Goal: Information Seeking & Learning: Learn about a topic

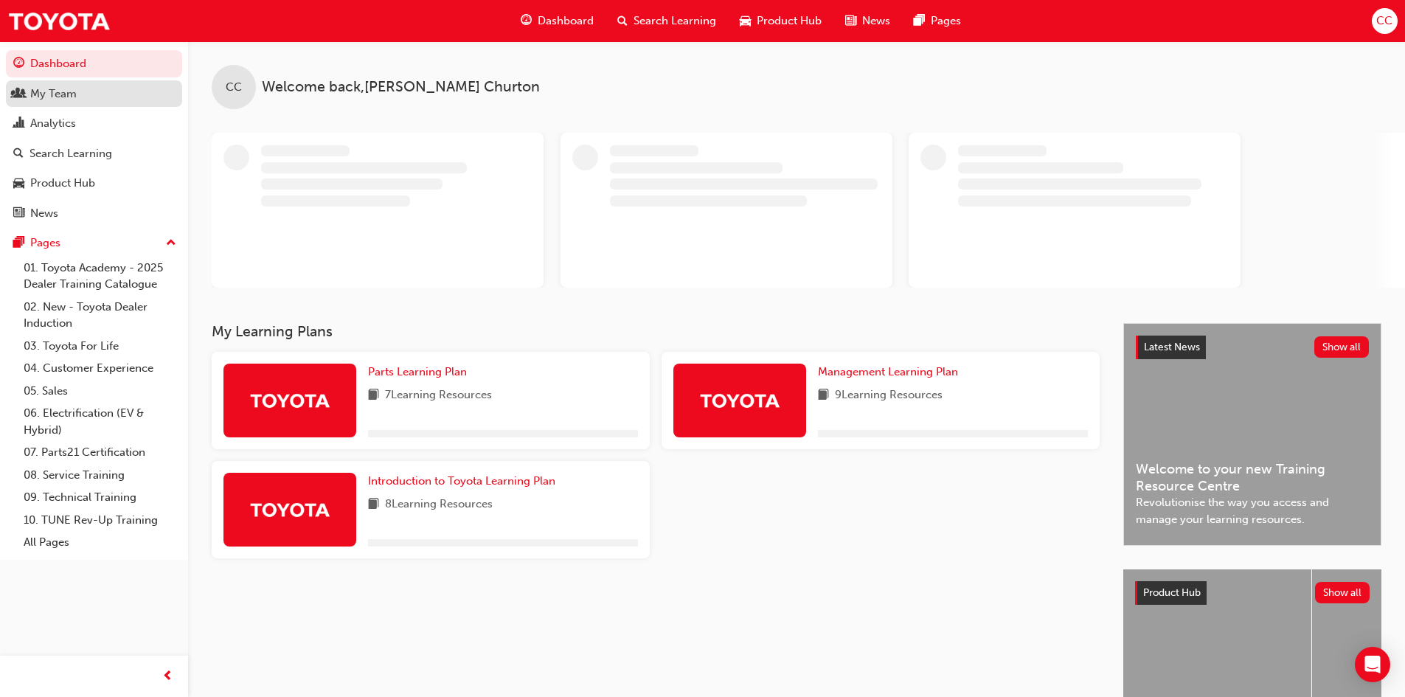
click at [80, 88] on div "My Team" at bounding box center [94, 94] width 162 height 18
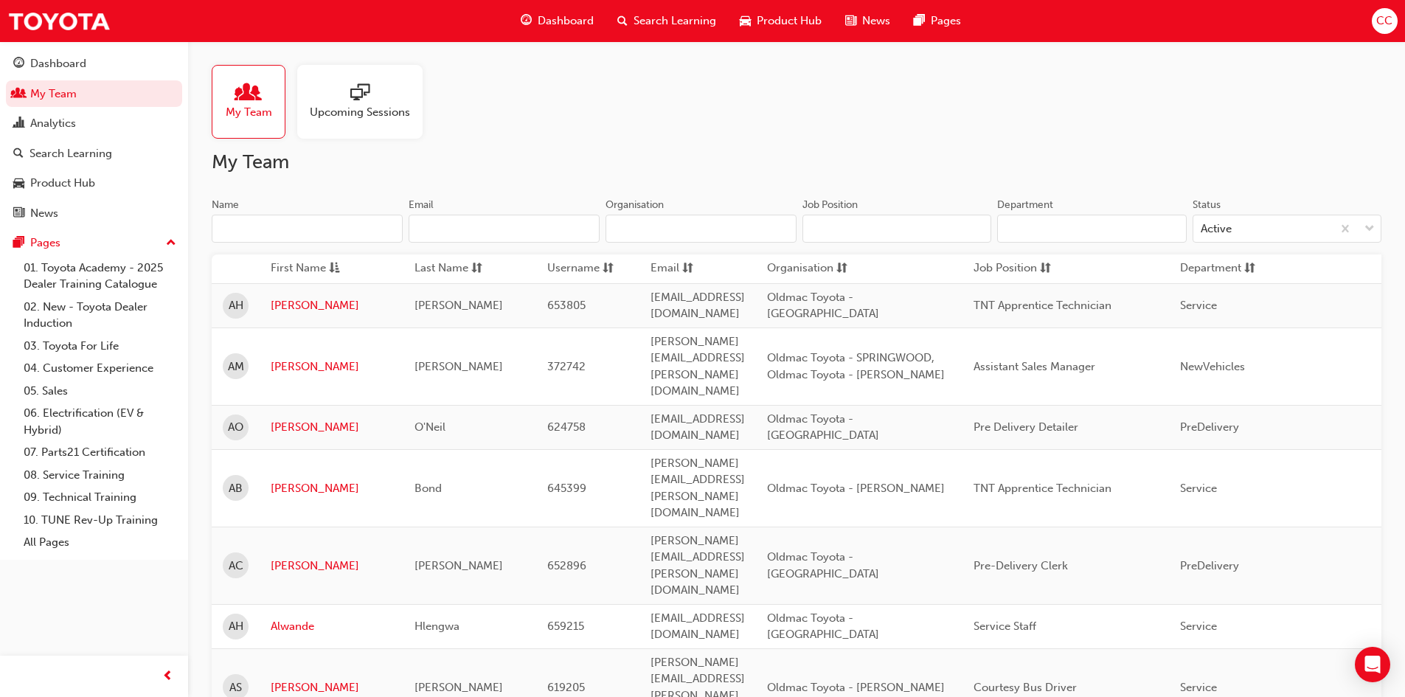
click at [310, 226] on input "Name" at bounding box center [307, 229] width 191 height 28
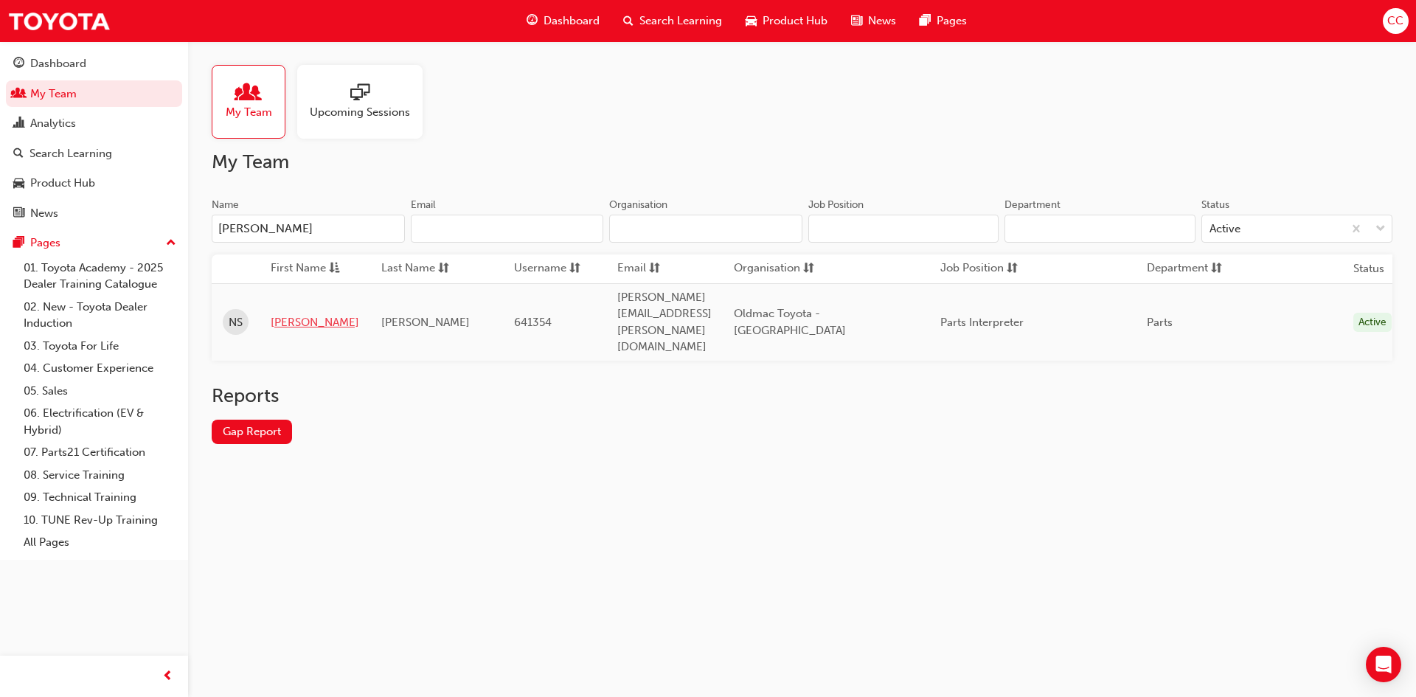
type input "NICK"
click at [285, 314] on link "Nick" at bounding box center [315, 322] width 89 height 17
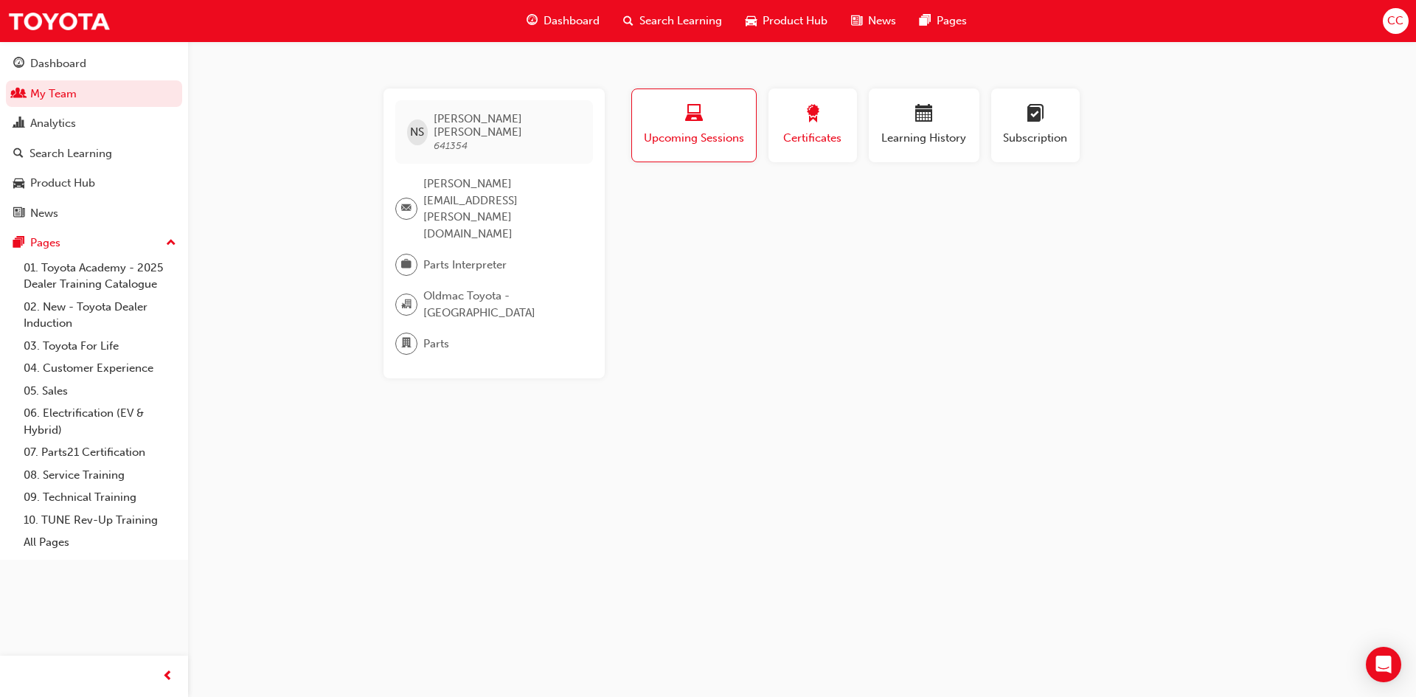
click at [806, 122] on span "award-icon" at bounding box center [813, 115] width 18 height 20
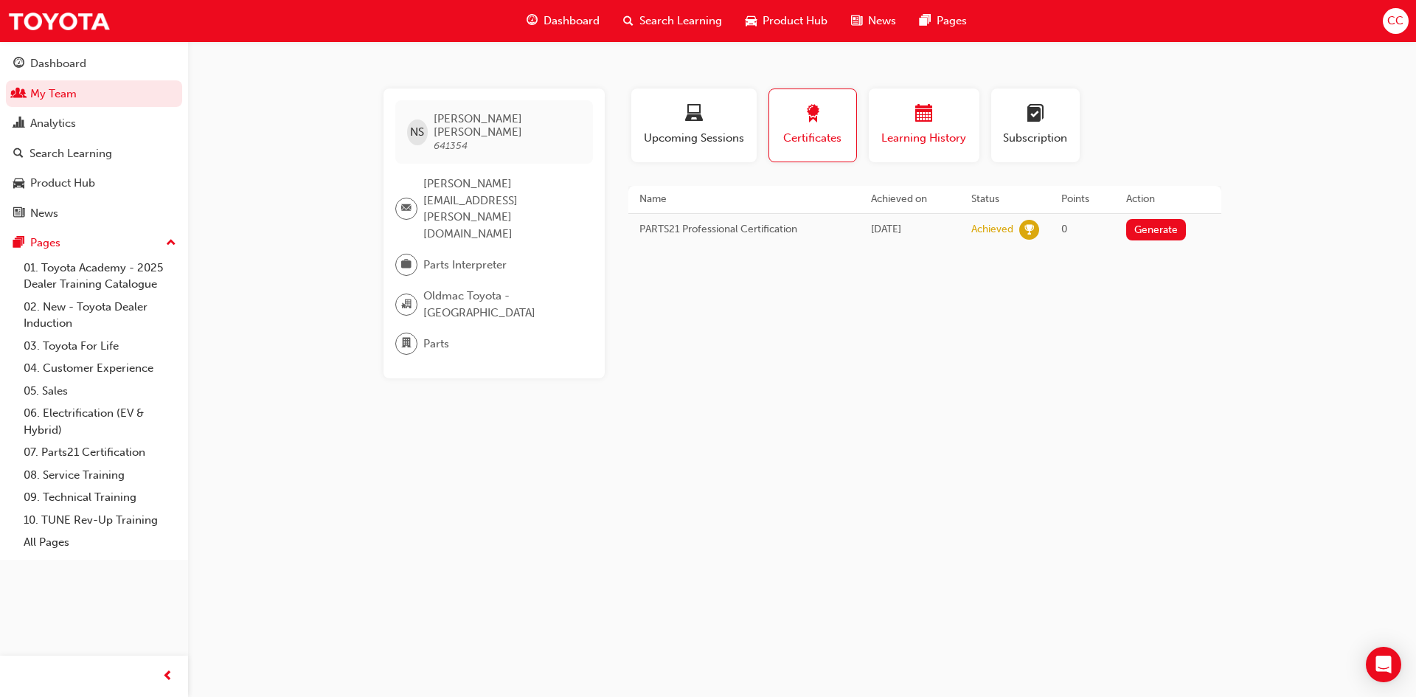
click at [916, 128] on div "Learning History" at bounding box center [924, 126] width 89 height 42
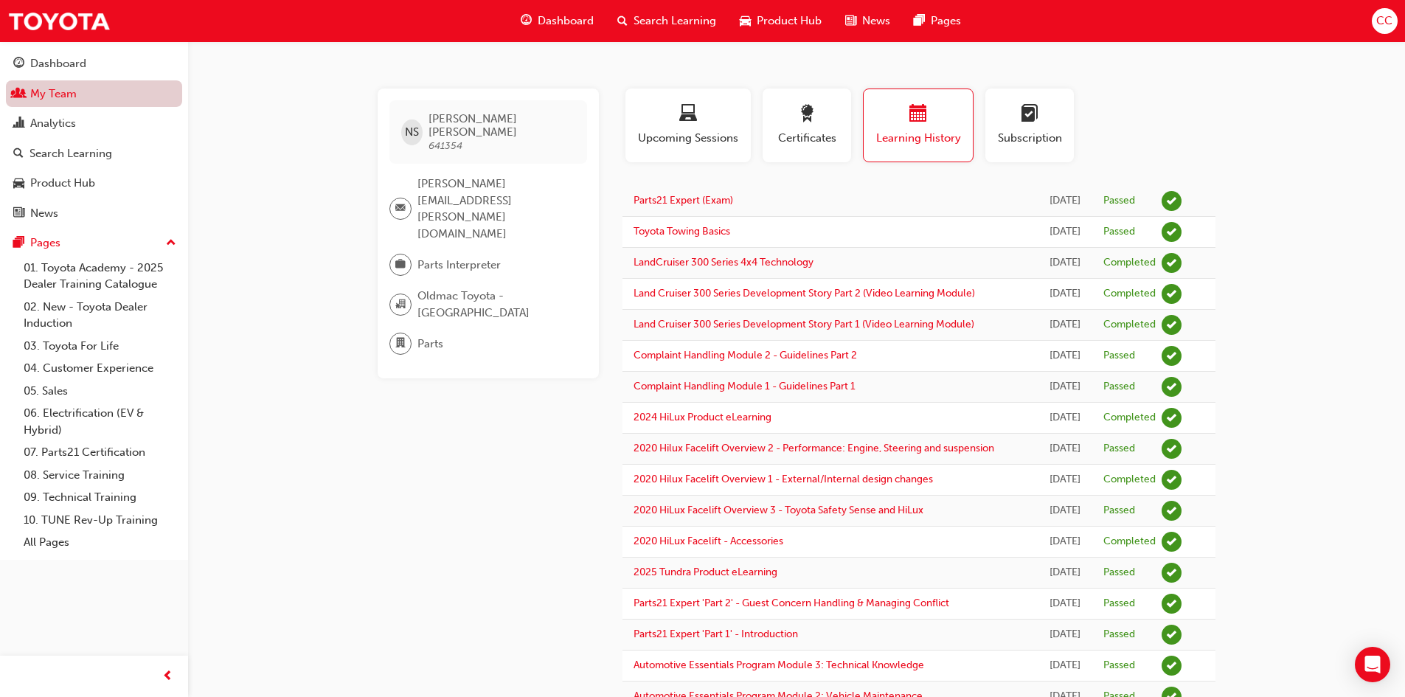
click at [78, 100] on link "My Team" at bounding box center [94, 93] width 176 height 27
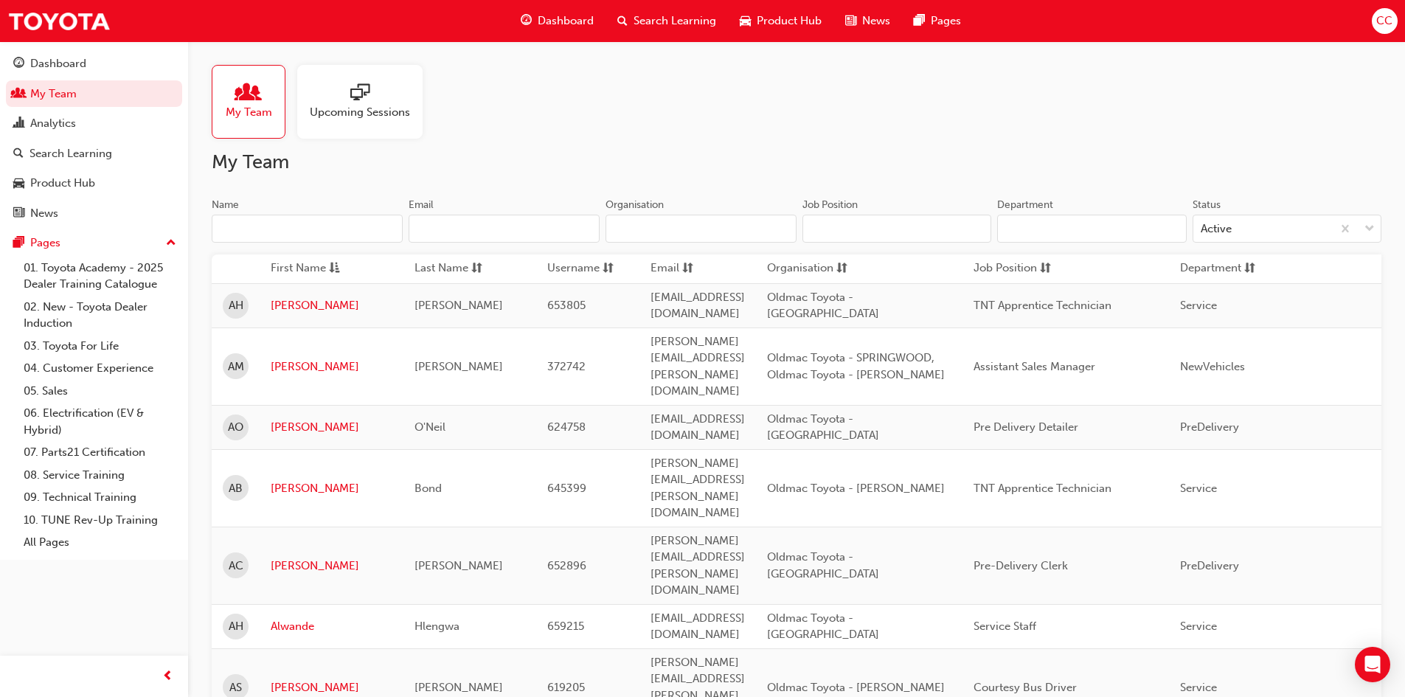
click at [325, 239] on input "Name" at bounding box center [307, 229] width 191 height 28
type input "J"
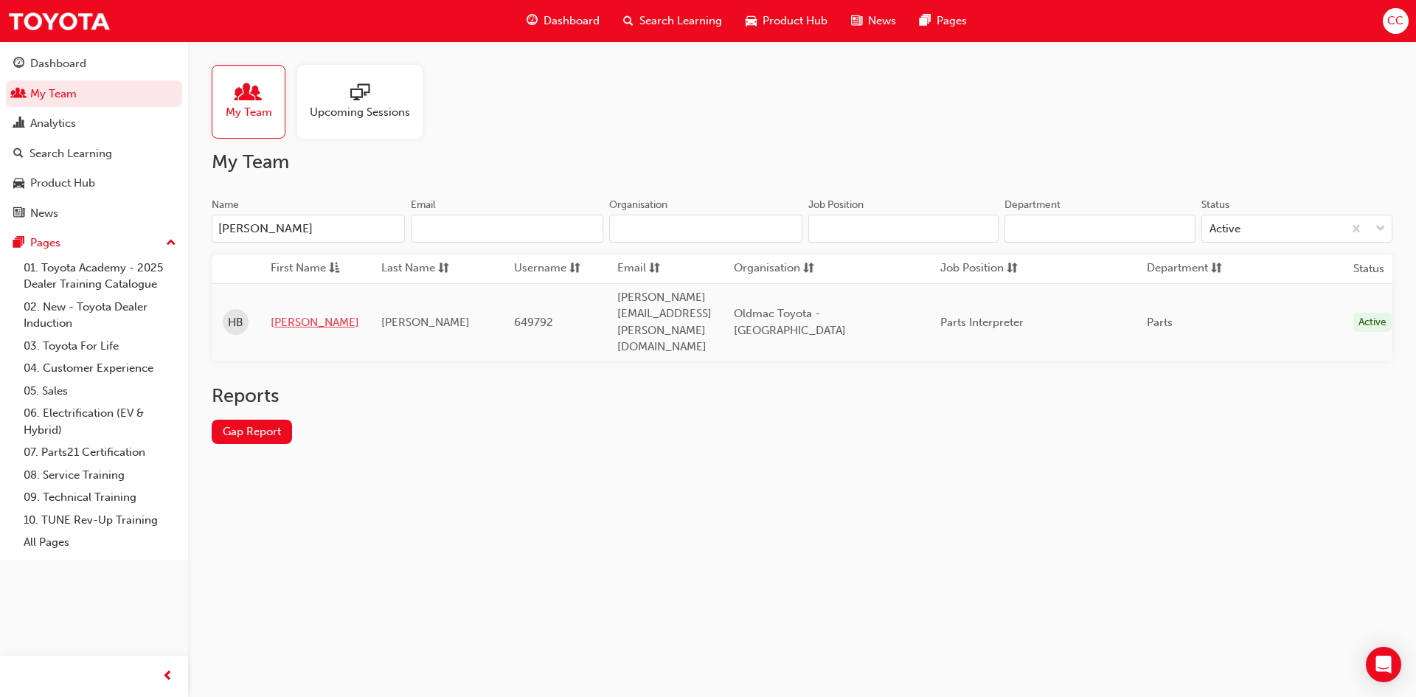
type input "HAYDEN"
click at [278, 314] on link "Hayden" at bounding box center [315, 322] width 89 height 17
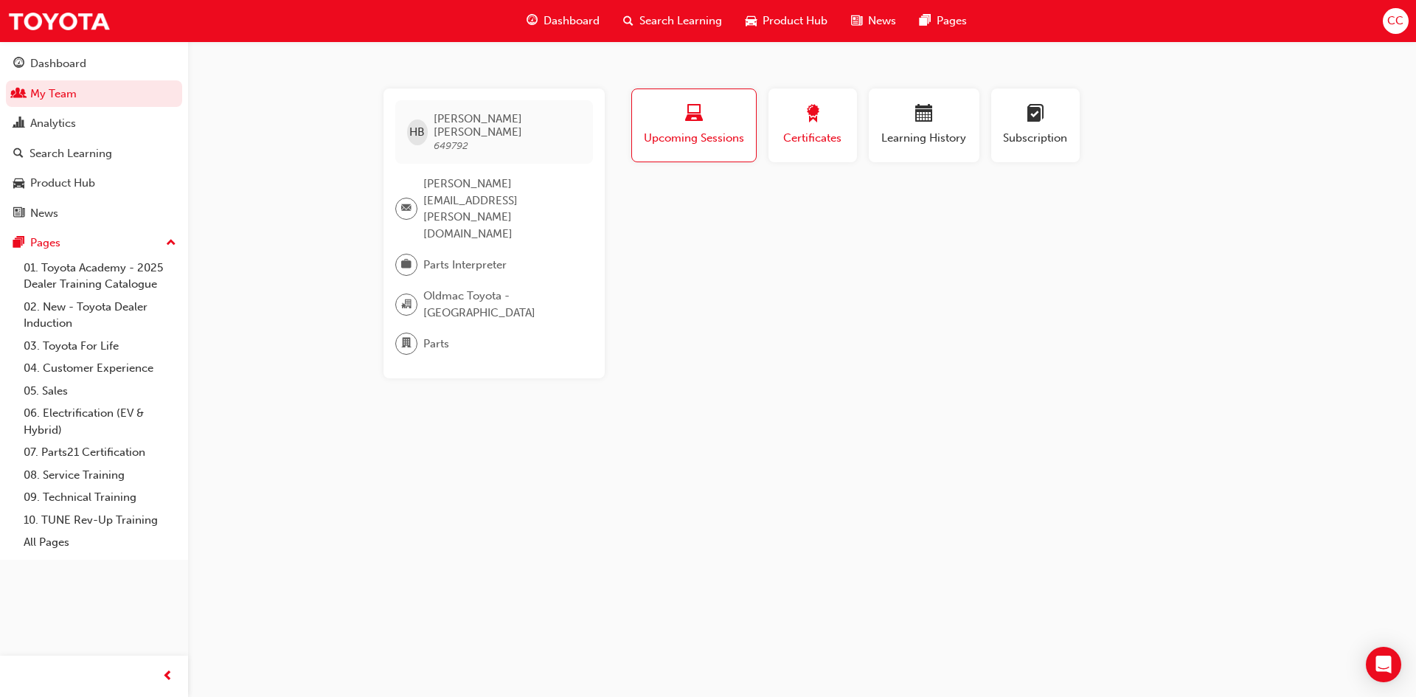
click at [850, 139] on button "Certificates" at bounding box center [813, 126] width 89 height 74
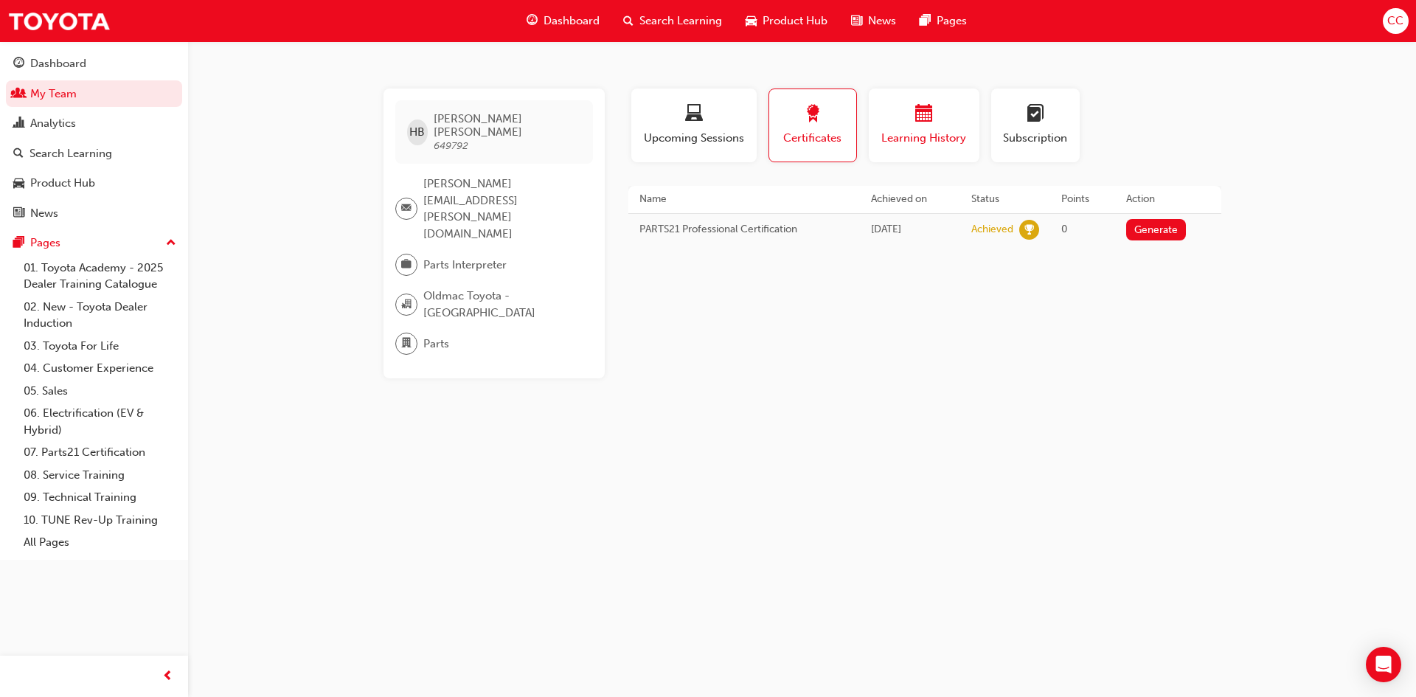
click at [923, 140] on span "Learning History" at bounding box center [924, 138] width 89 height 17
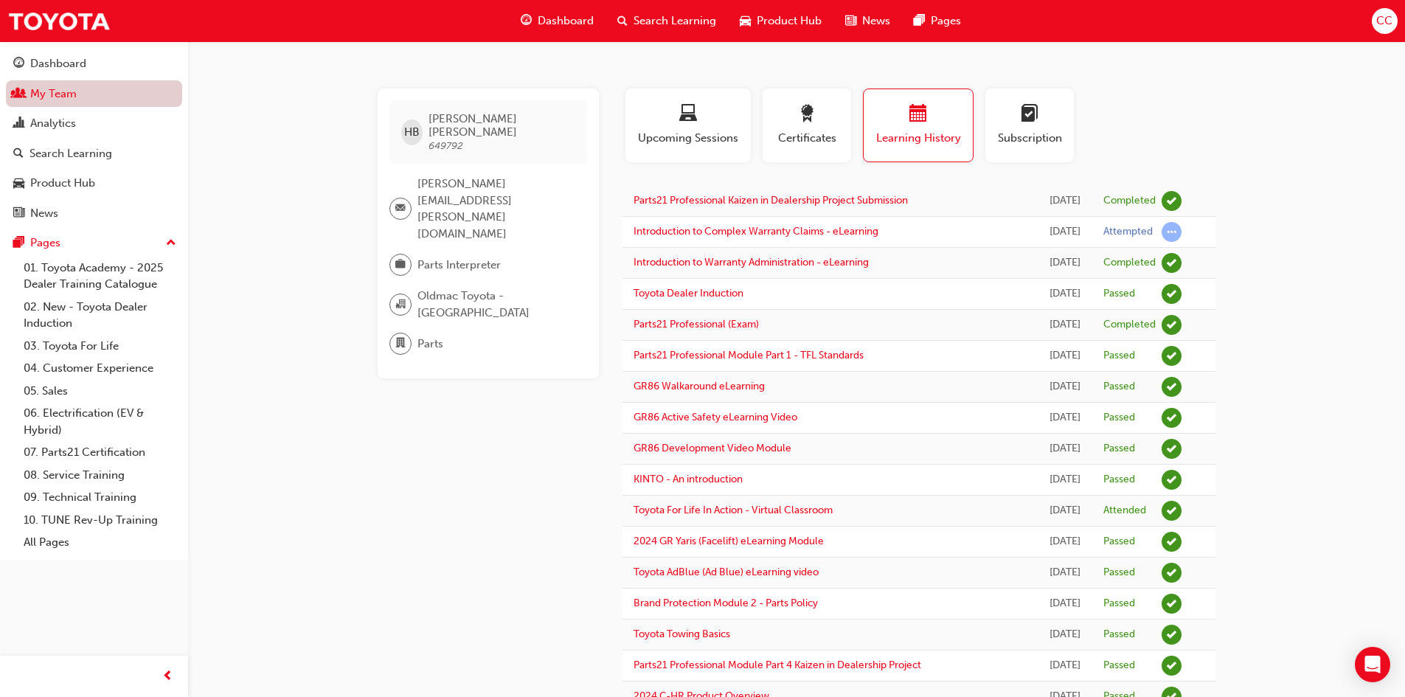
click at [49, 95] on link "My Team" at bounding box center [94, 93] width 176 height 27
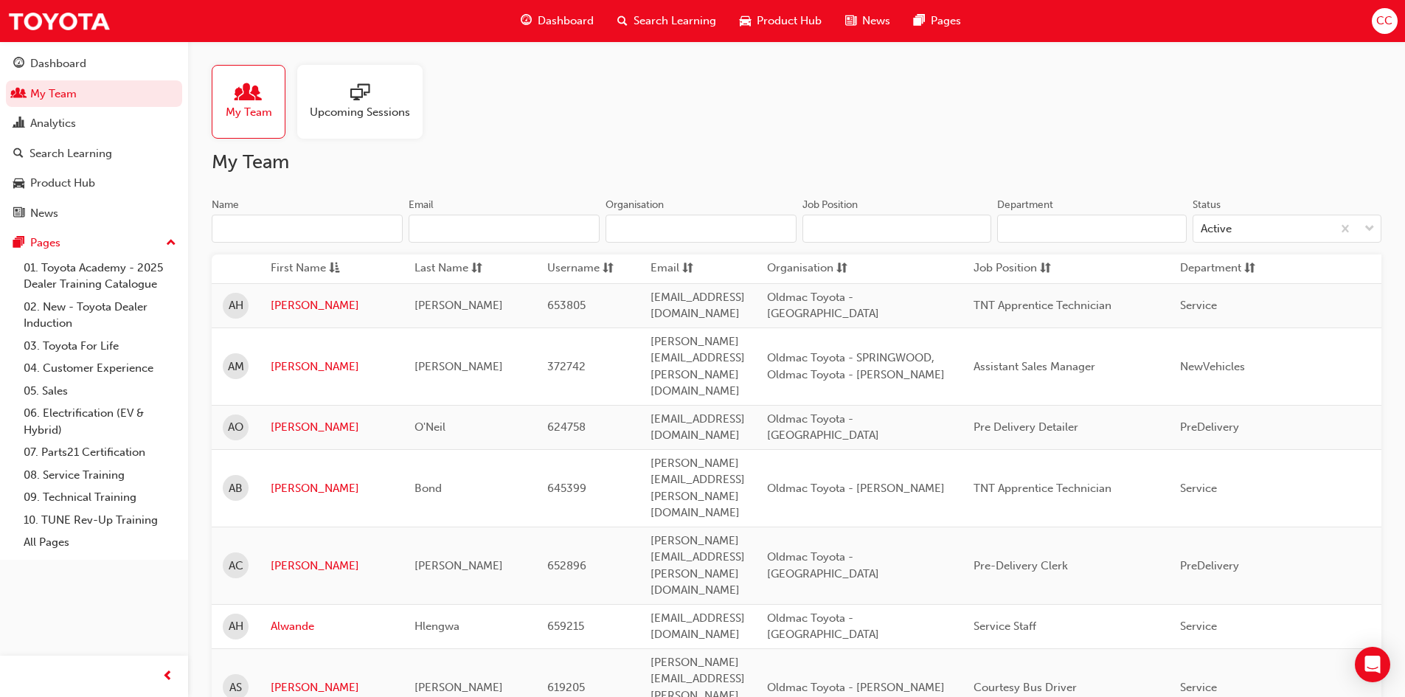
click at [341, 237] on input "Name" at bounding box center [307, 229] width 191 height 28
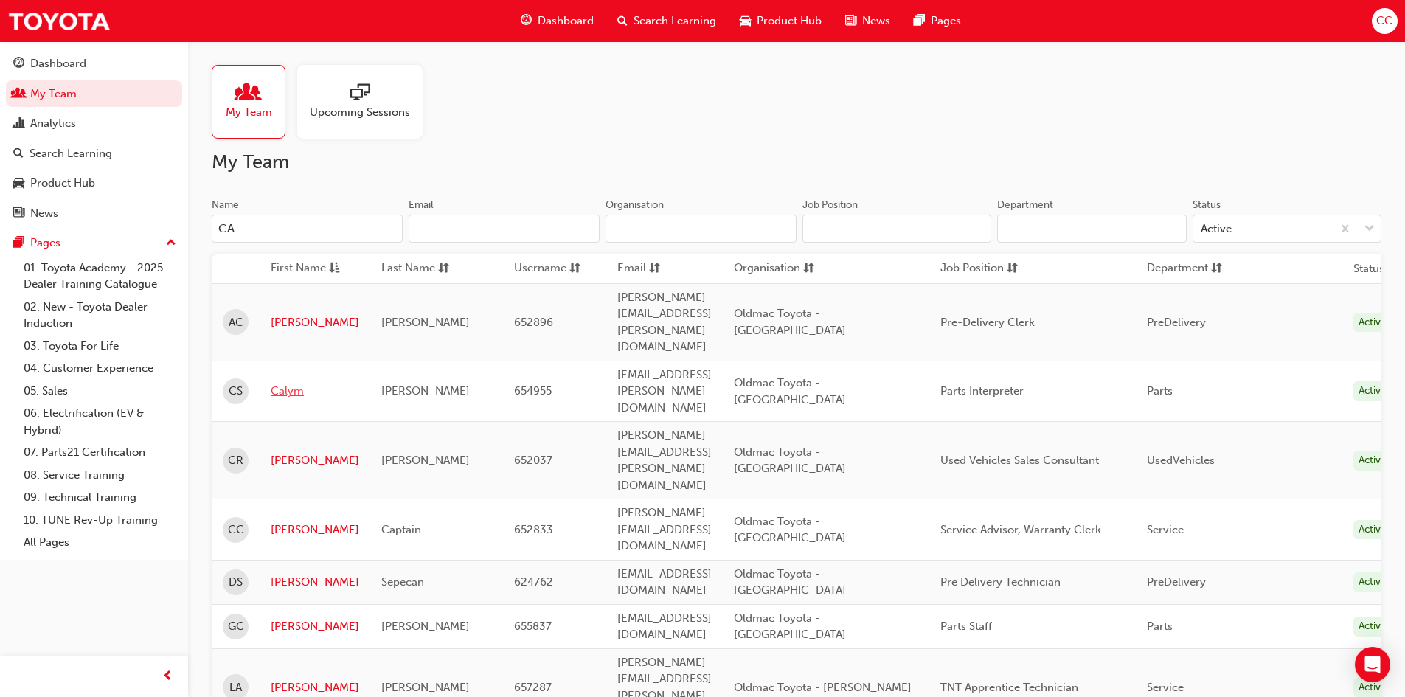
type input "CA"
click at [282, 383] on link "Calym" at bounding box center [315, 391] width 89 height 17
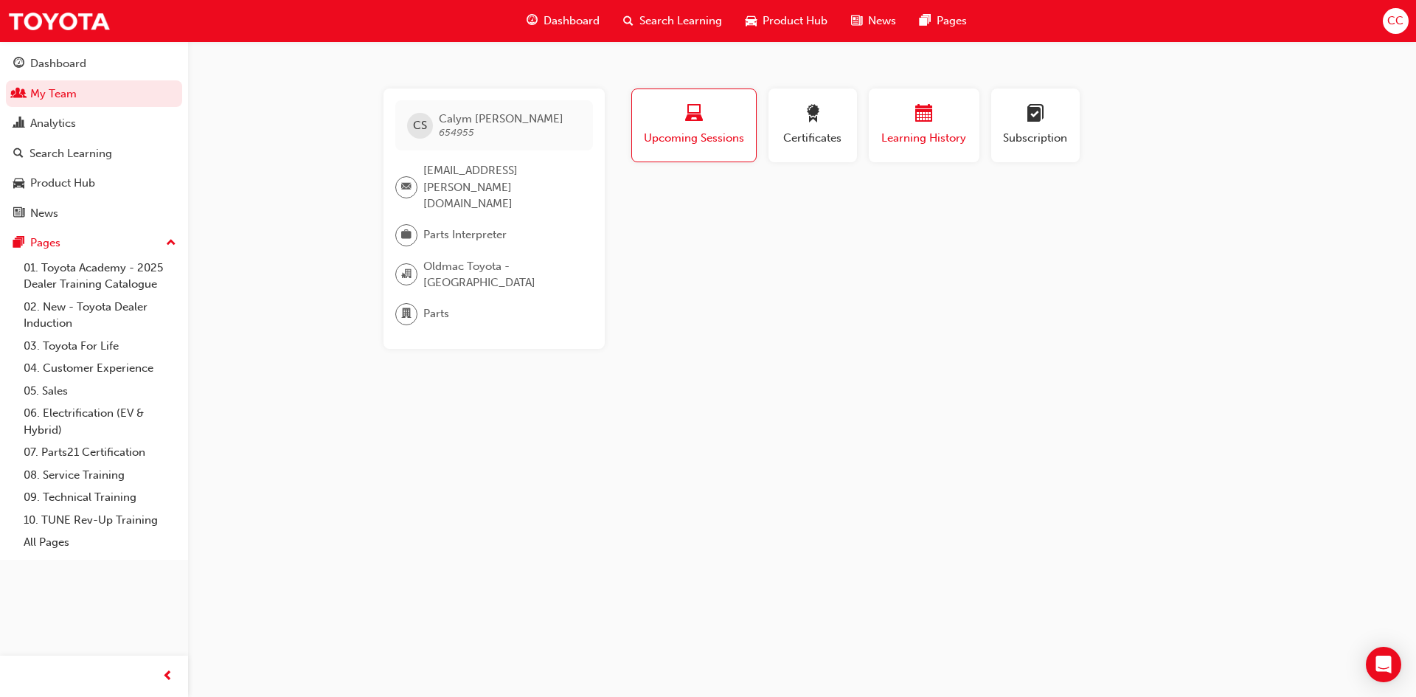
click at [900, 117] on div "button" at bounding box center [924, 116] width 89 height 23
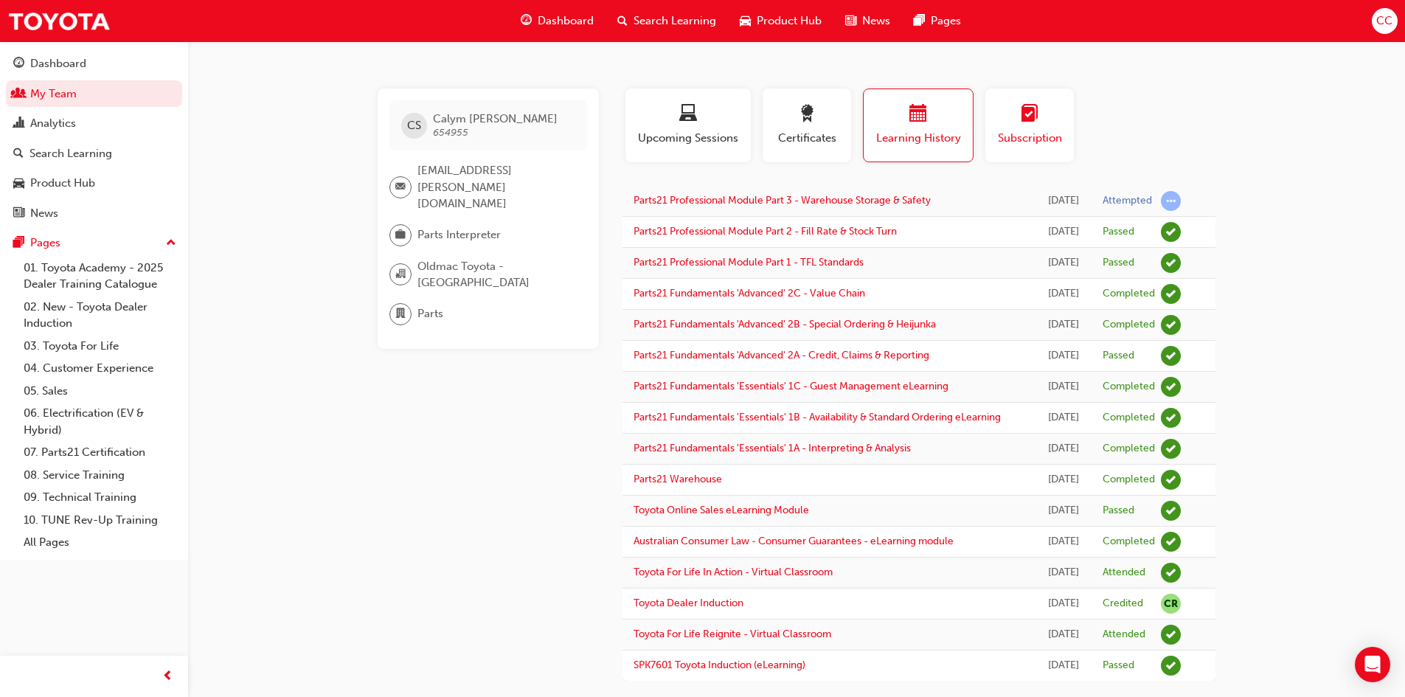
click at [1007, 118] on div "button" at bounding box center [1029, 116] width 66 height 23
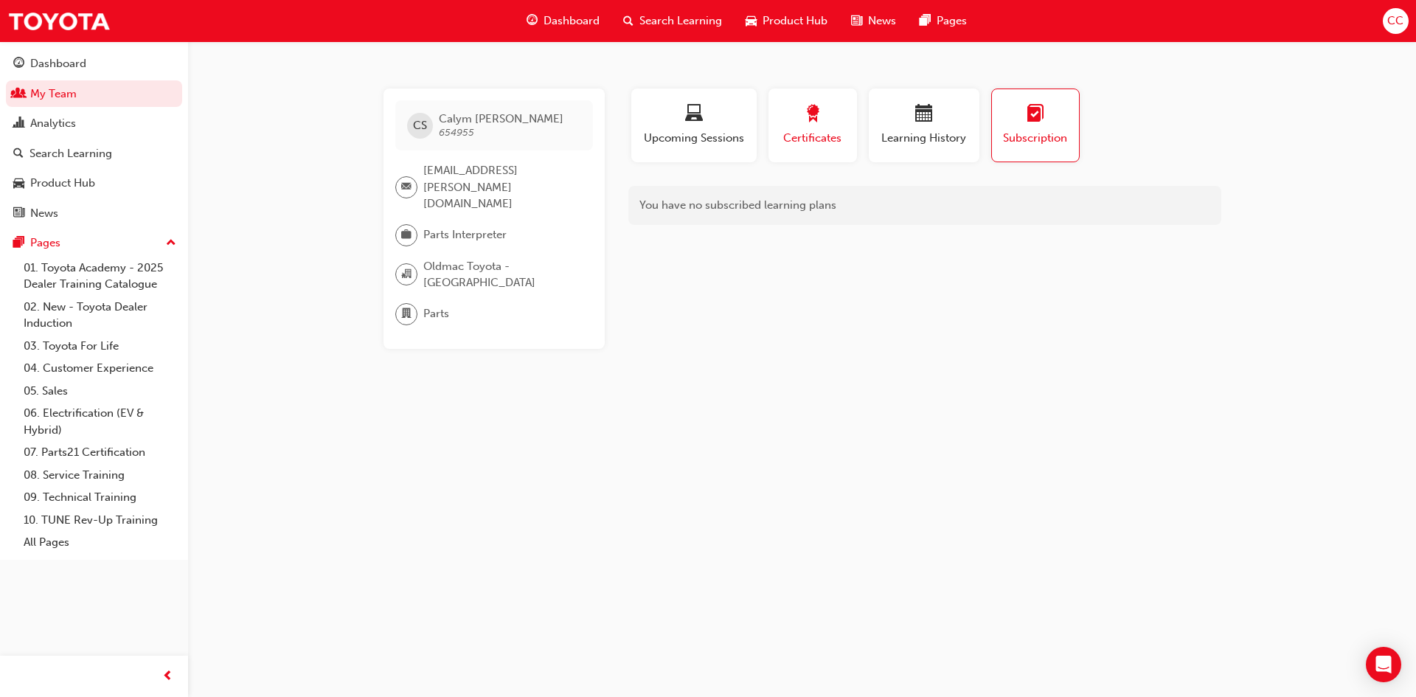
click at [830, 131] on span "Certificates" at bounding box center [813, 138] width 66 height 17
click at [733, 132] on span "Upcoming Sessions" at bounding box center [693, 138] width 103 height 17
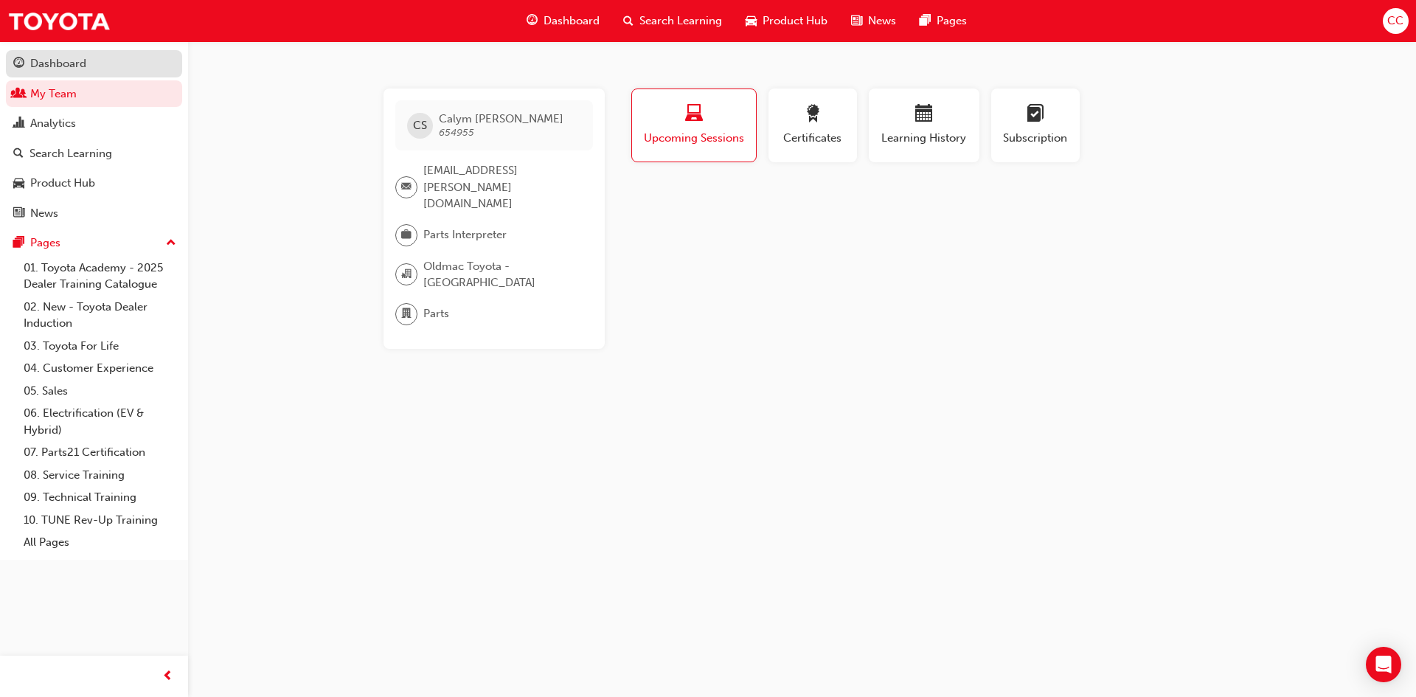
click at [48, 60] on div "Dashboard" at bounding box center [58, 63] width 56 height 17
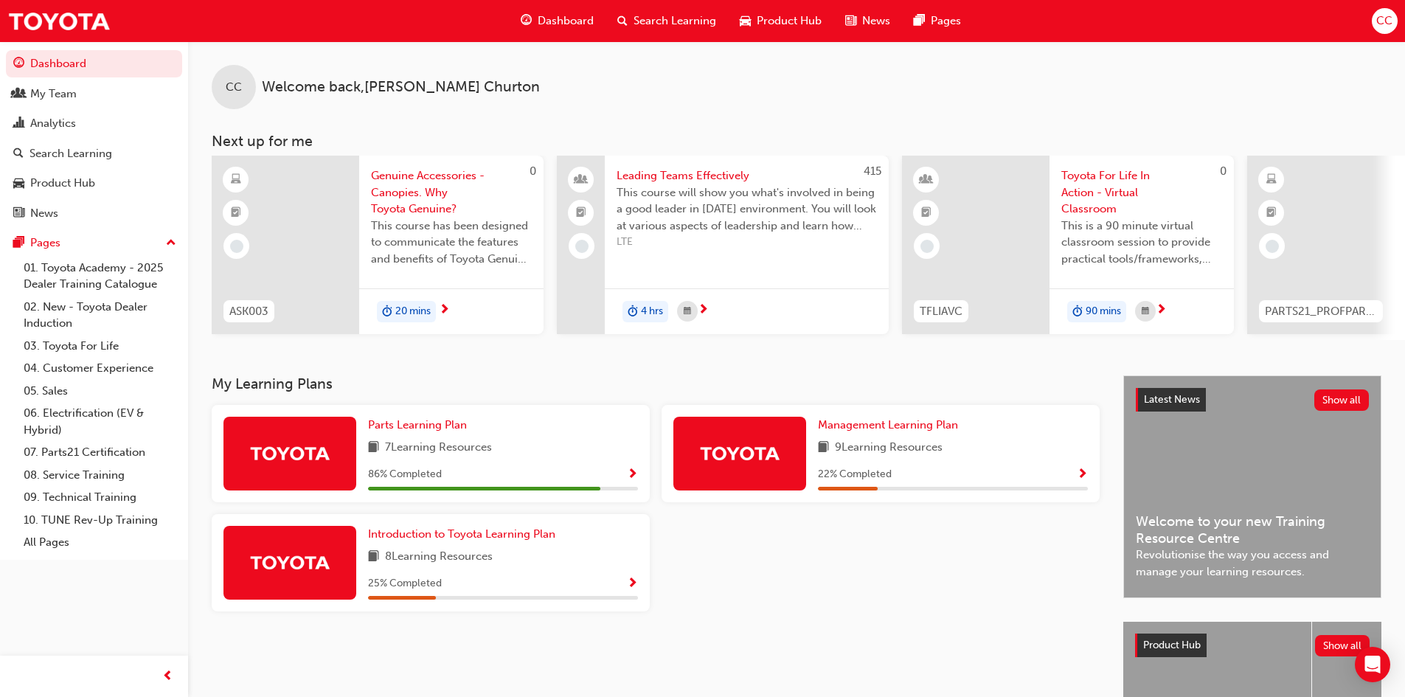
click at [518, 457] on div "7 Learning Resources" at bounding box center [503, 448] width 270 height 18
click at [402, 431] on span "Parts Learning Plan" at bounding box center [417, 424] width 99 height 13
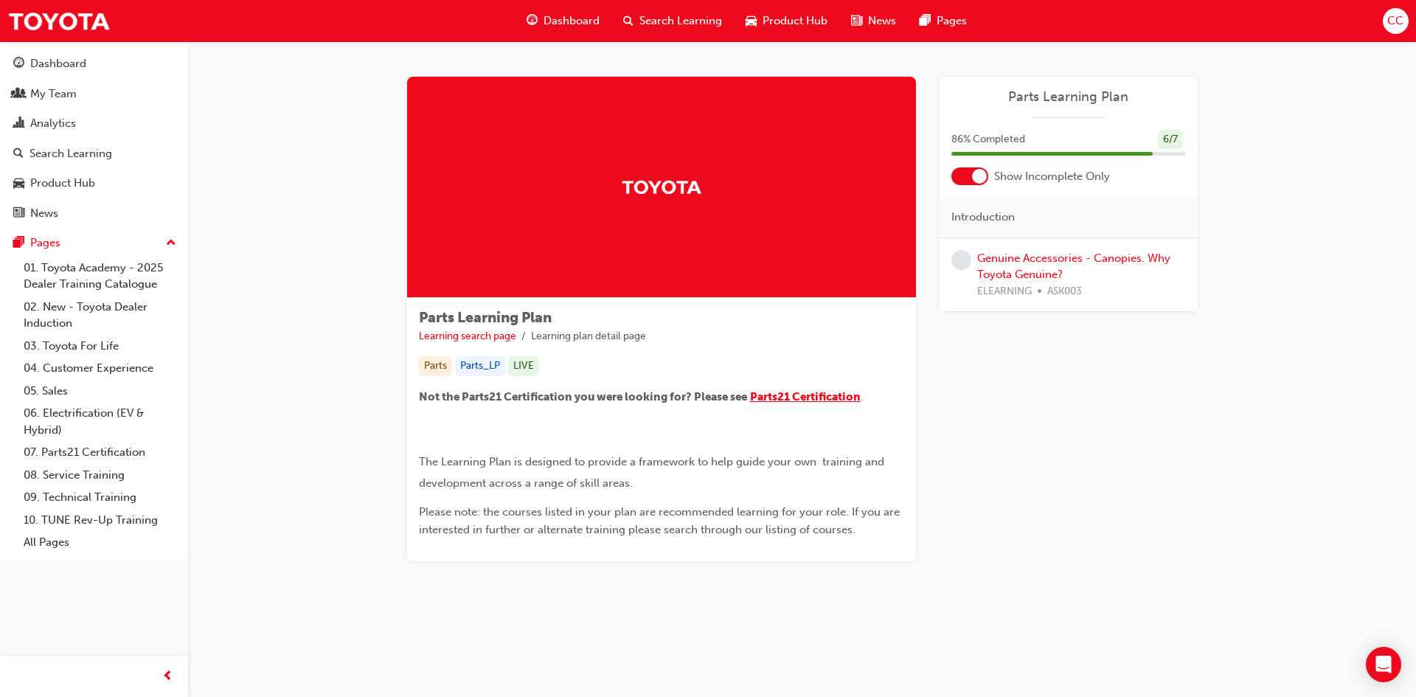
click at [814, 397] on span "Parts21 Certification" at bounding box center [805, 396] width 111 height 13
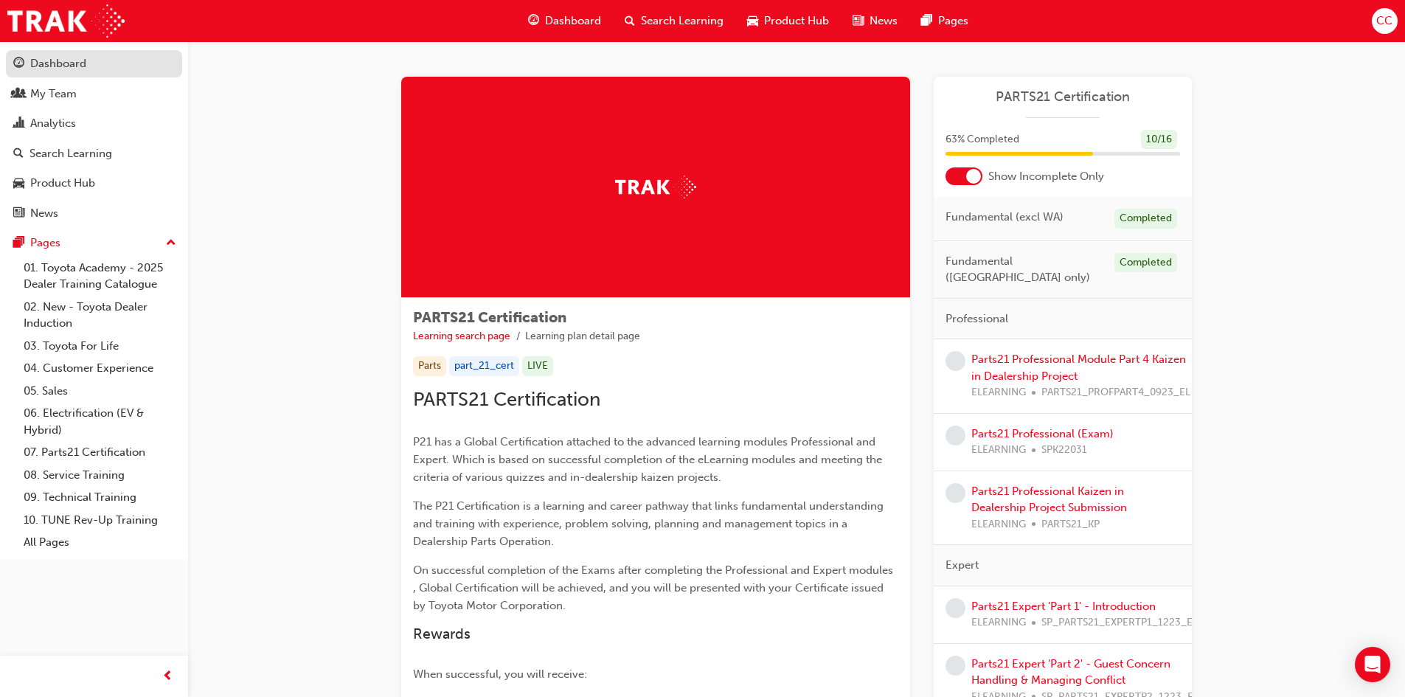
click at [74, 65] on div "Dashboard" at bounding box center [58, 63] width 56 height 17
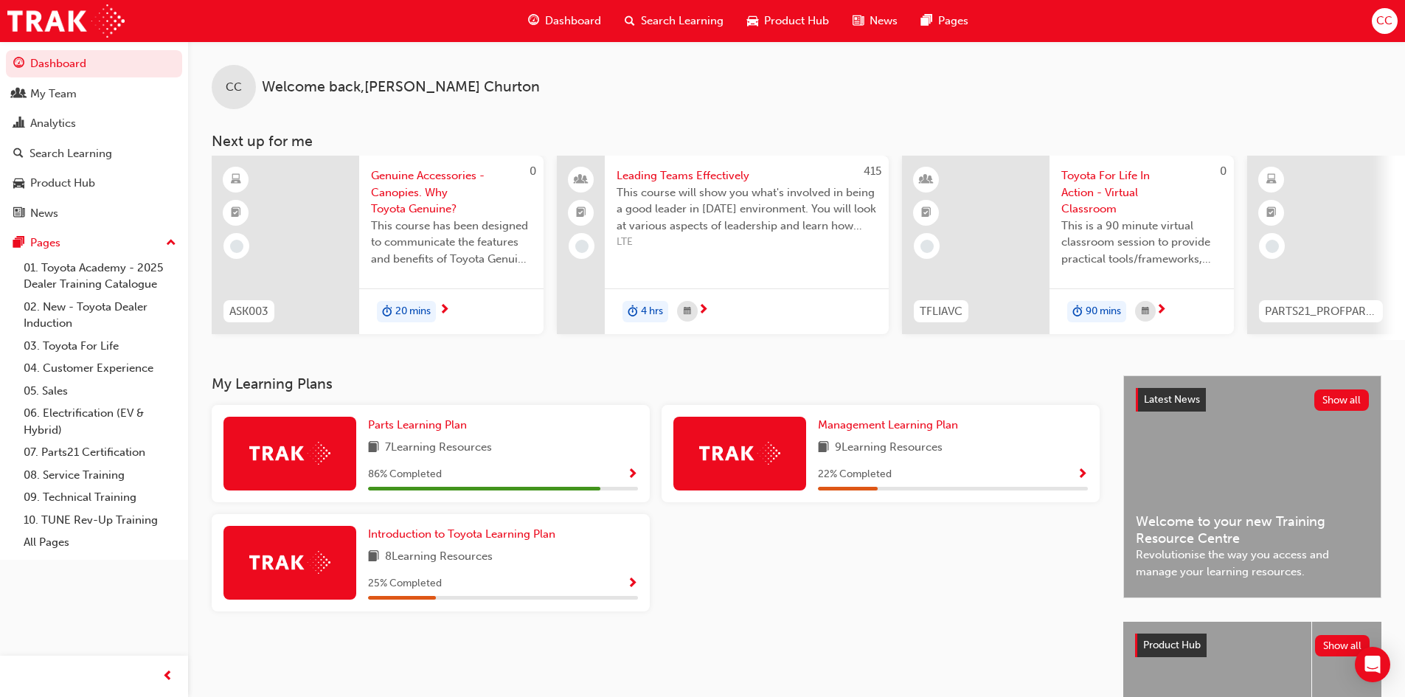
click at [317, 223] on div at bounding box center [286, 245] width 148 height 178
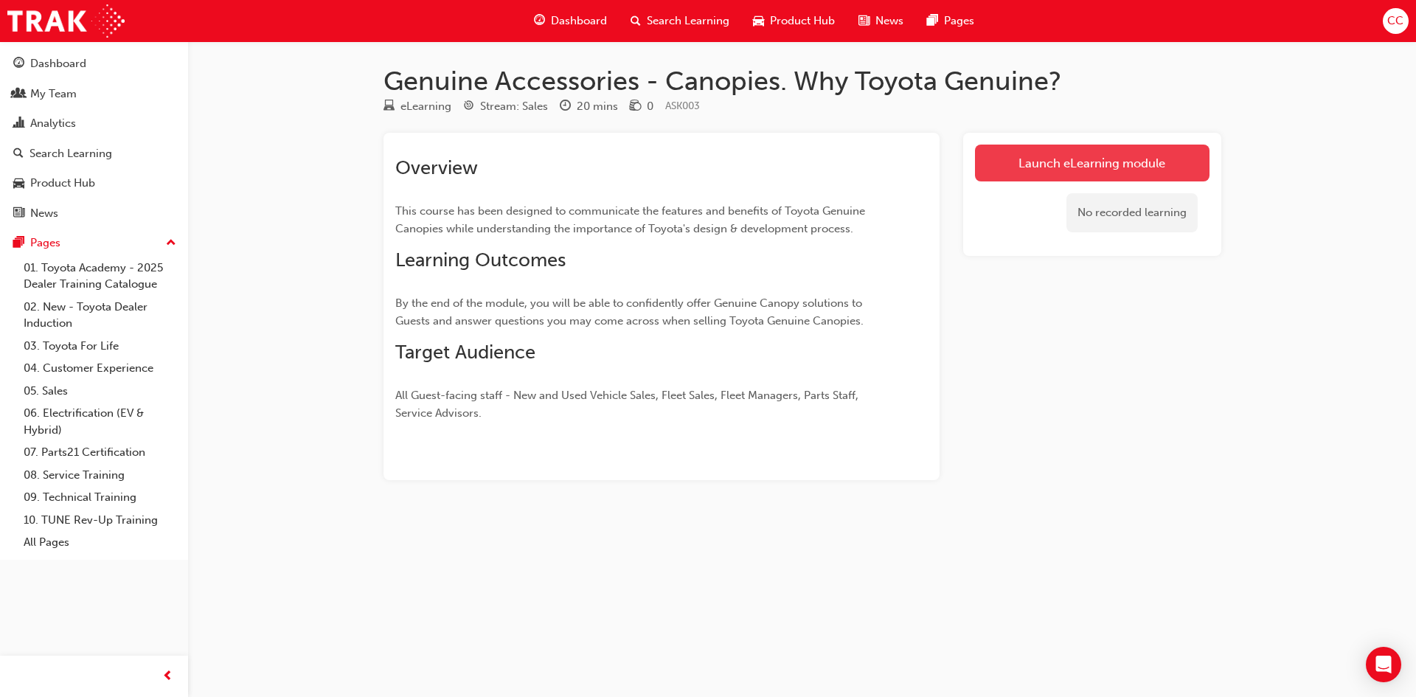
click at [1098, 170] on link "Launch eLearning module" at bounding box center [1092, 163] width 235 height 37
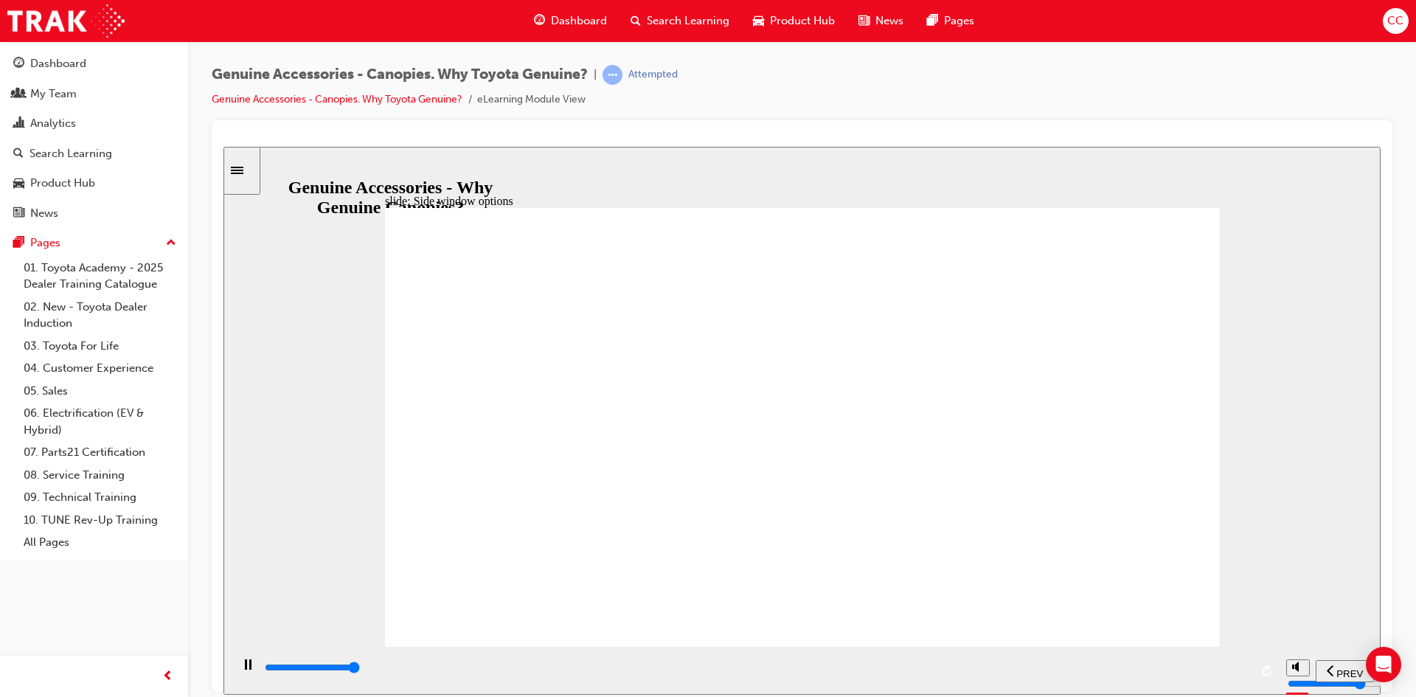
drag, startPoint x: 1128, startPoint y: 622, endPoint x: 1122, endPoint y: 609, distance: 14.2
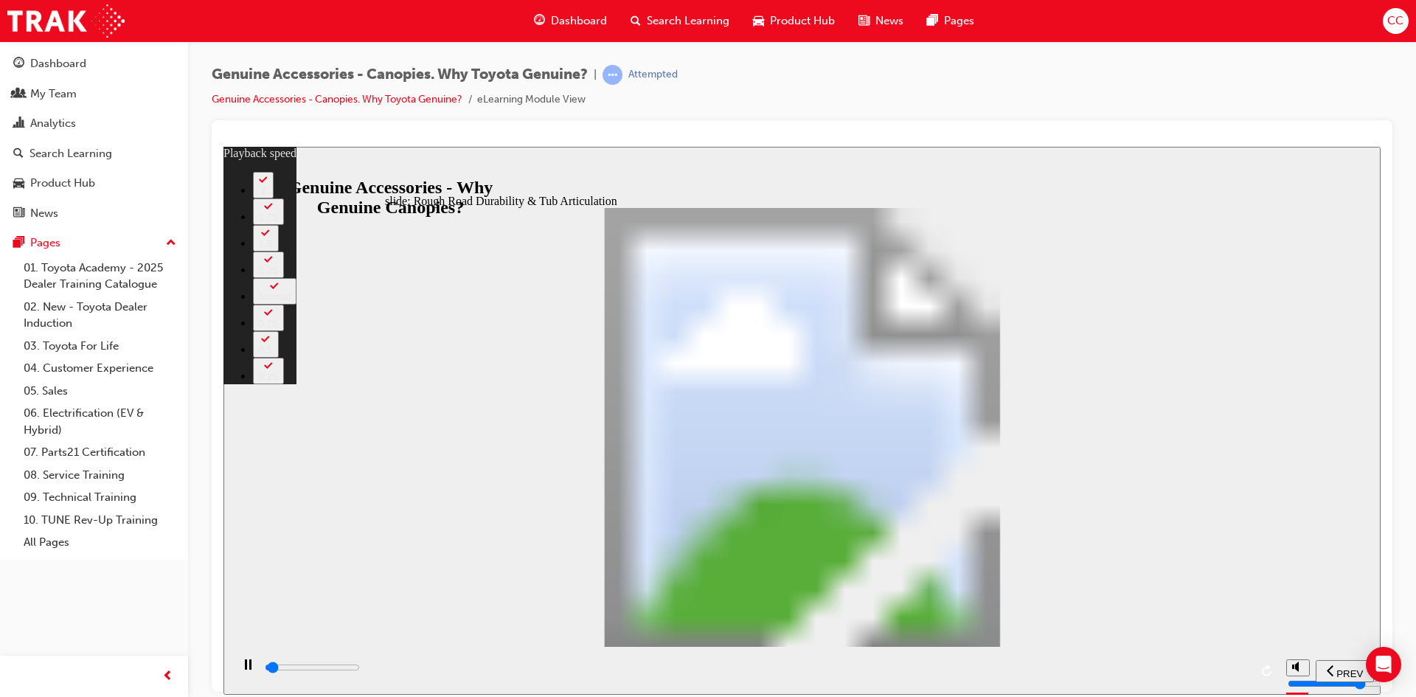
type input "1000"
type input "0"
type input "1000"
type input "0"
type input "1100"
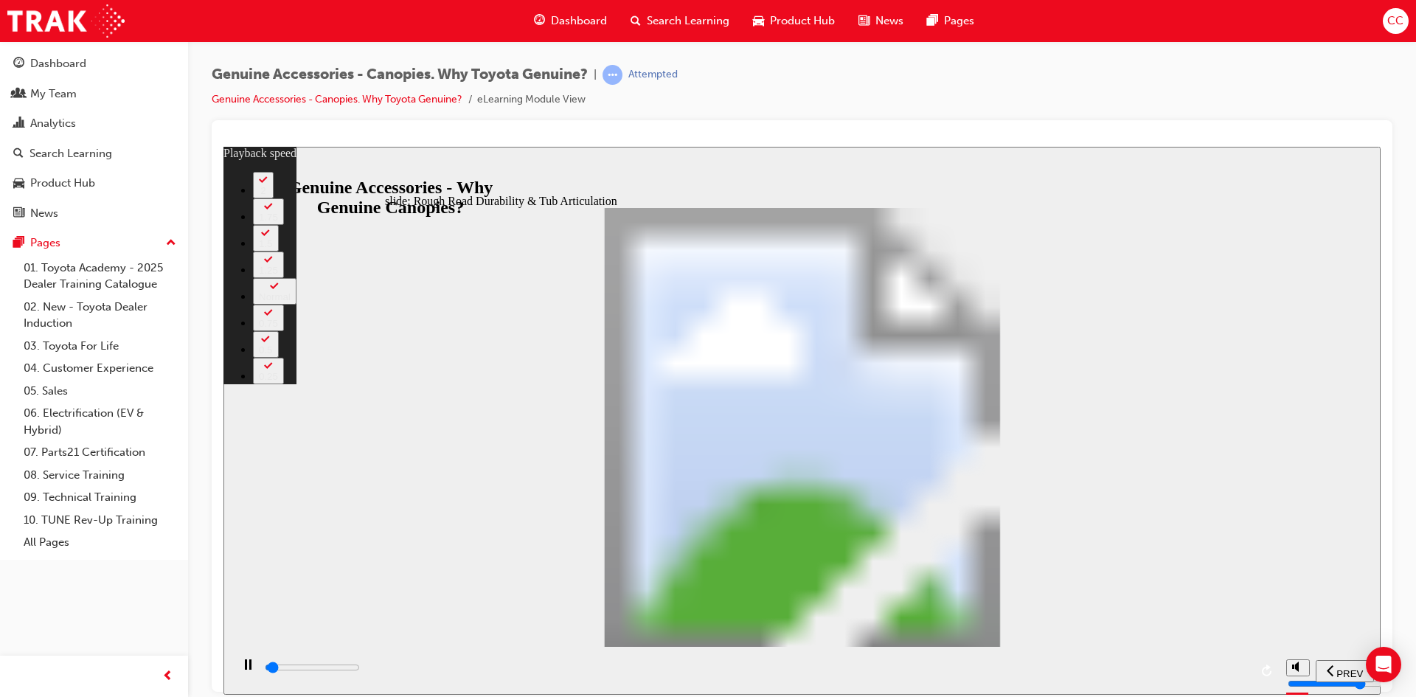
type input "0"
type input "1100"
type input "0"
type input "1100"
type input "0"
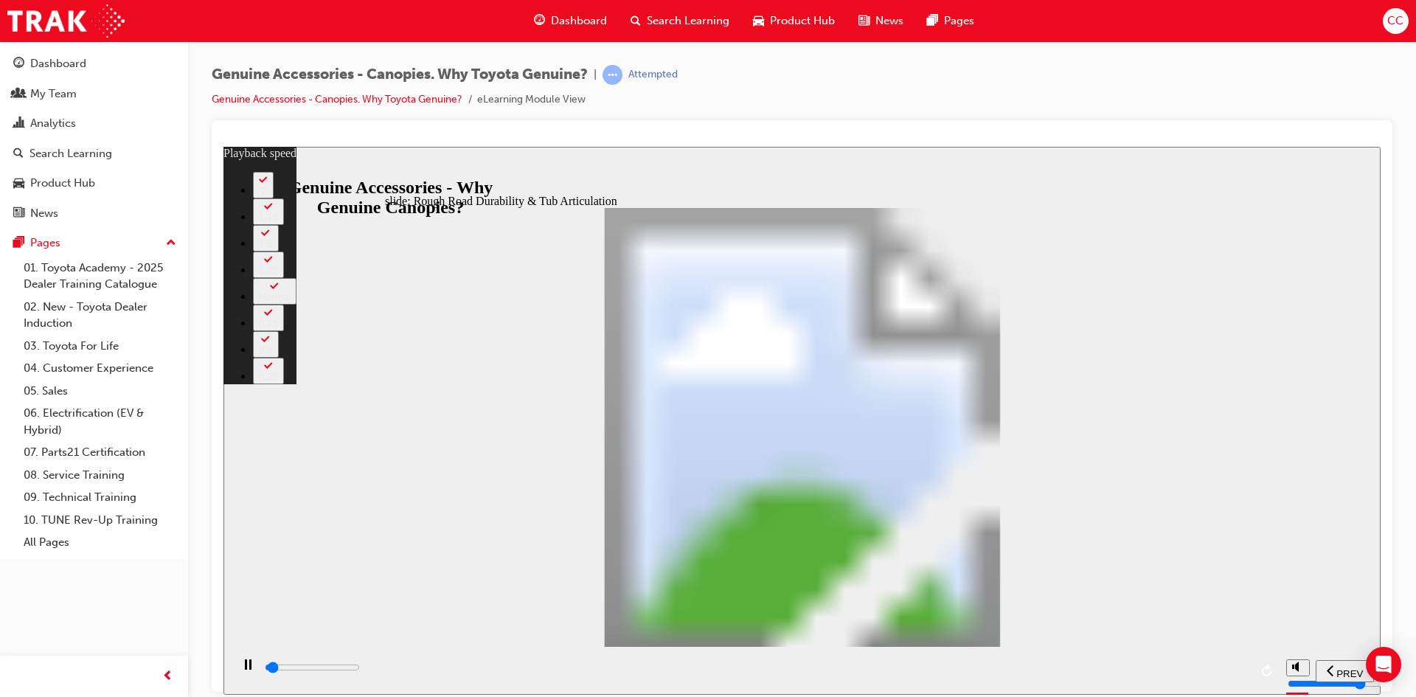
type input "1100"
type input "0"
type input "1100"
type input "0"
type input "1200"
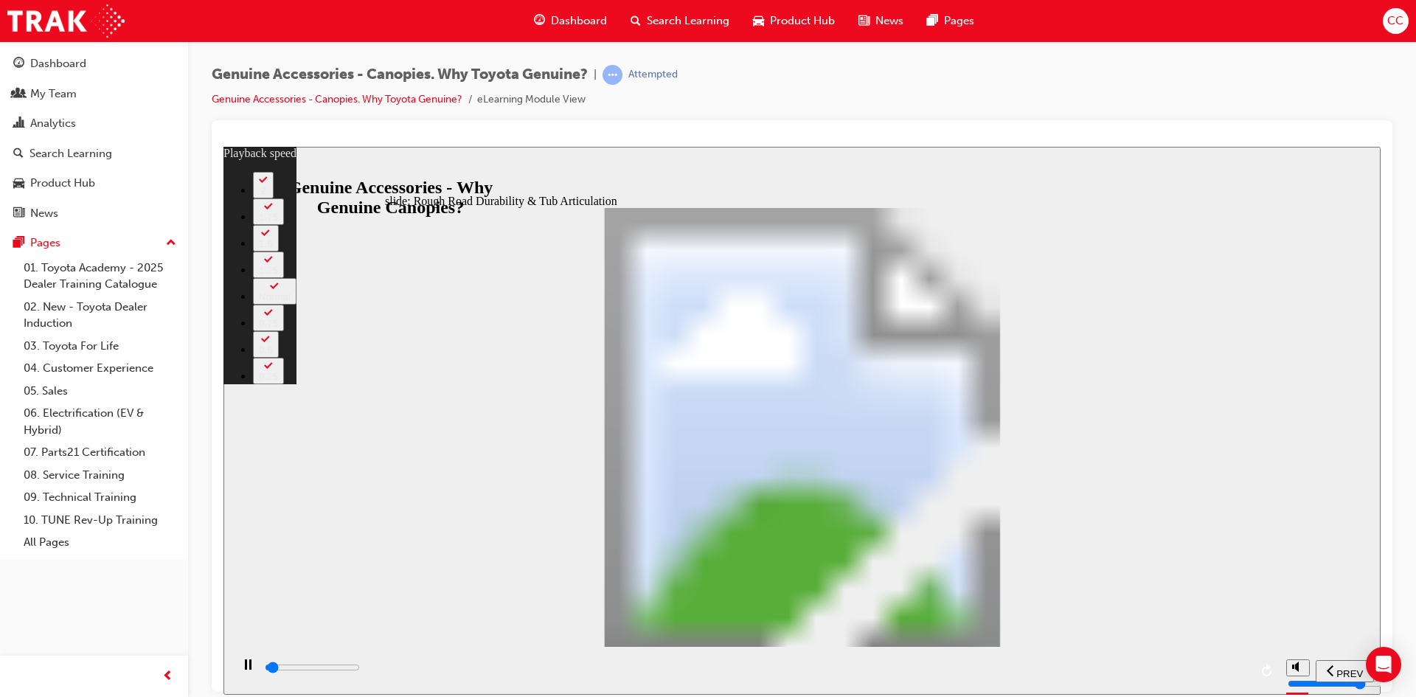
type input "0"
type input "1200"
type input "0"
type input "1200"
type input "0"
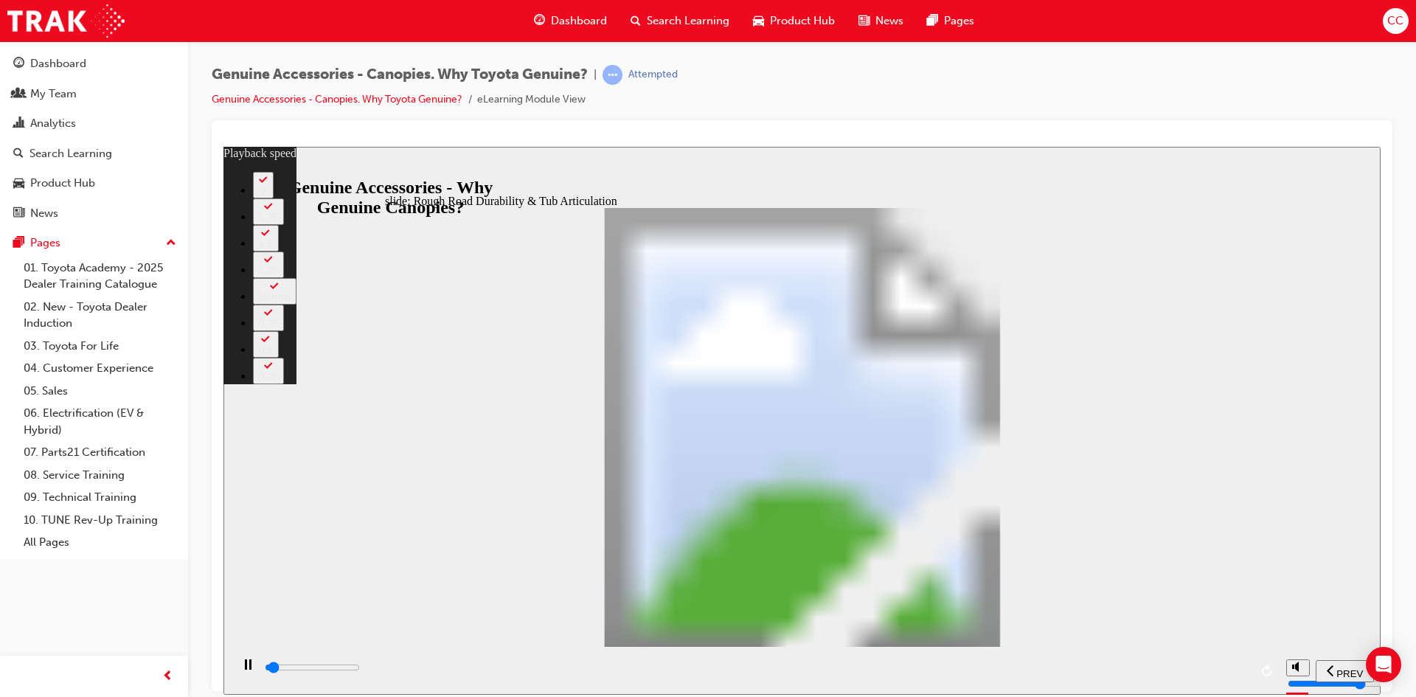
type input "1200"
type input "0"
type input "1200"
type input "0"
type input "1200"
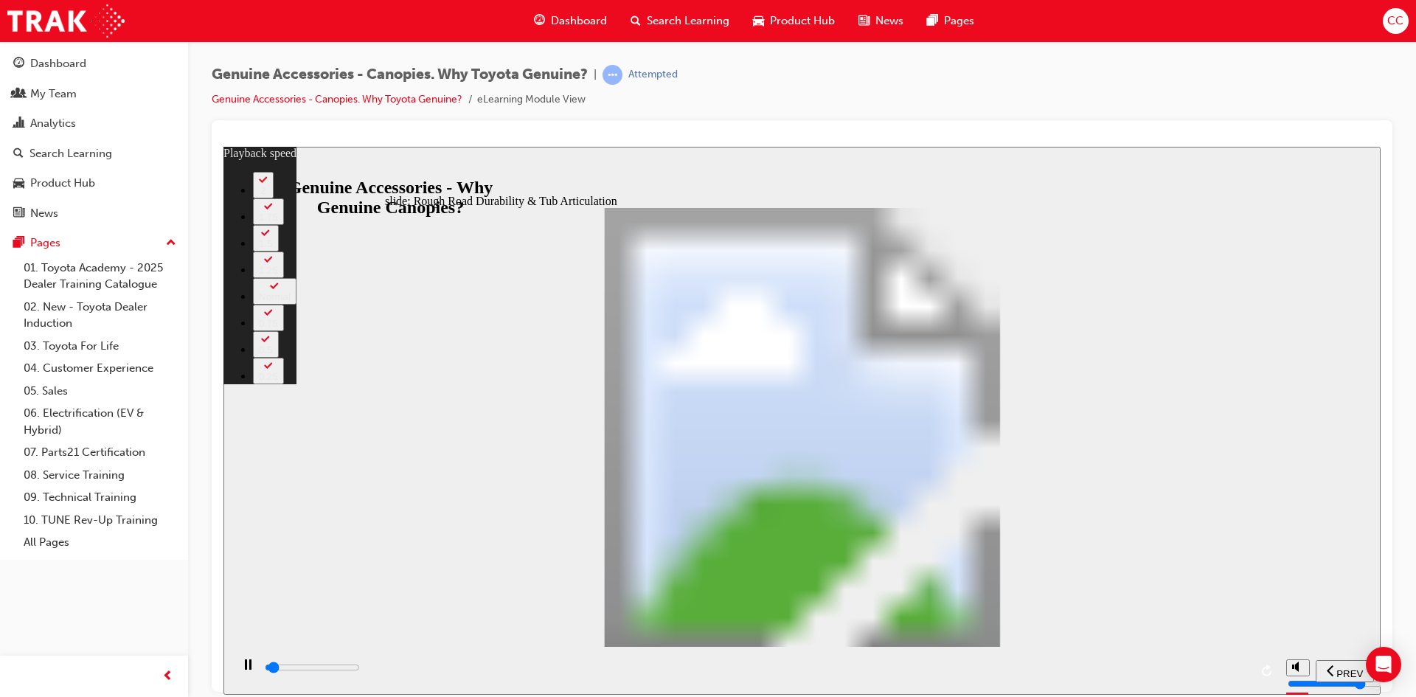
type input "0"
type input "1300"
type input "0"
type input "1300"
type input "0"
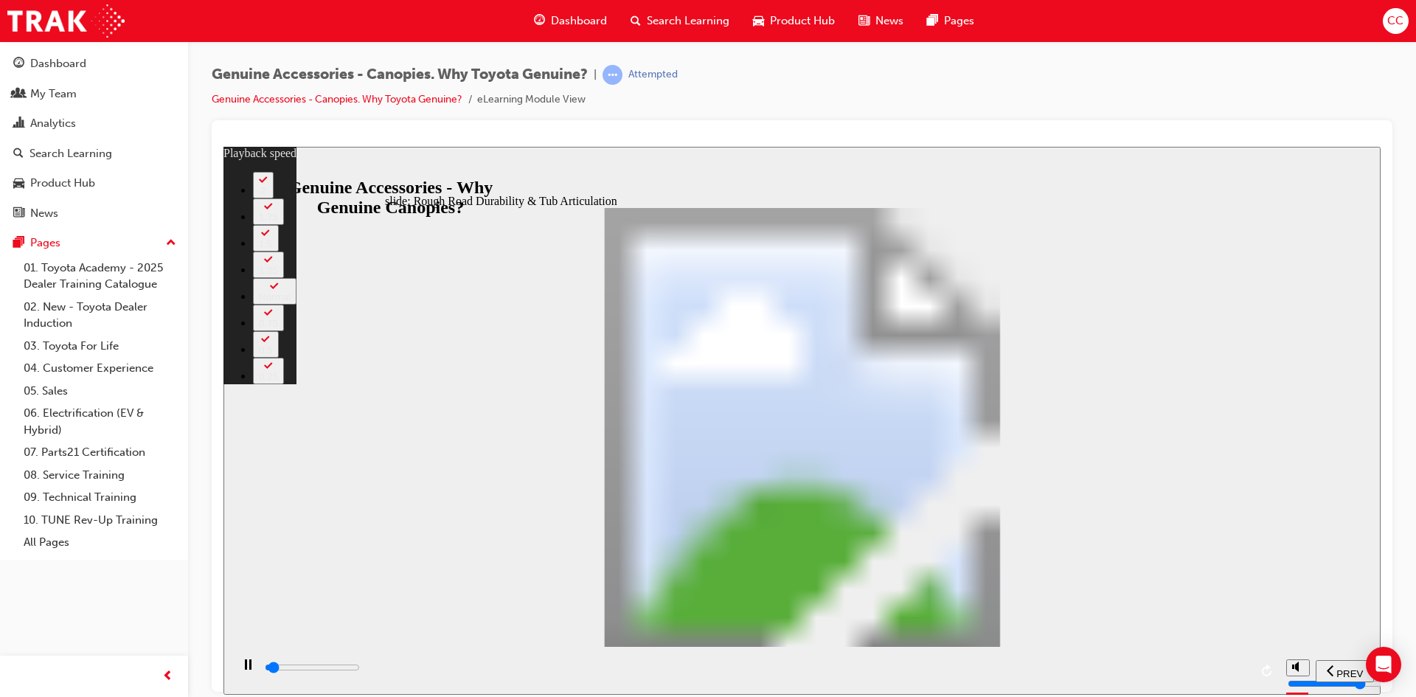
type input "1300"
type input "0"
type input "1300"
type input "0"
type input "1300"
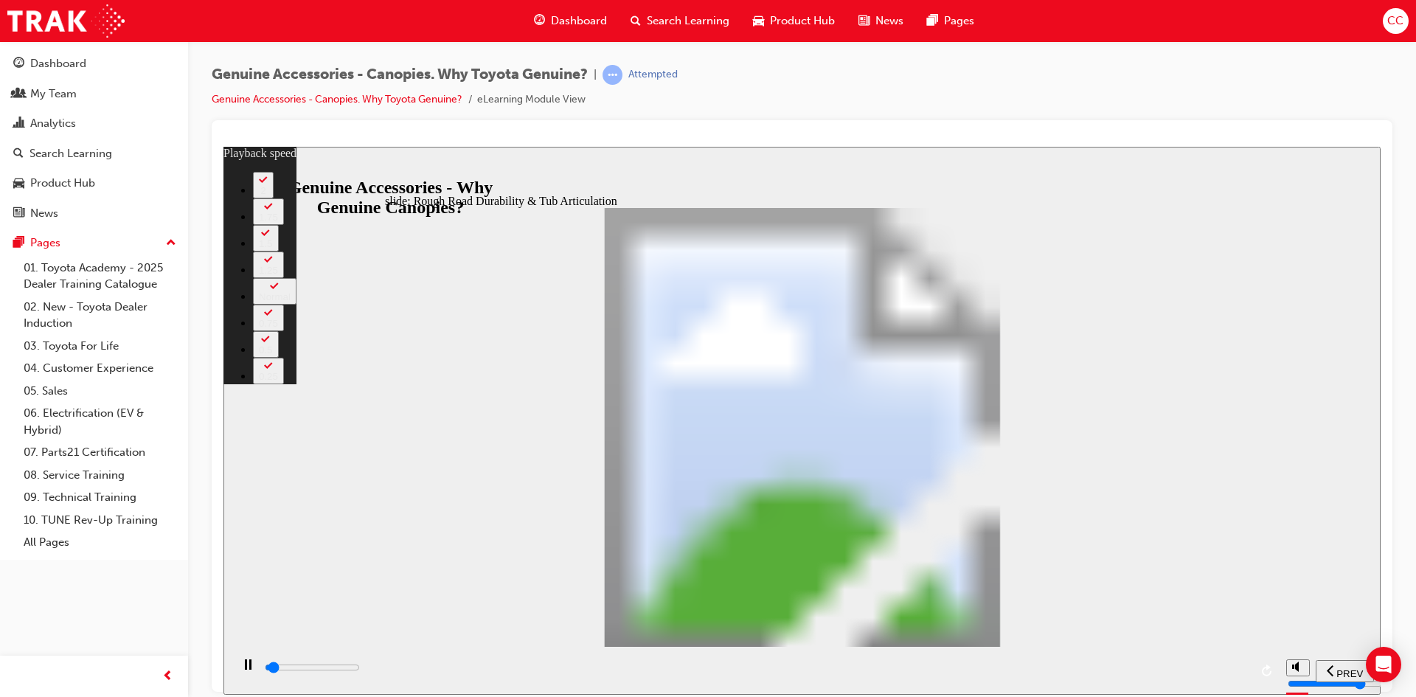
type input "0"
type input "1300"
type input "0"
type input "1400"
type input "0"
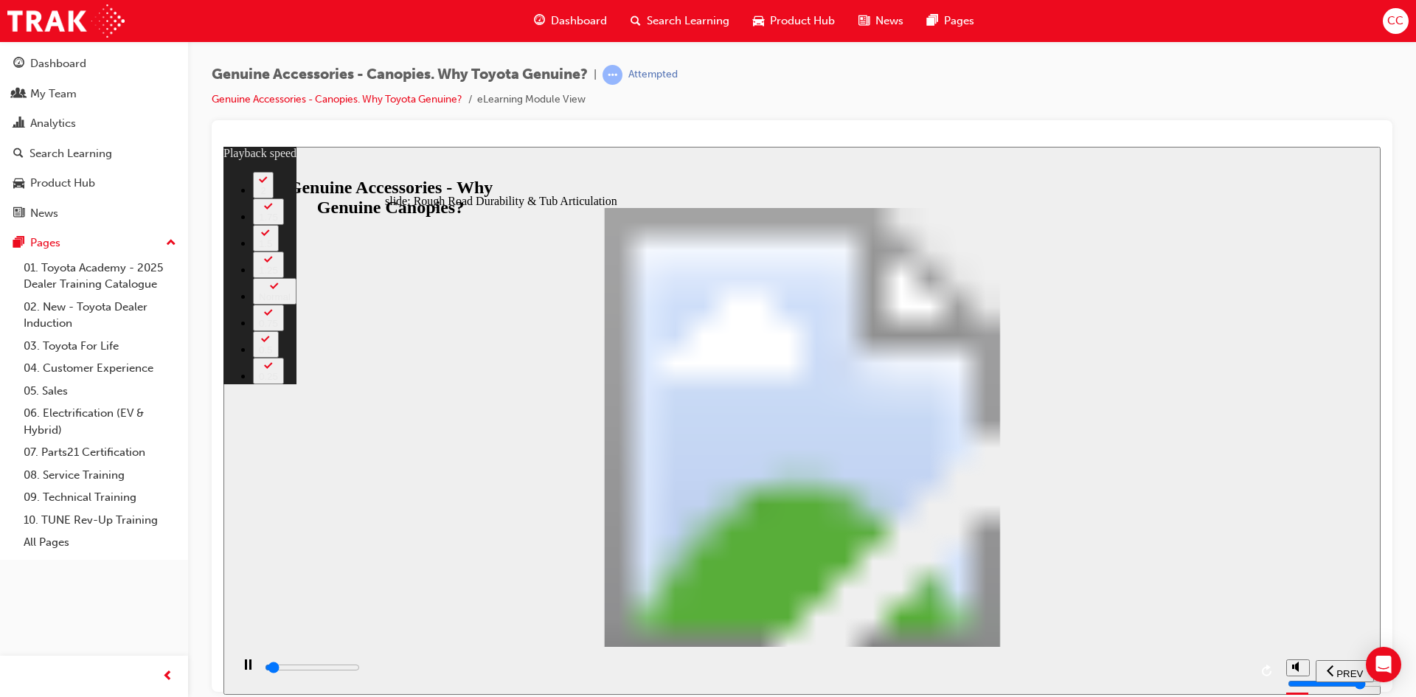
type input "1400"
type input "0"
type input "1400"
type input "0"
type input "1400"
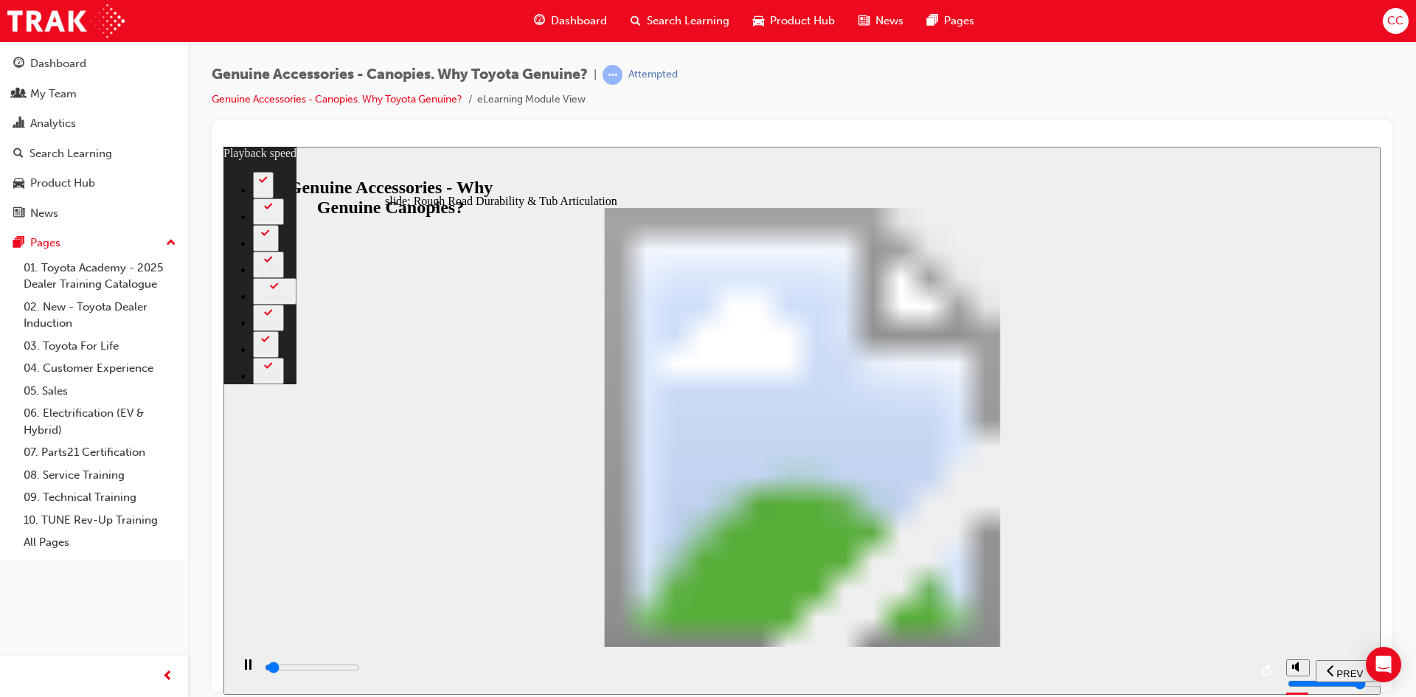
type input "0"
type input "1400"
type input "0"
type input "1400"
type input "0"
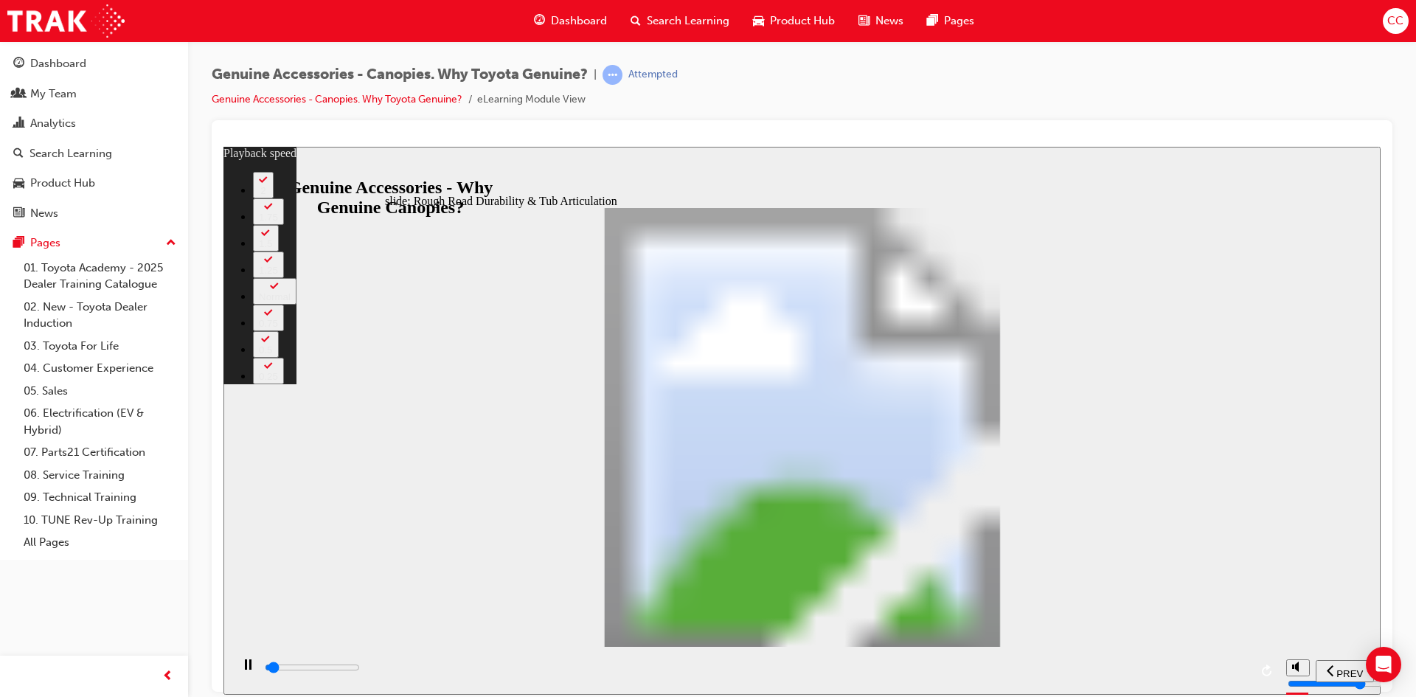
type input "1500"
type input "0"
type input "1500"
type input "0"
type input "1500"
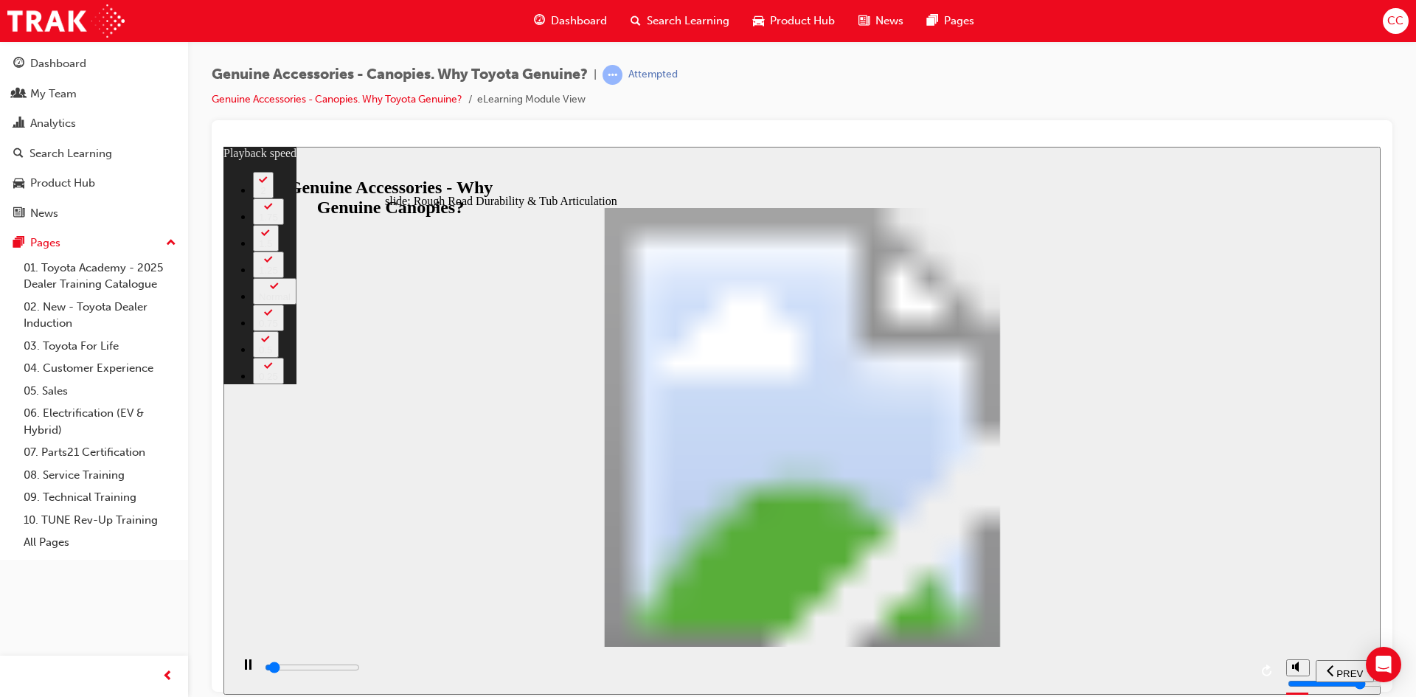
type input "0"
type input "1500"
type input "0"
type input "1500"
type input "0"
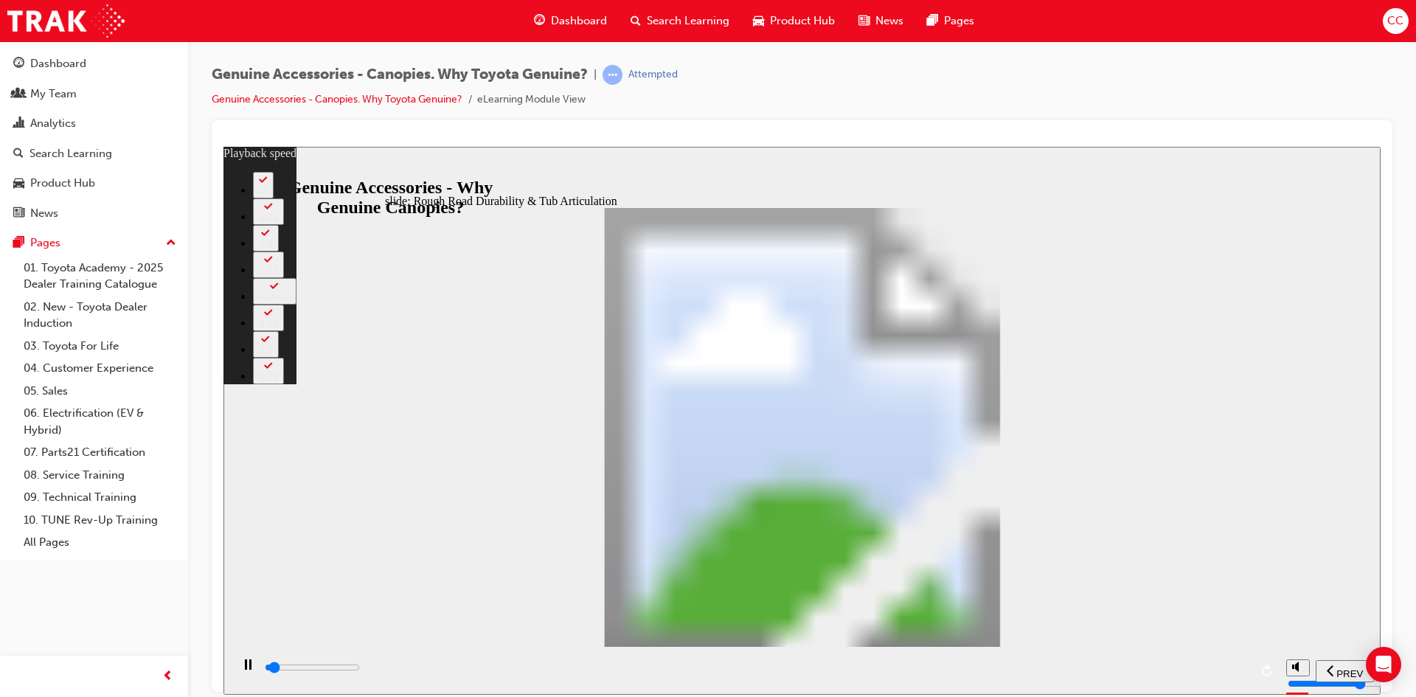
type input "1500"
type input "0"
type input "1600"
type input "0"
type input "1600"
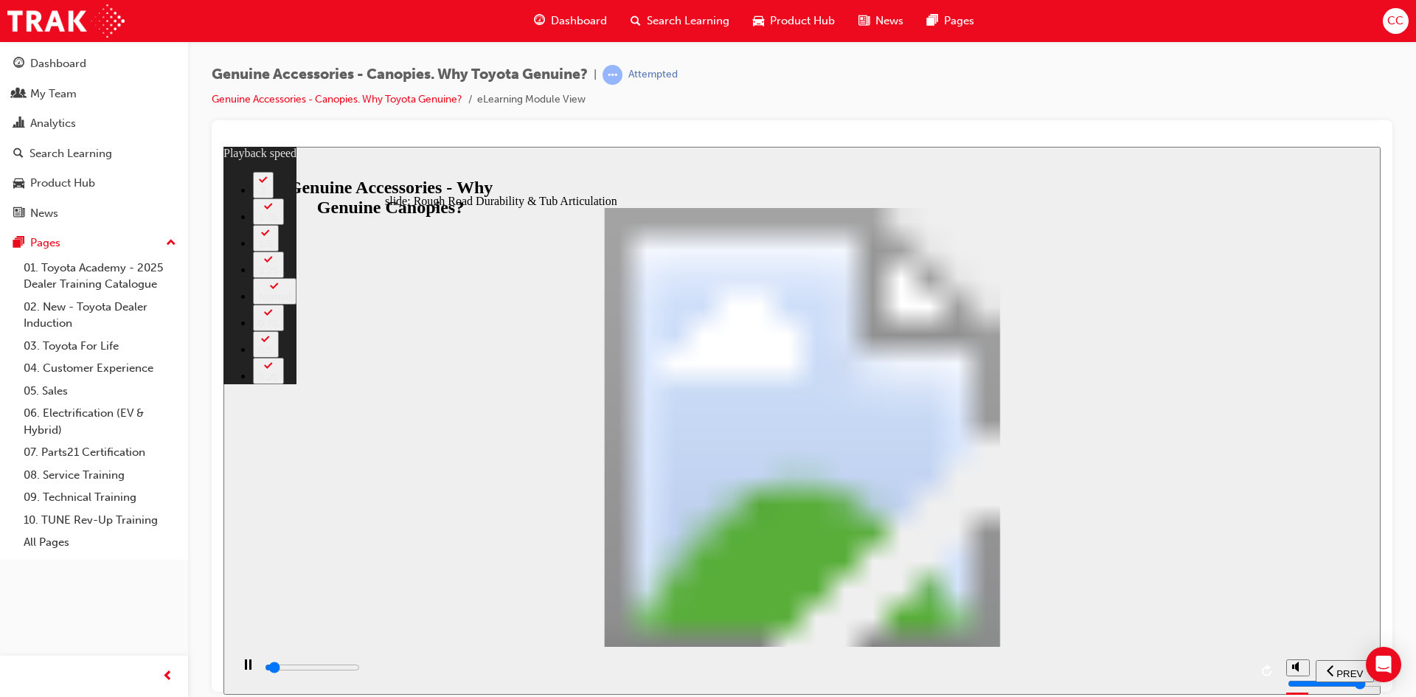
type input "0"
type input "1600"
type input "0"
type input "1600"
type input "0"
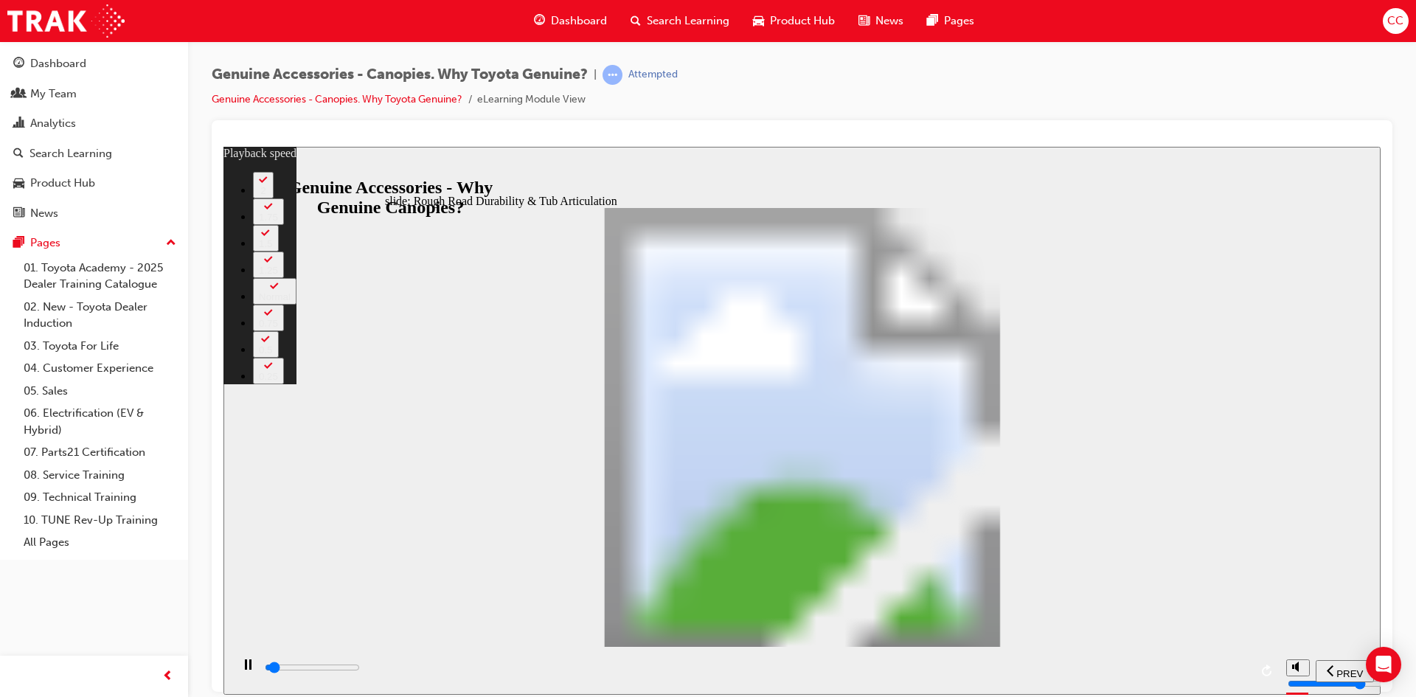
type input "1600"
type input "0"
type input "1600"
type input "0"
type input "1700"
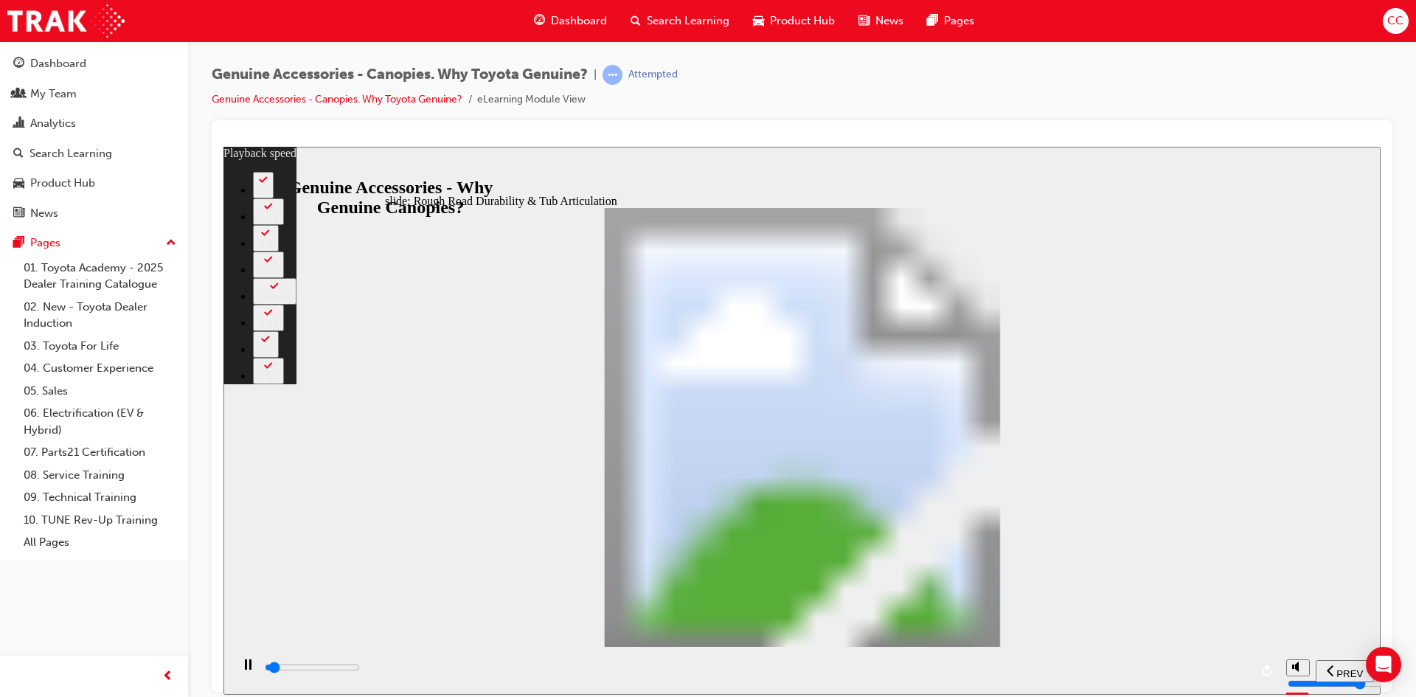
type input "0"
type input "1700"
type input "0"
type input "1700"
type input "0"
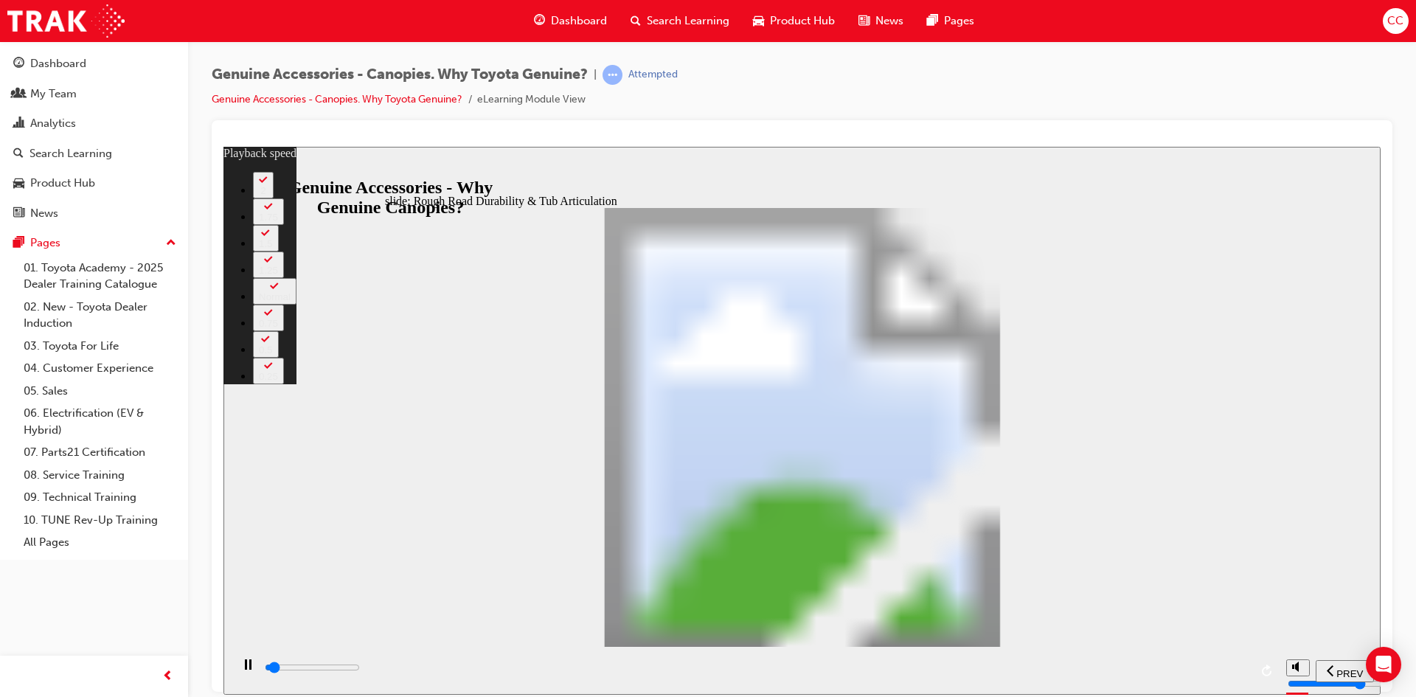
type input "1700"
type input "0"
type input "1700"
type input "0"
type input "1700"
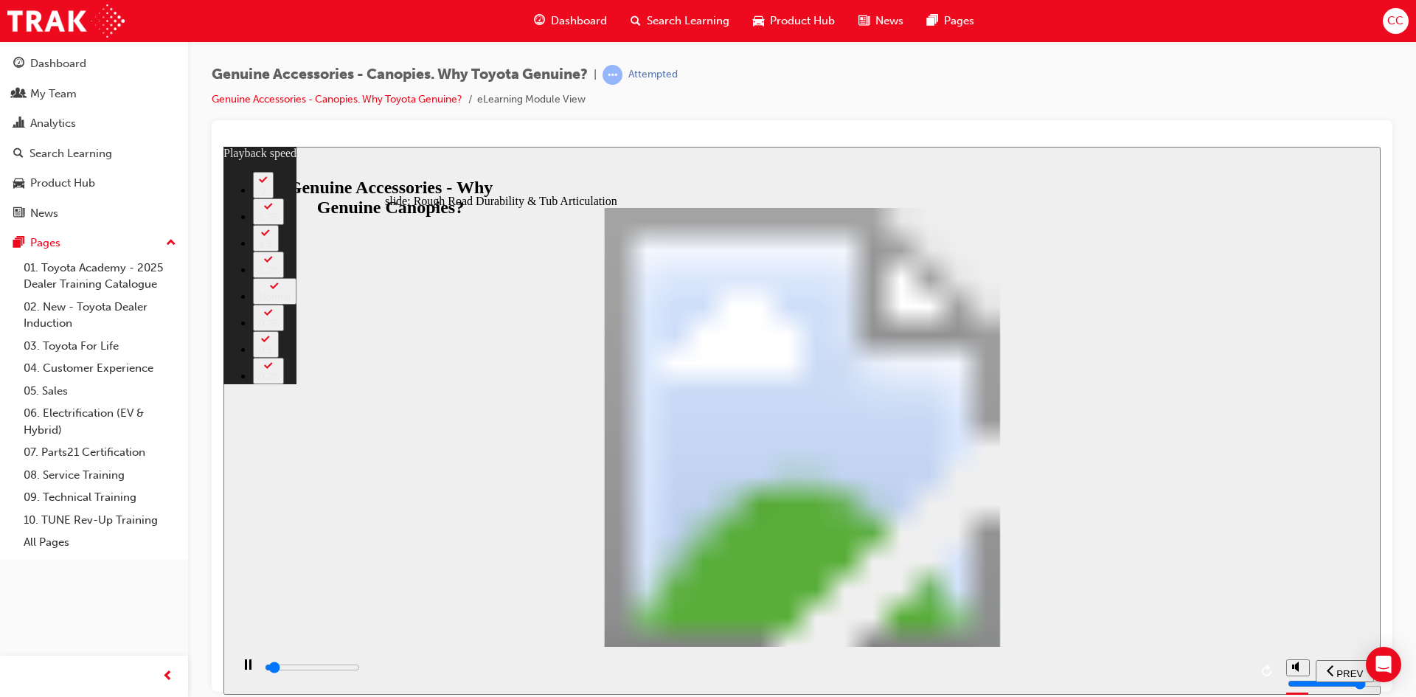
type input "0"
type input "1800"
type input "0"
type input "1800"
type input "0"
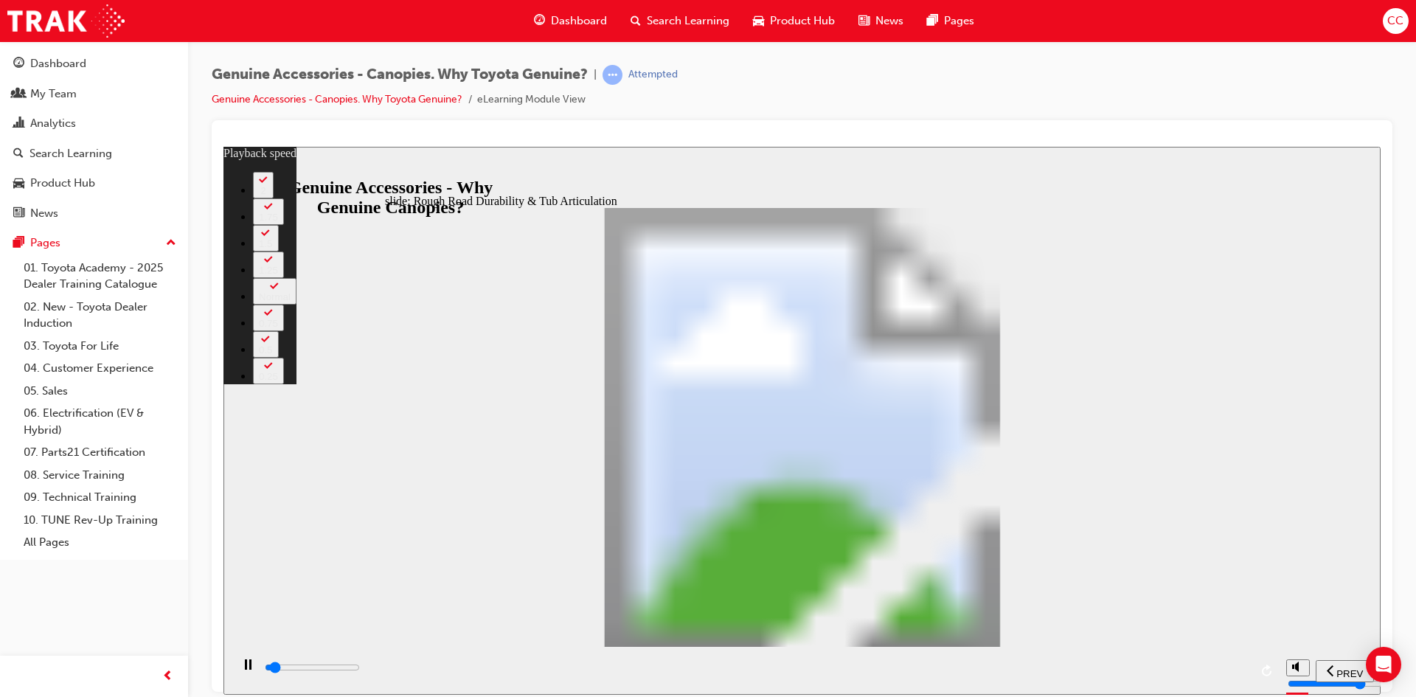
type input "1800"
type input "0"
type input "1800"
type input "0"
type input "1800"
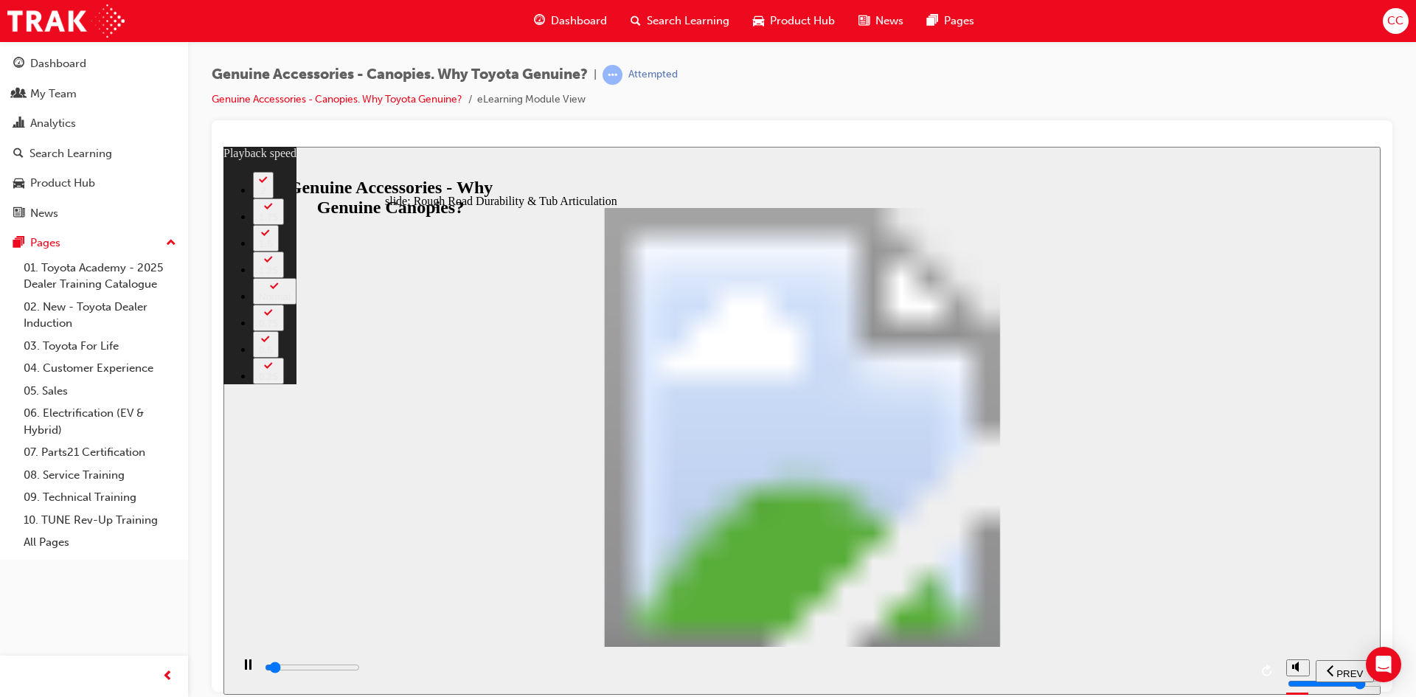
type input "1"
type input "1800"
type input "1"
type input "1900"
type input "1"
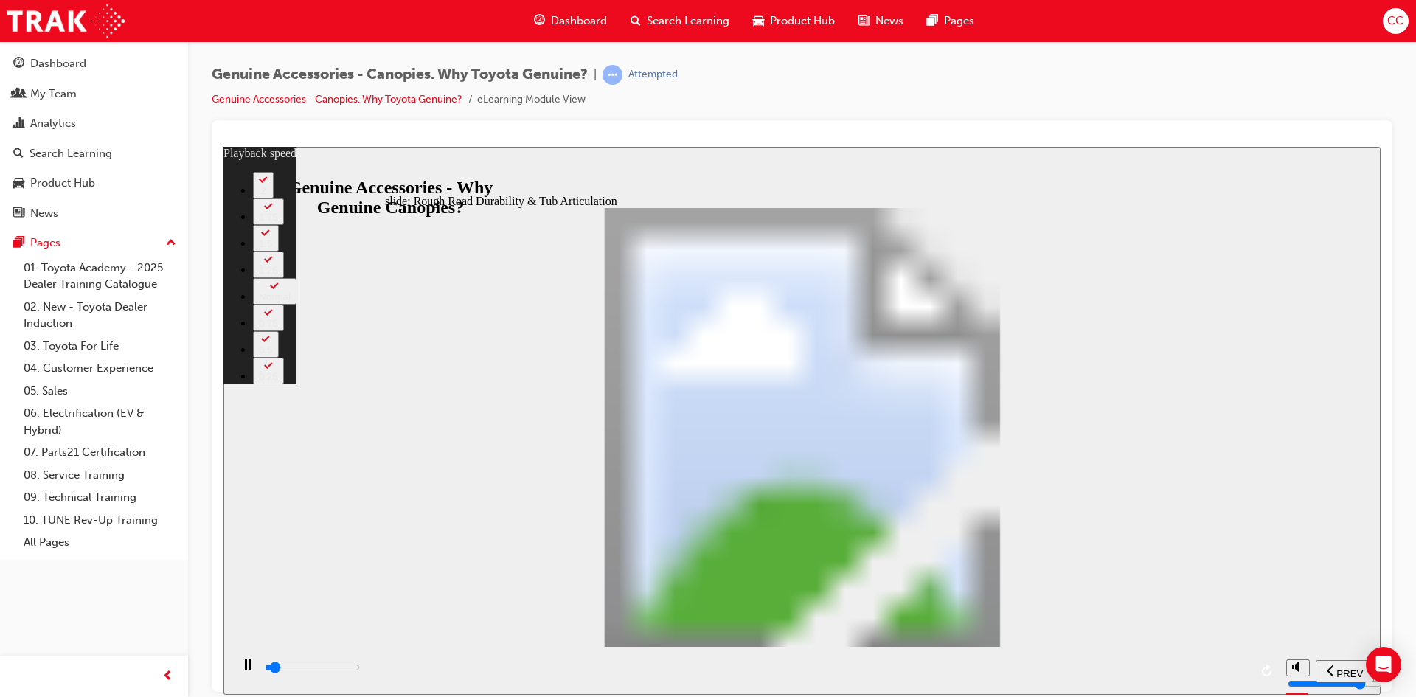
type input "1900"
type input "1"
type input "1900"
type input "1"
type input "1900"
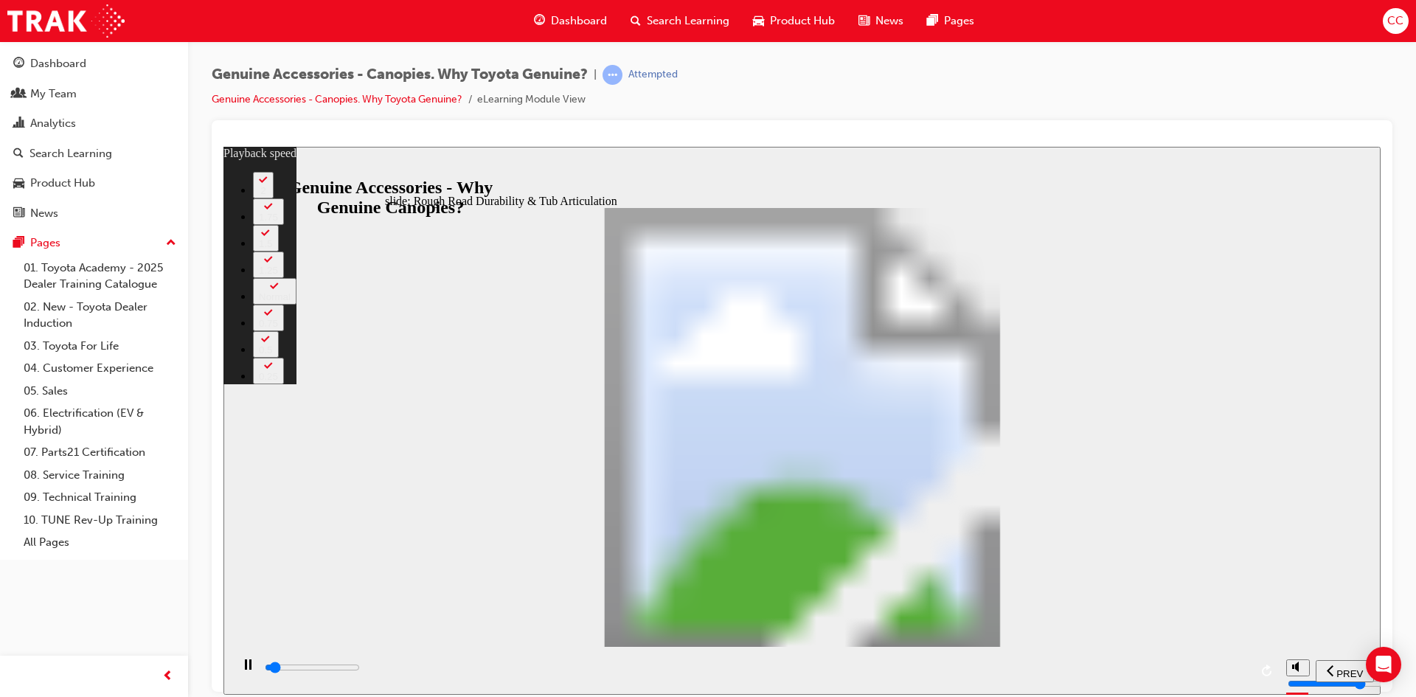
type input "1"
type input "1900"
type input "1"
type input "1900"
type input "1"
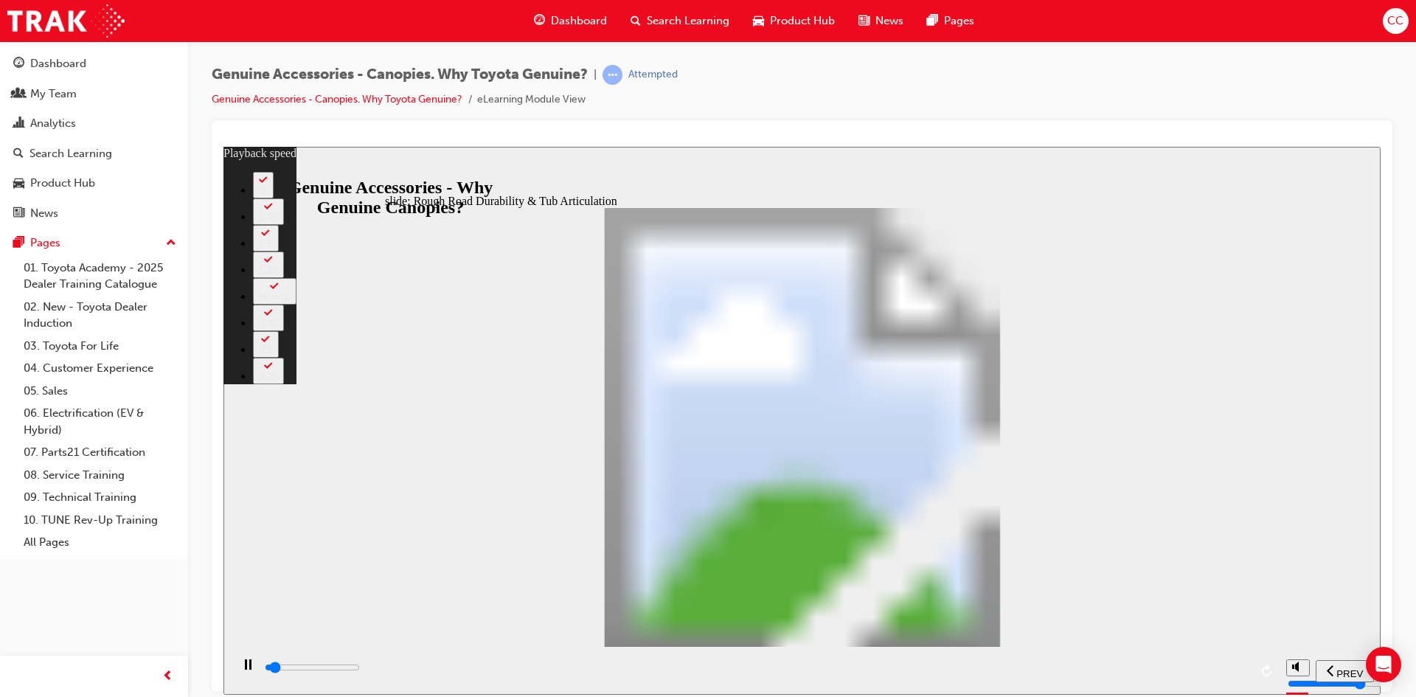
type input "2000"
type input "1"
type input "2000"
type input "1"
type input "2000"
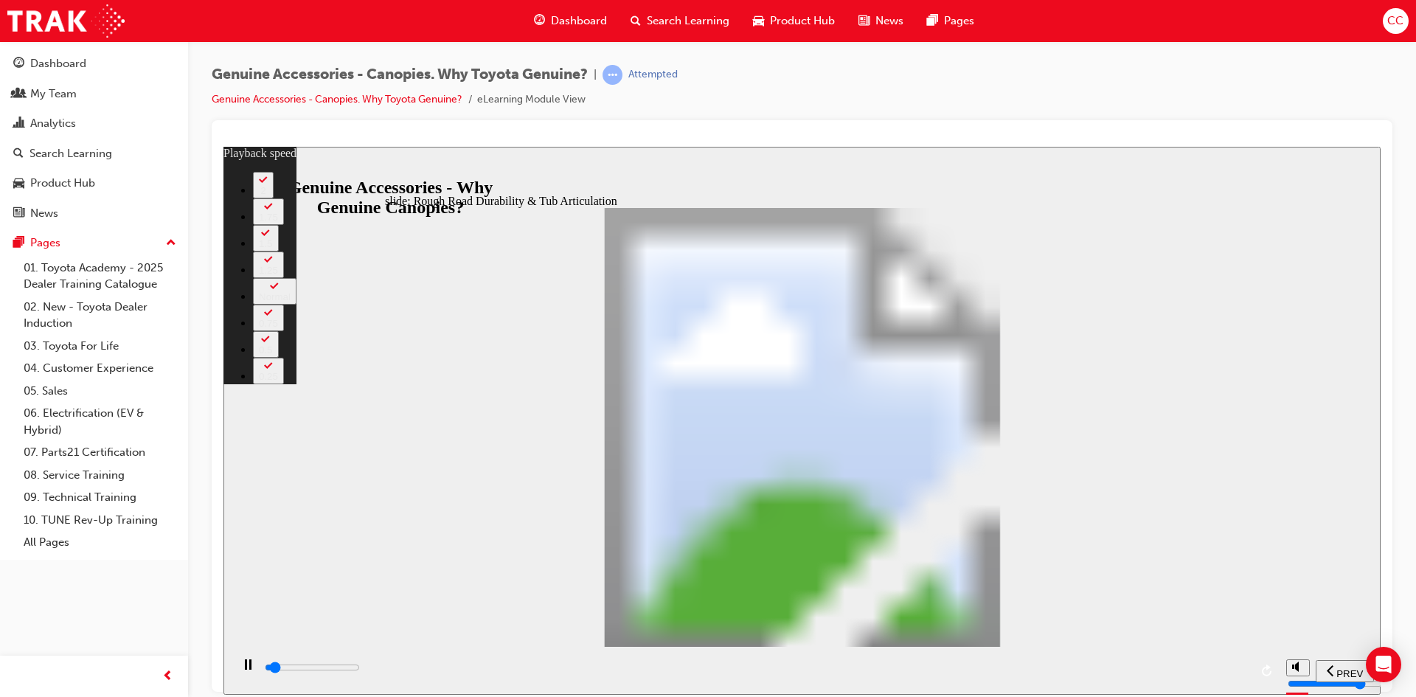
type input "1"
type input "2000"
type input "1"
type input "2000"
type input "1"
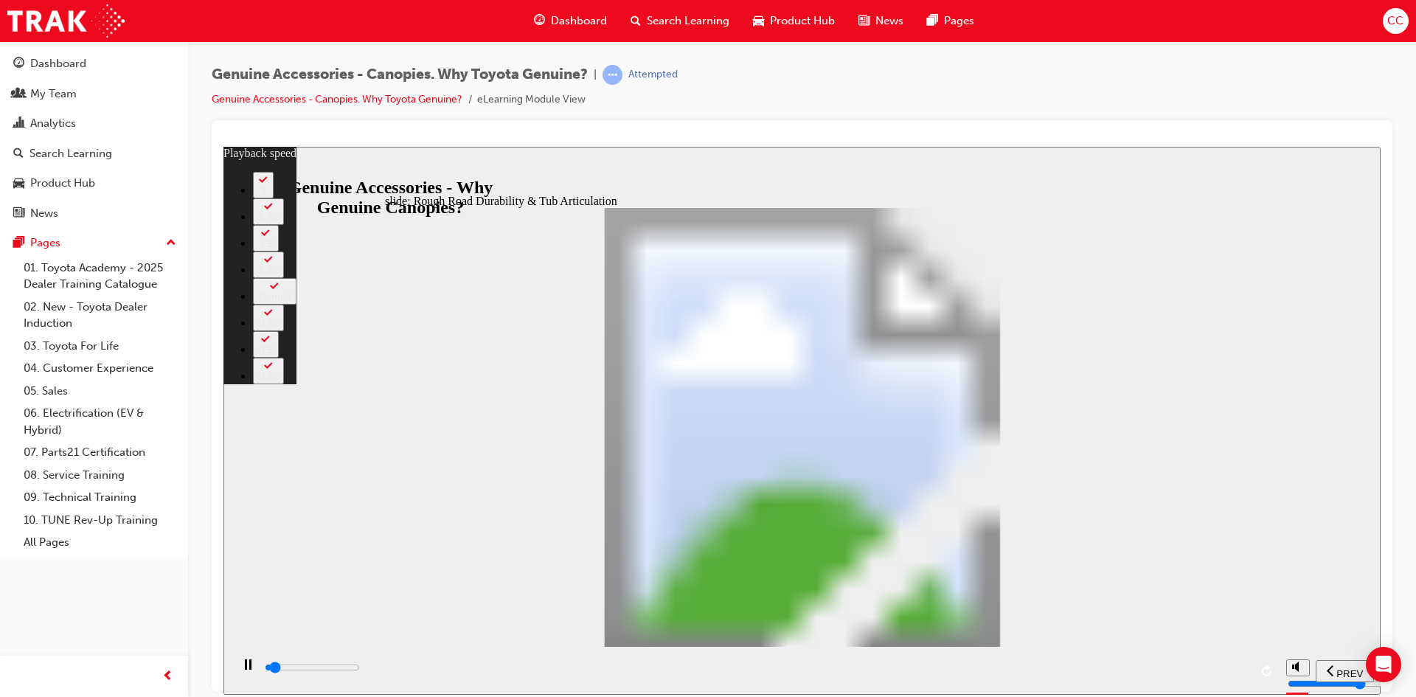
type input "2000"
type input "1"
type input "2100"
type input "1"
type input "2100"
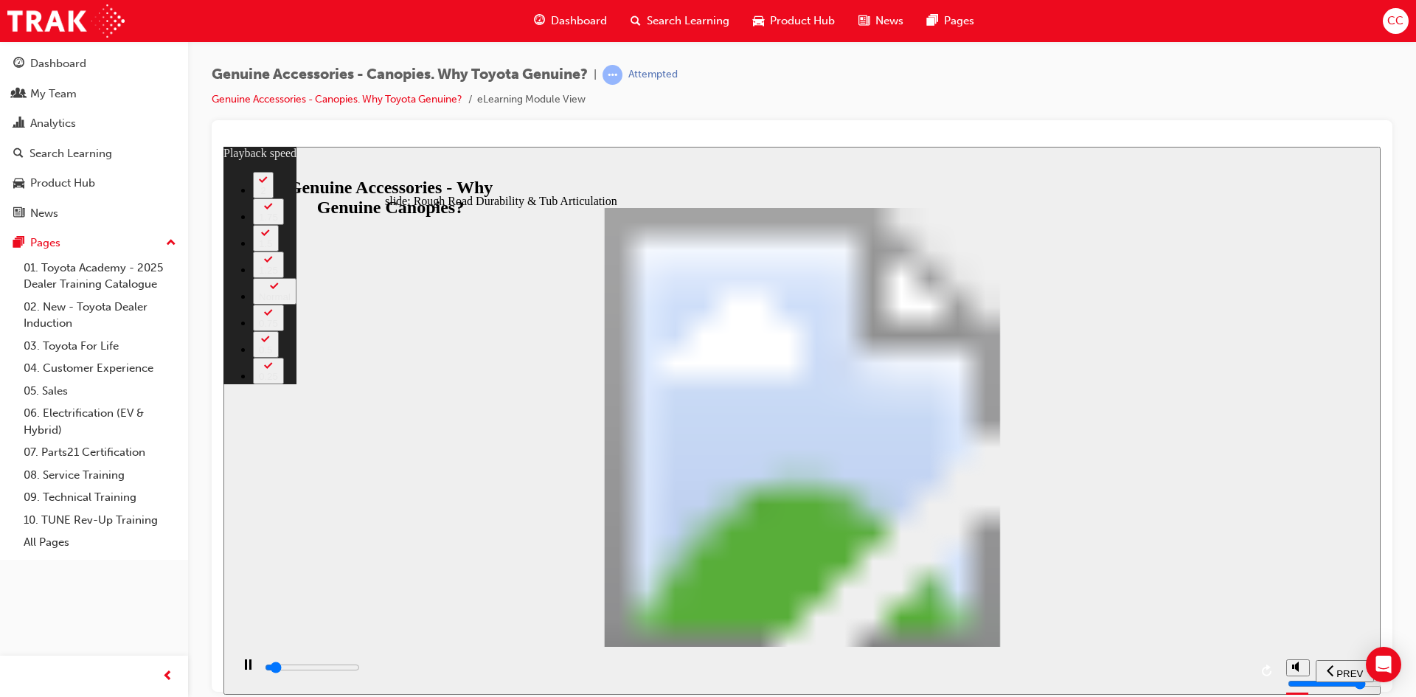
type input "1"
type input "2100"
type input "1"
type input "2100"
type input "1"
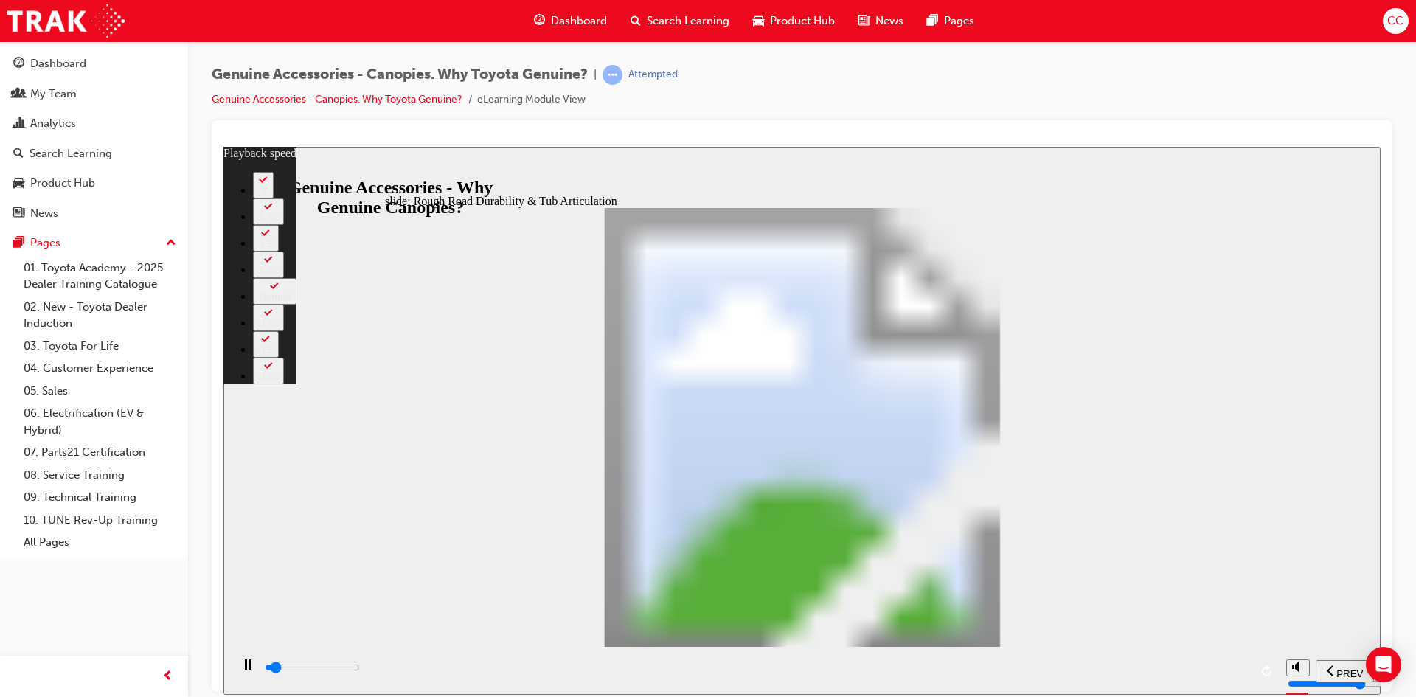
type input "2100"
type input "1"
type input "2100"
type input "1"
type input "2200"
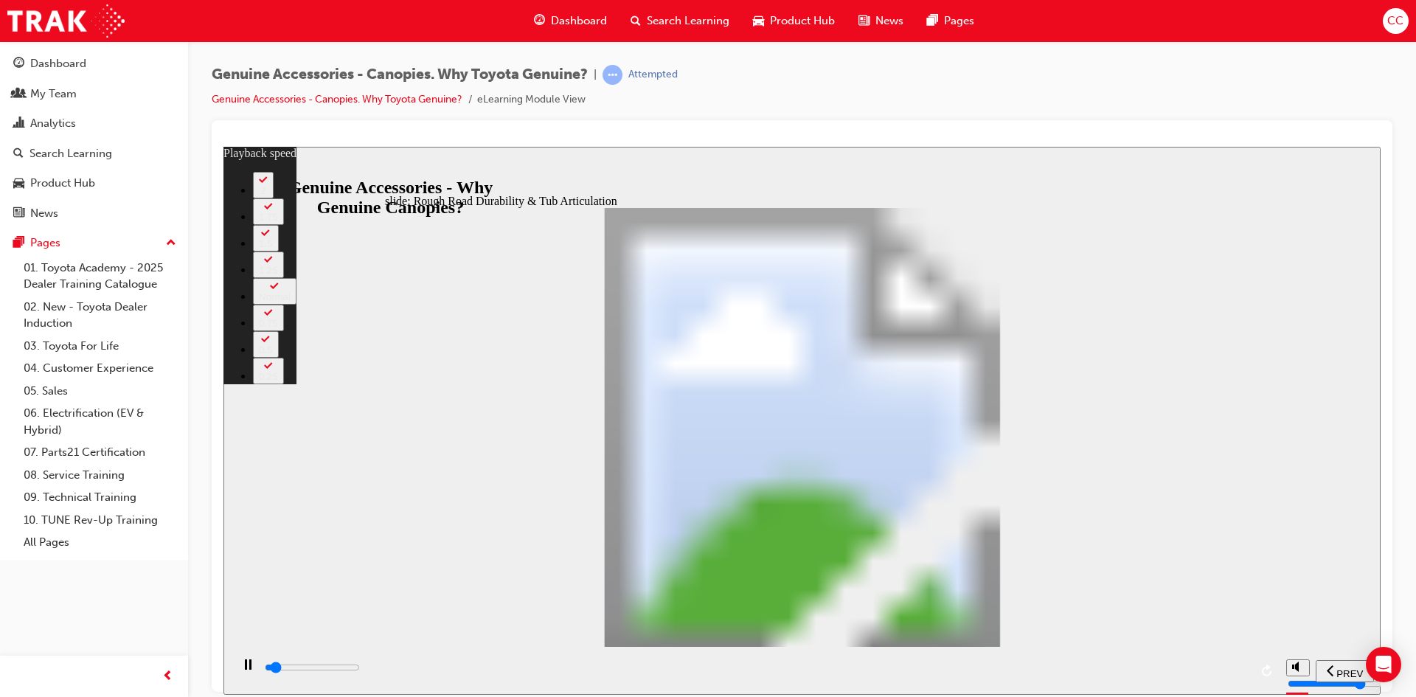
type input "1"
type input "2200"
type input "1"
type input "2200"
type input "1"
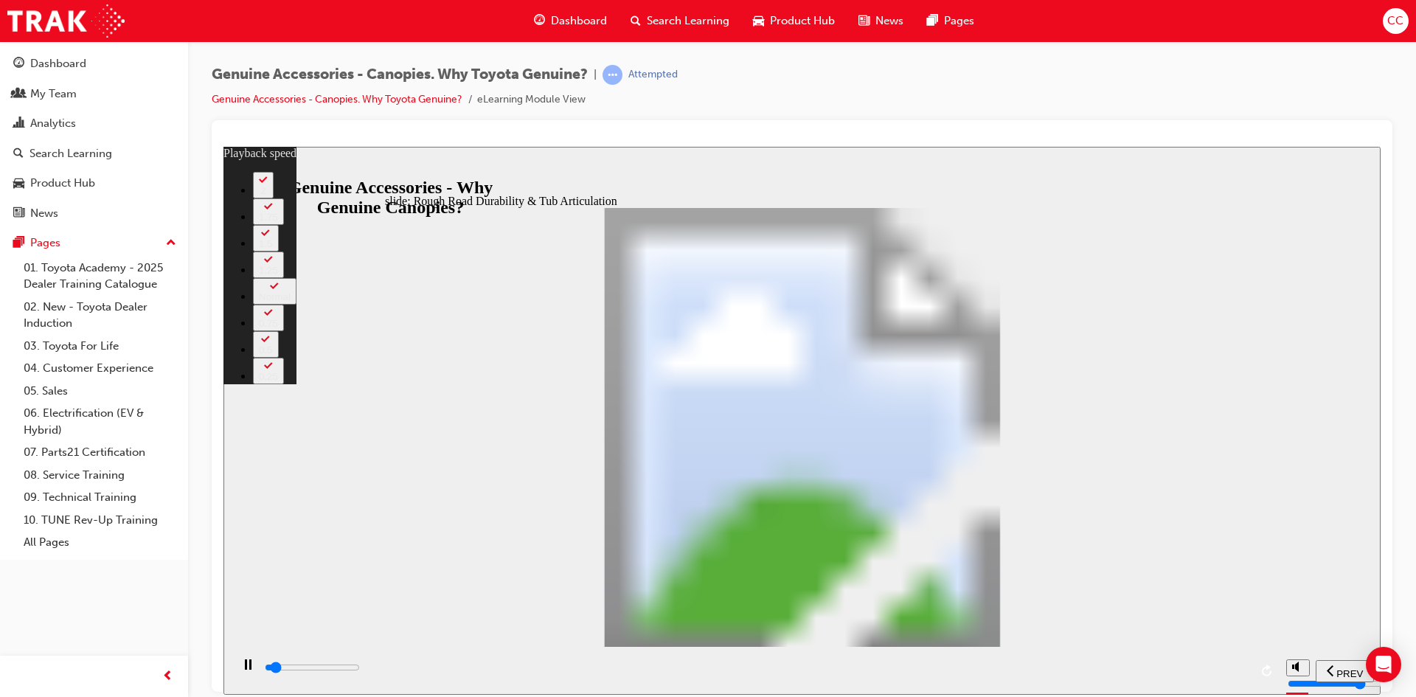
type input "2200"
type input "1"
type input "2200"
type input "1"
type input "2200"
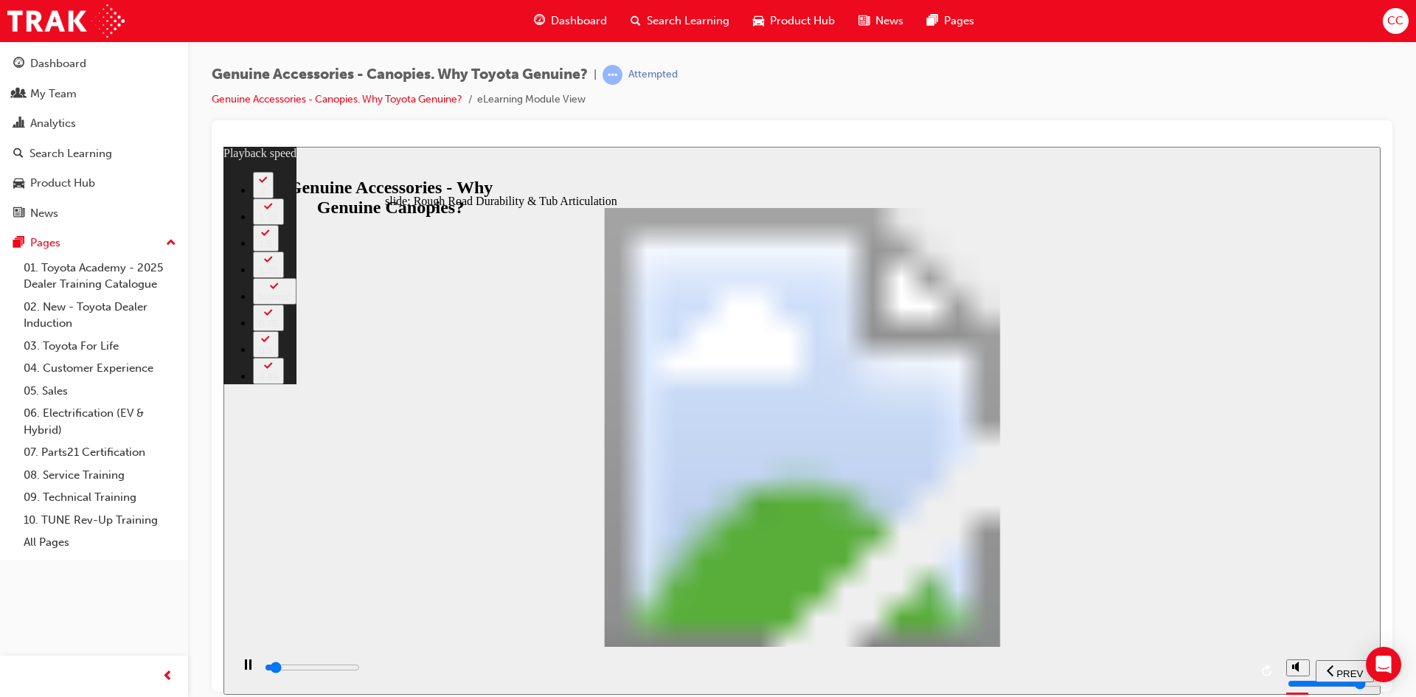
type input "1"
type input "2300"
type input "1"
type input "2400"
type input "1"
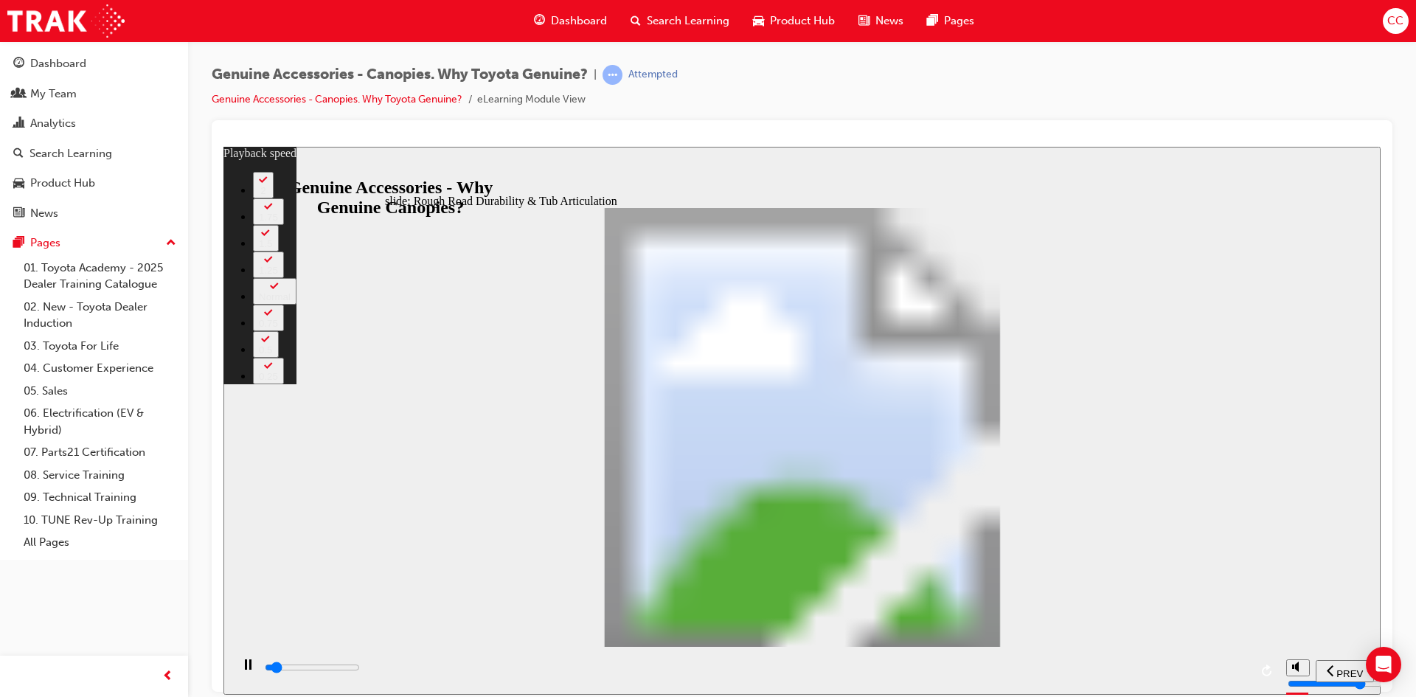
type input "2600"
type input "2"
type input "2900"
type input "2"
type input "3100"
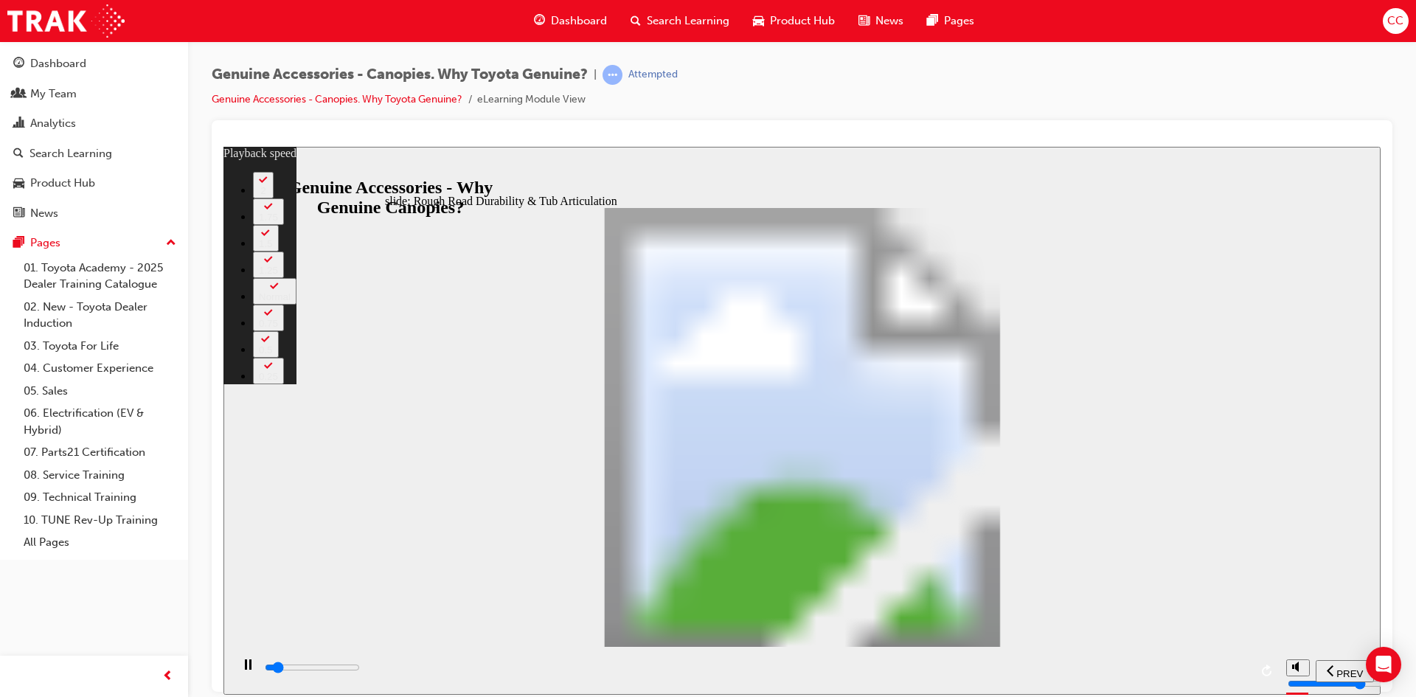
type input "2"
type input "3400"
type input "2"
type input "3700"
type input "3"
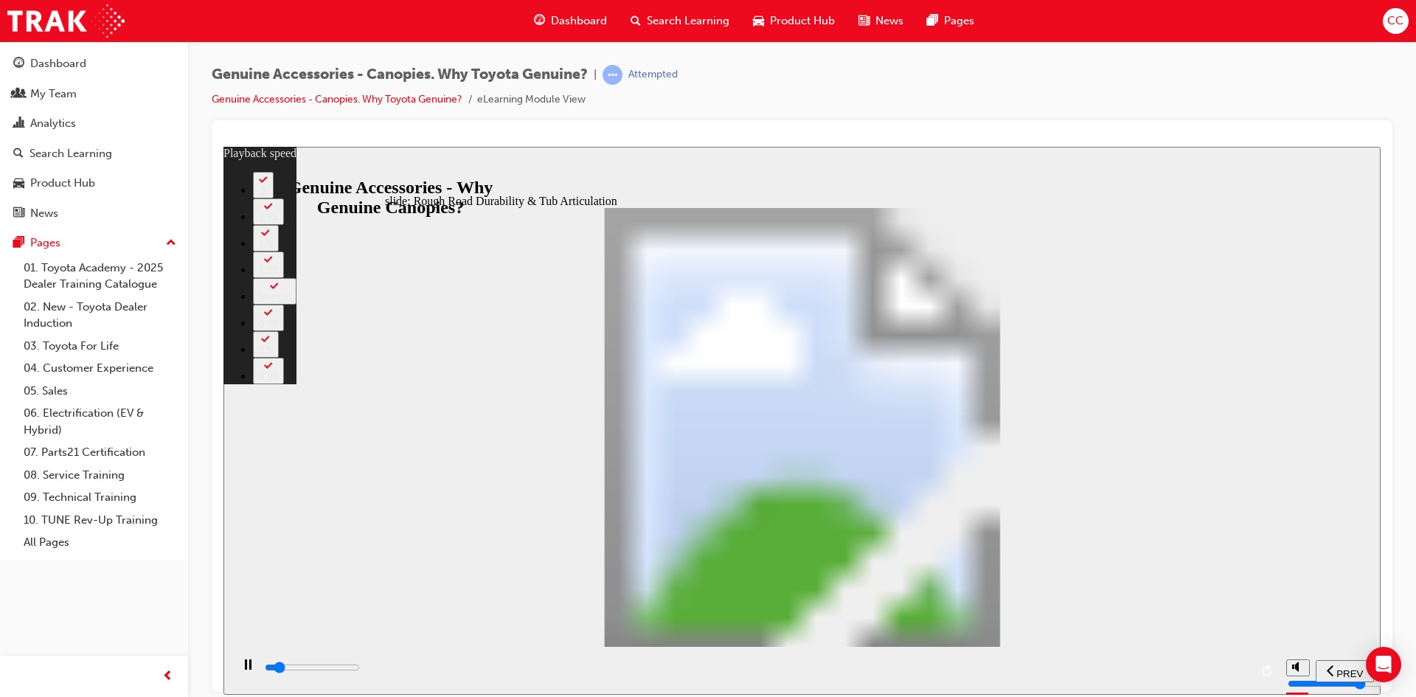
type input "3900"
type input "3"
type input "4000"
type input "3"
type input "4200"
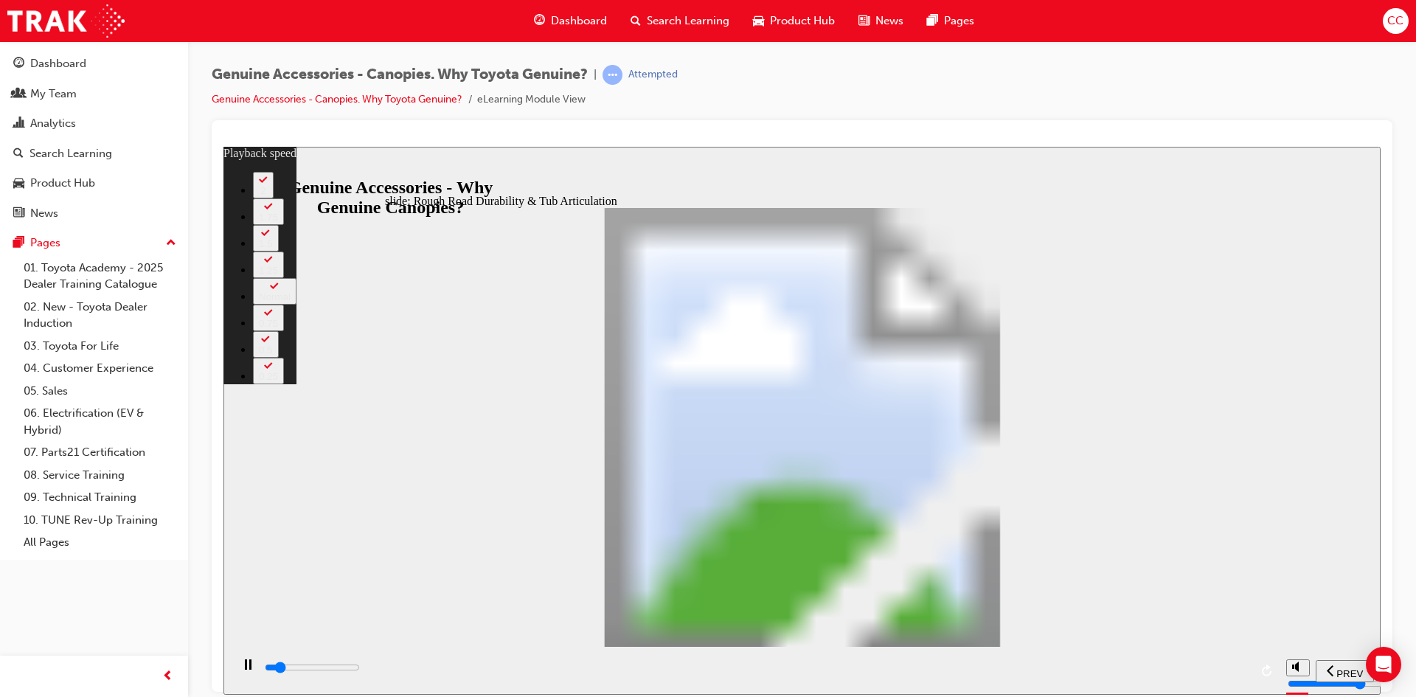
type input "3"
type input "4500"
type input "3"
type input "4700"
type input "4"
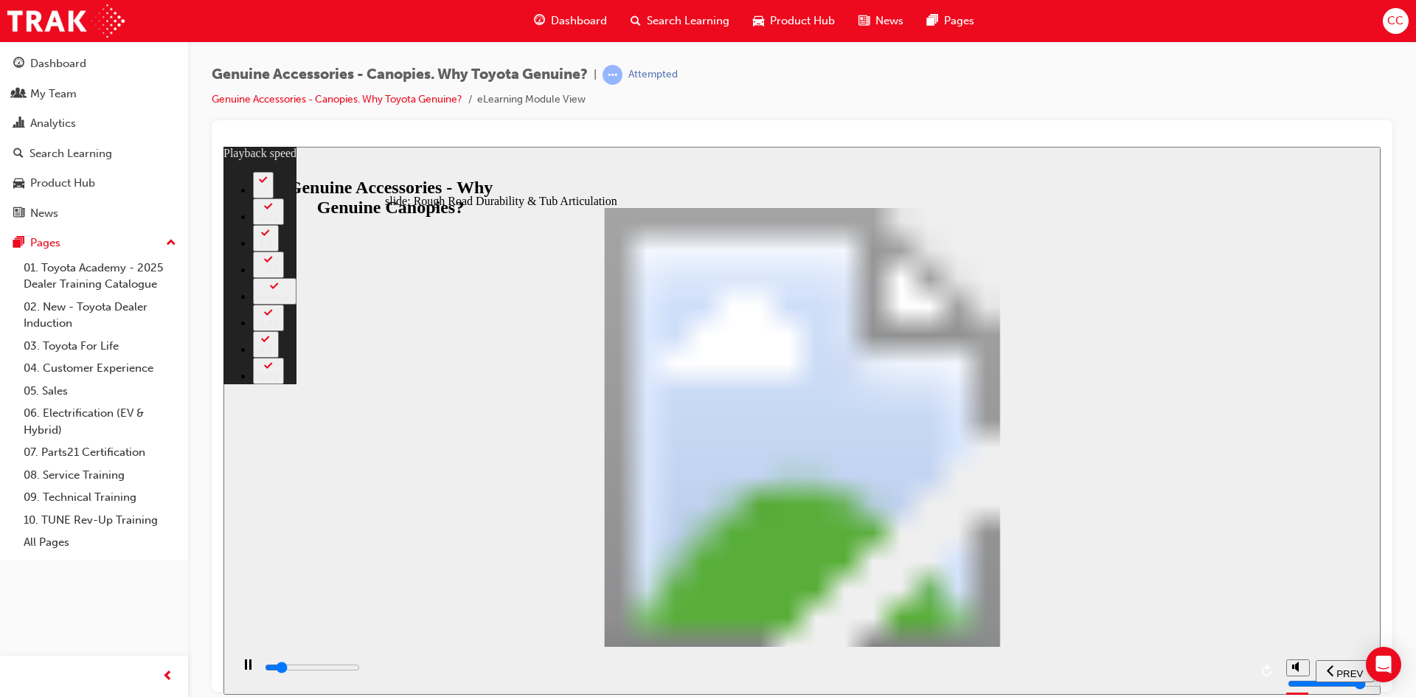
type input "4900"
type input "4"
type input "5000"
type input "4"
type input "5300"
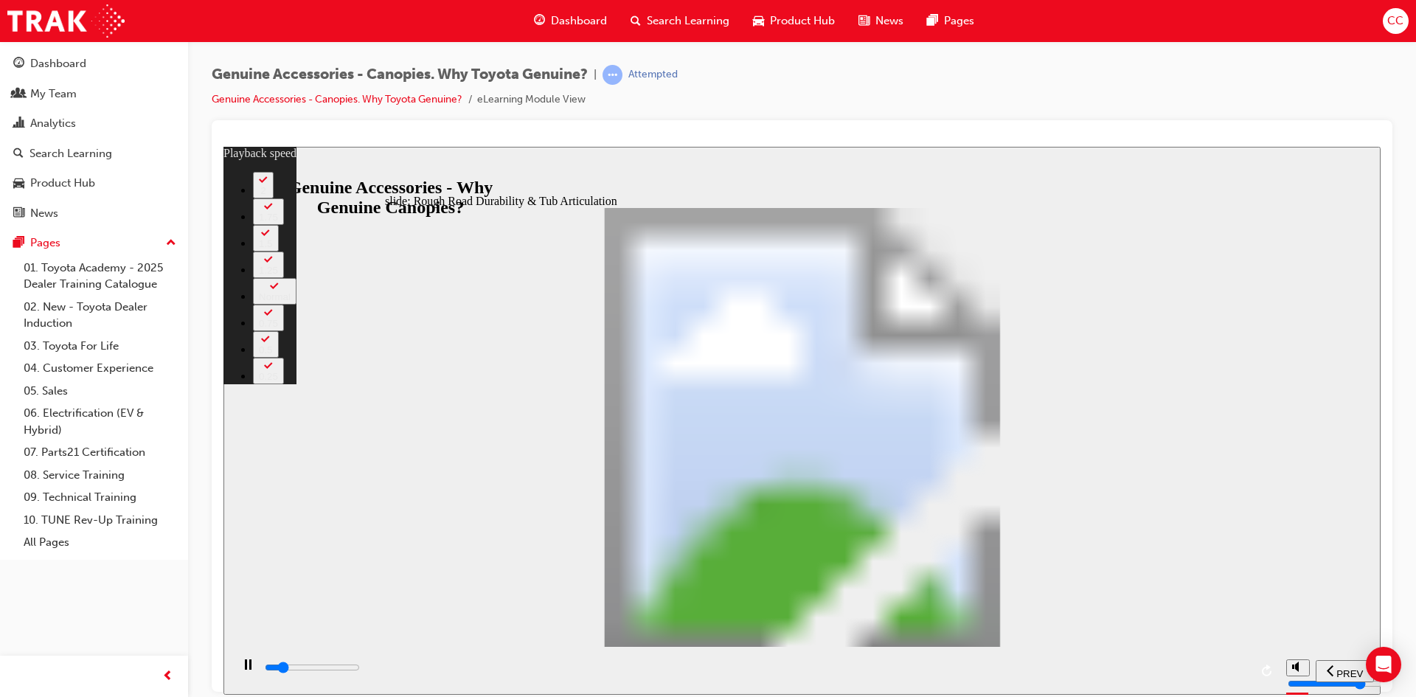
type input "4"
type input "5500"
type input "4"
type input "5800"
type input "5"
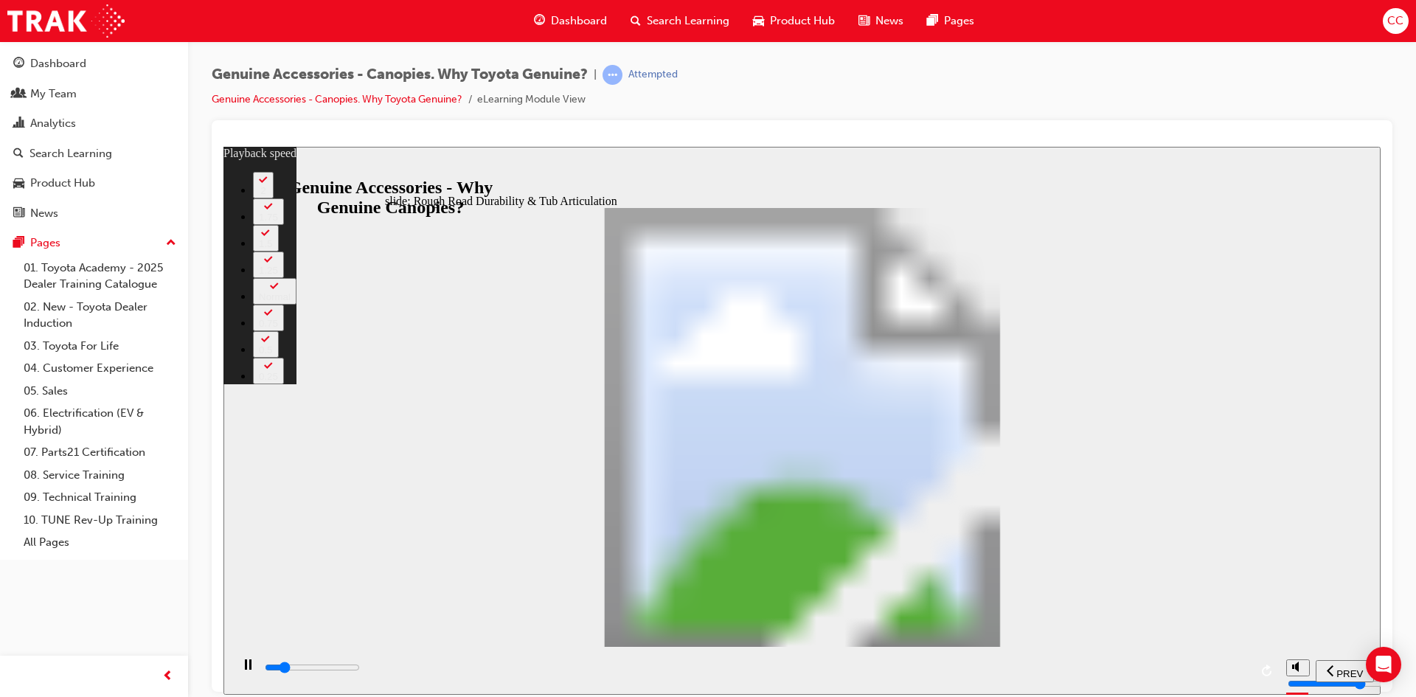
type input "6100"
type input "5"
type input "6100"
type input "5"
type input "6300"
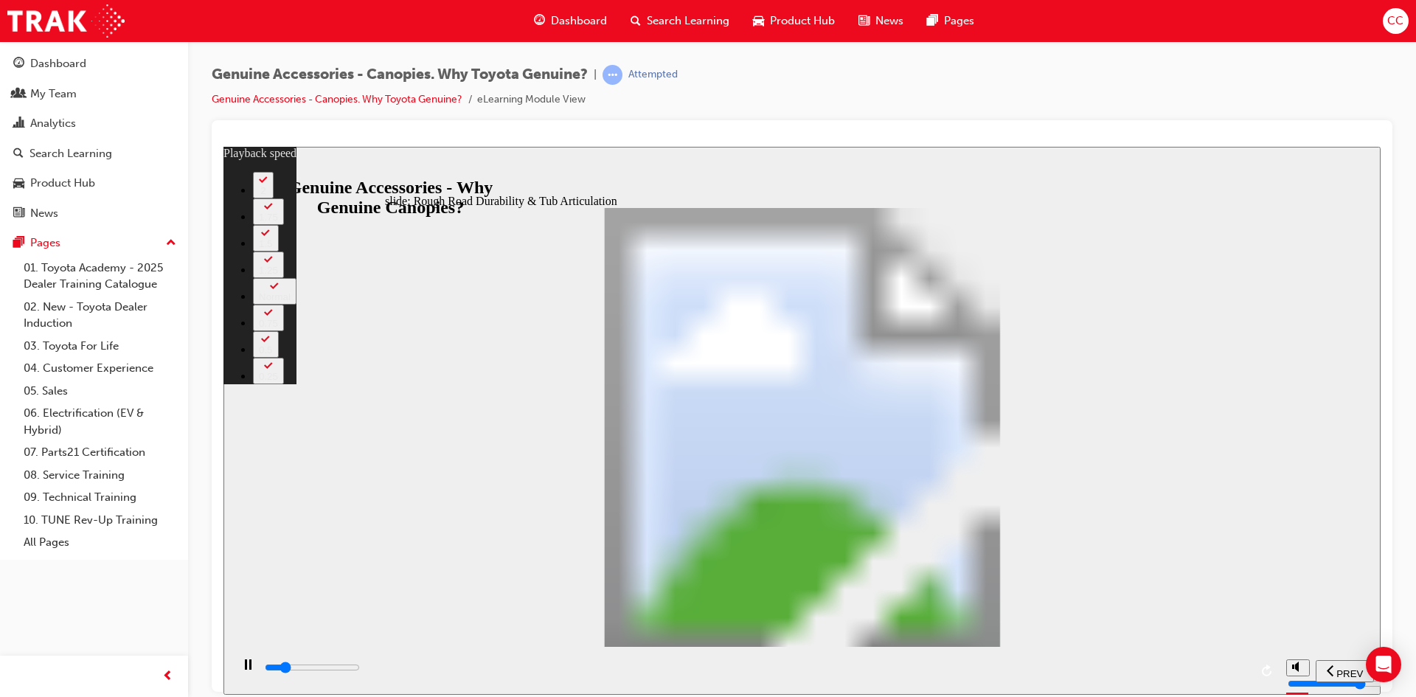
type input "5"
type input "6600"
type input "6"
type input "6900"
type input "6"
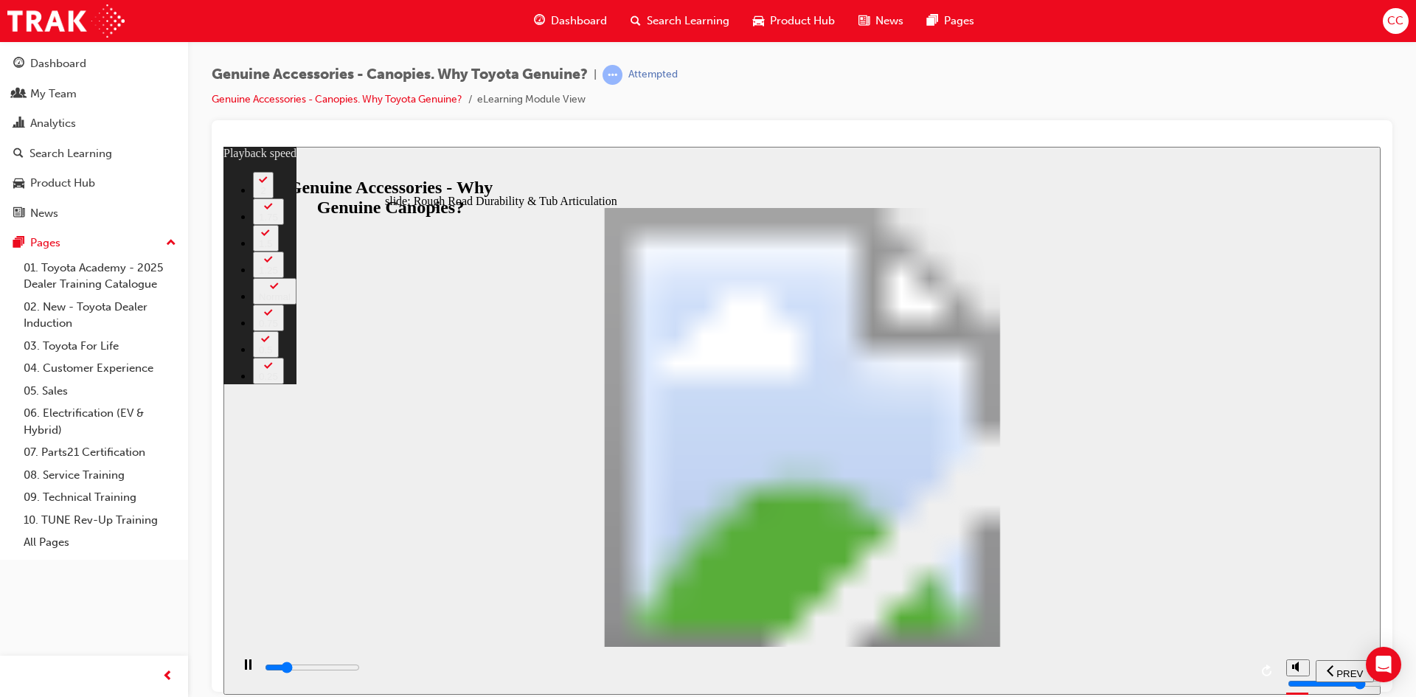
type input "7100"
type input "6"
type input "7400"
type input "6"
type input "7700"
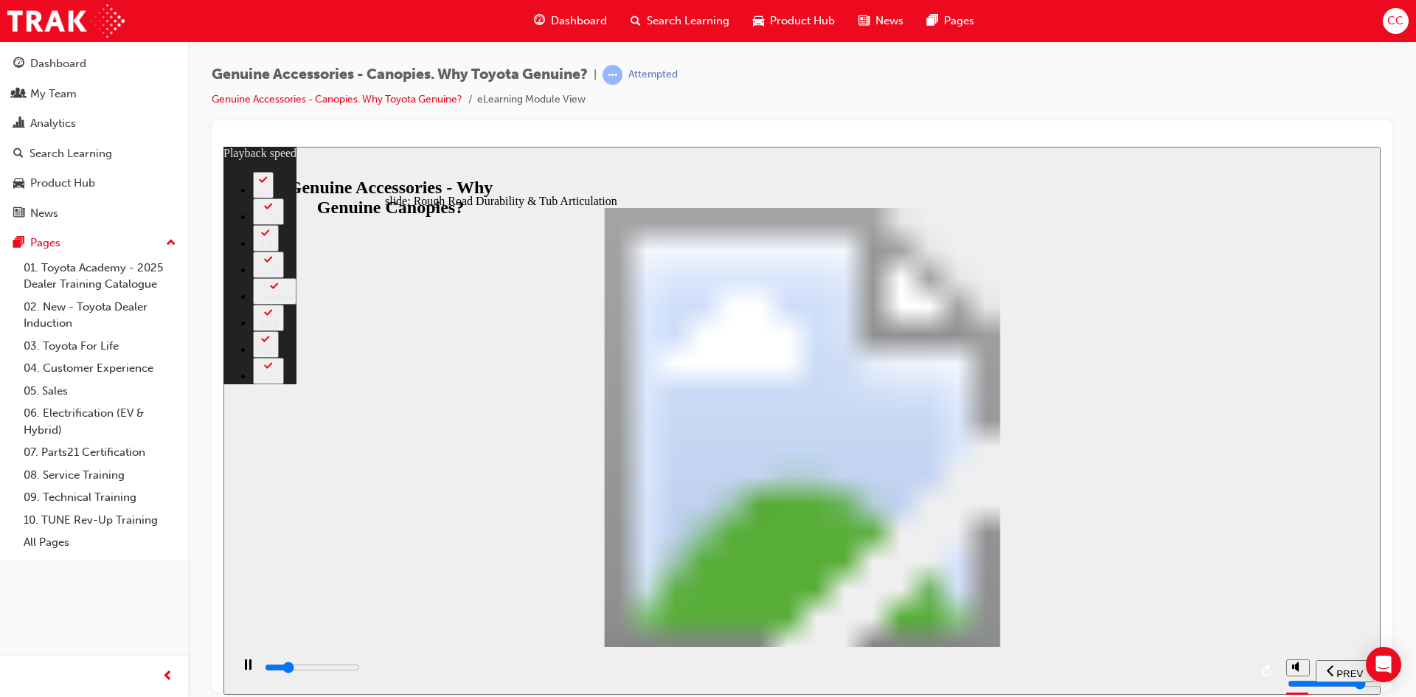
type input "7"
type input "7900"
type input "7"
type input "8200"
type input "7"
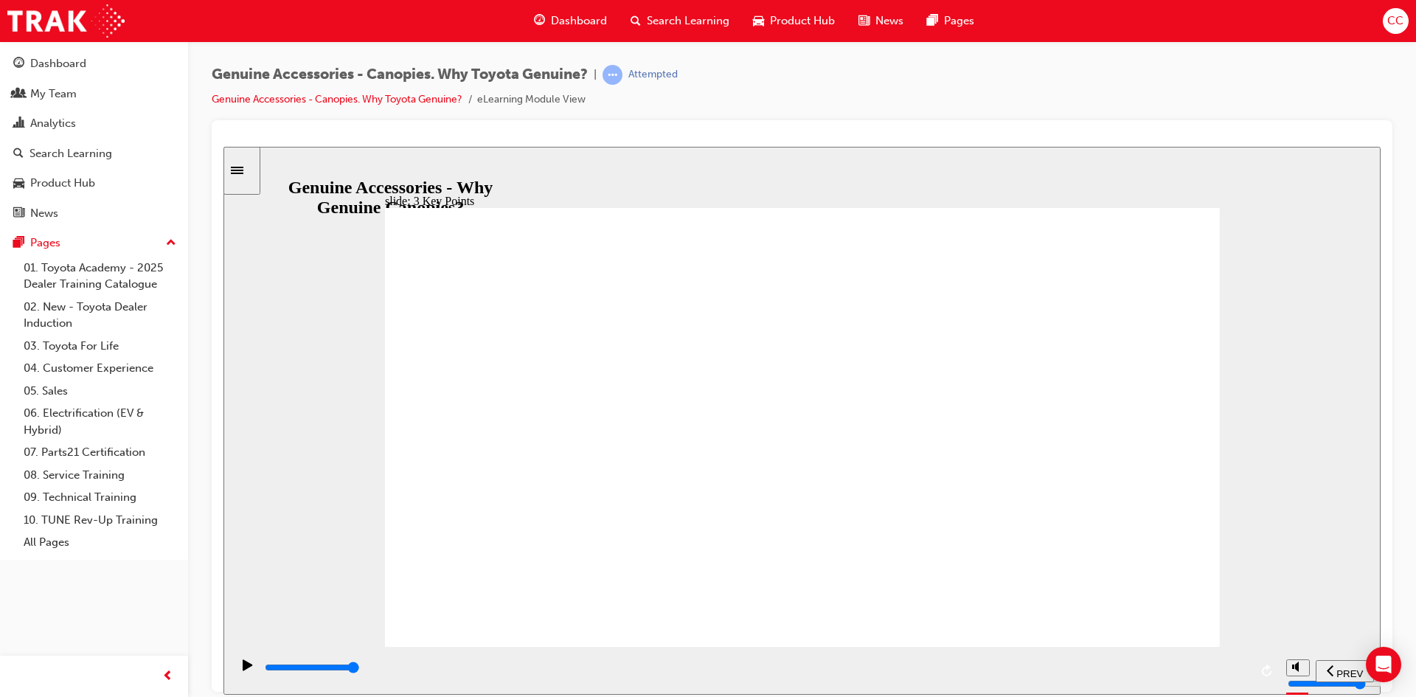
click at [1325, 668] on span "SUBMIT" at bounding box center [1328, 672] width 37 height 11
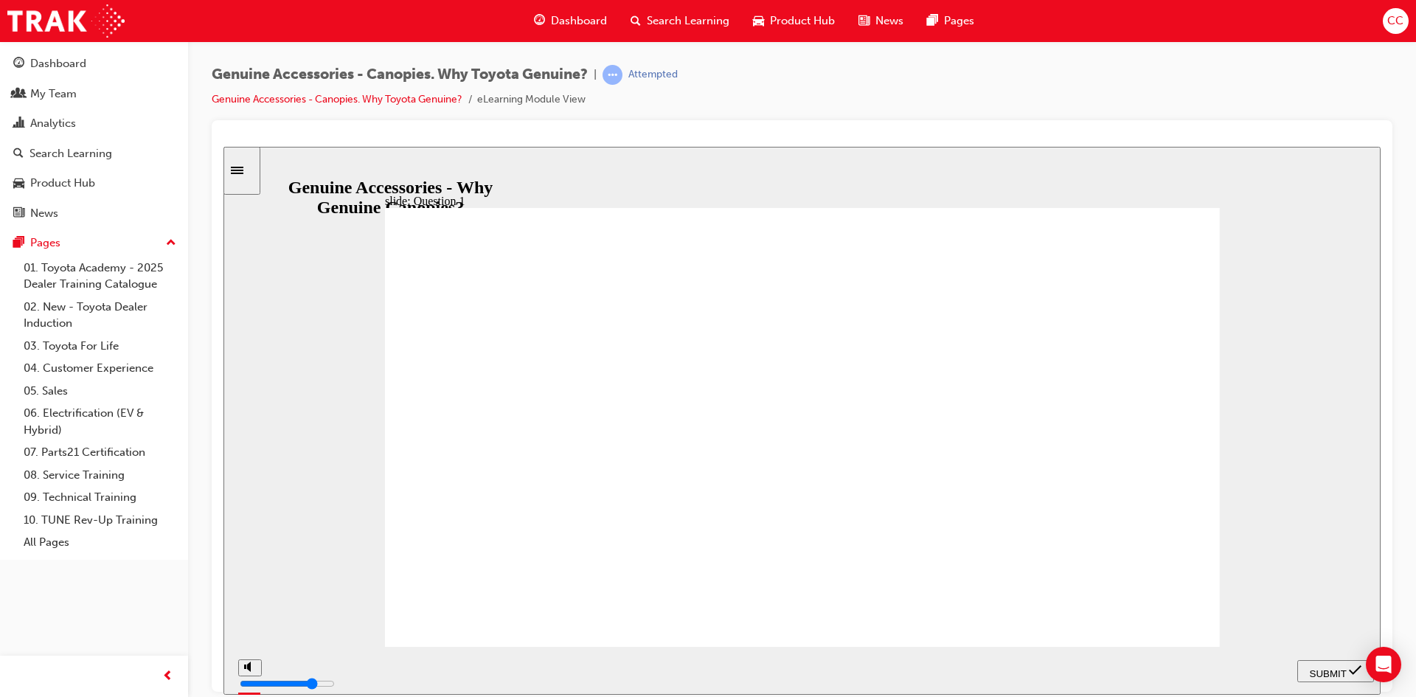
click at [1335, 674] on span "SUBMIT" at bounding box center [1328, 672] width 37 height 11
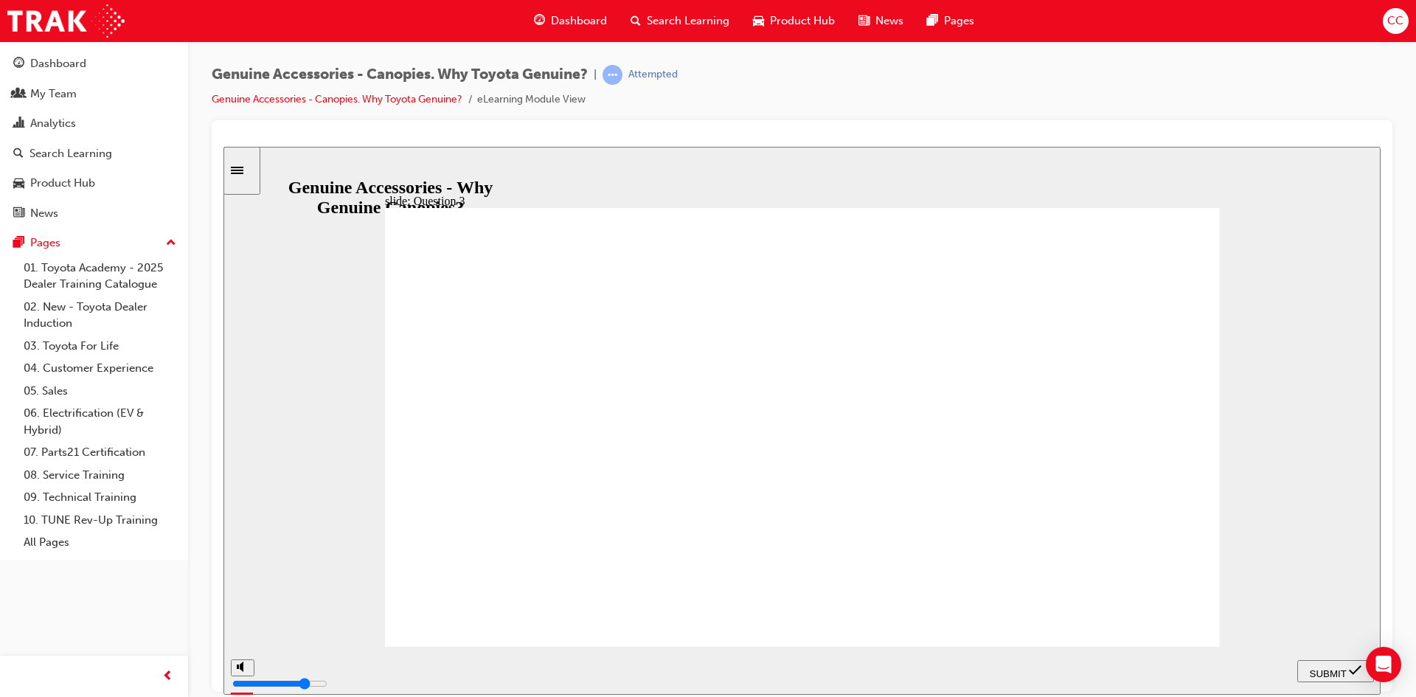
click at [1316, 670] on span "SUBMIT" at bounding box center [1328, 672] width 37 height 11
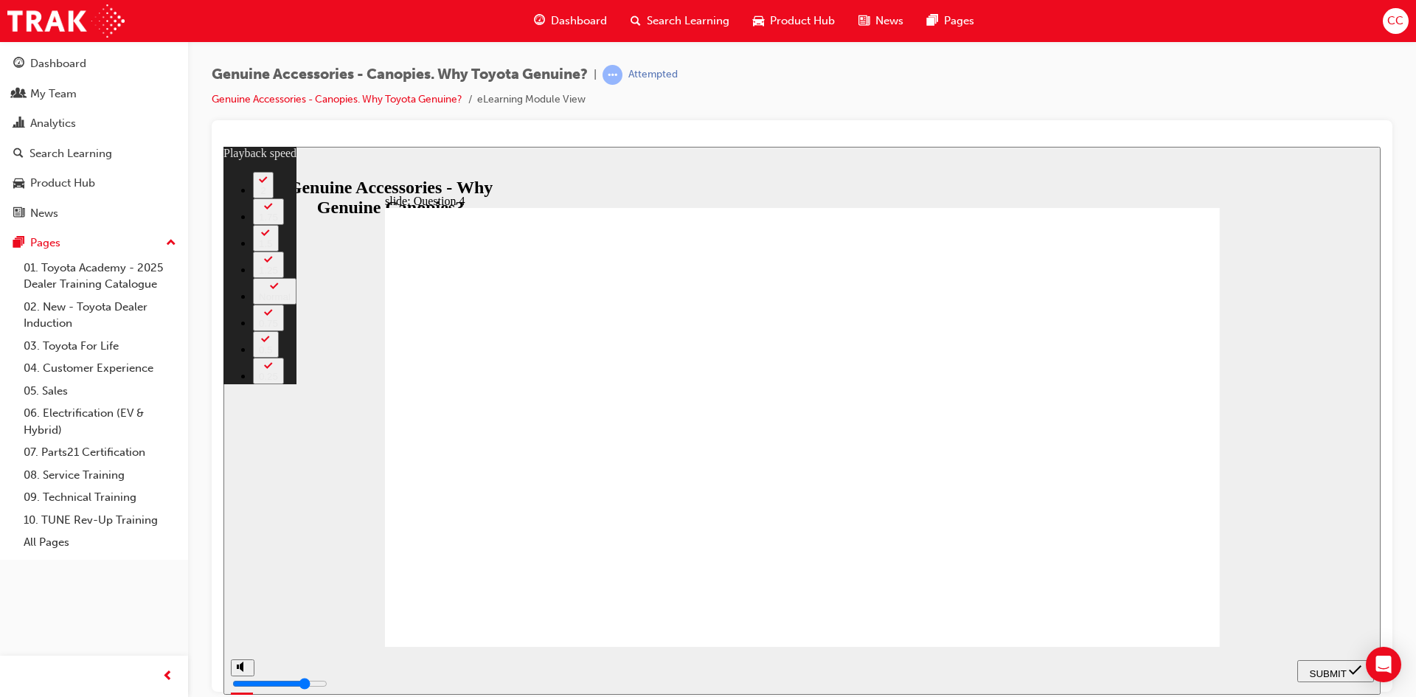
click at [1317, 669] on span "SUBMIT" at bounding box center [1328, 672] width 37 height 11
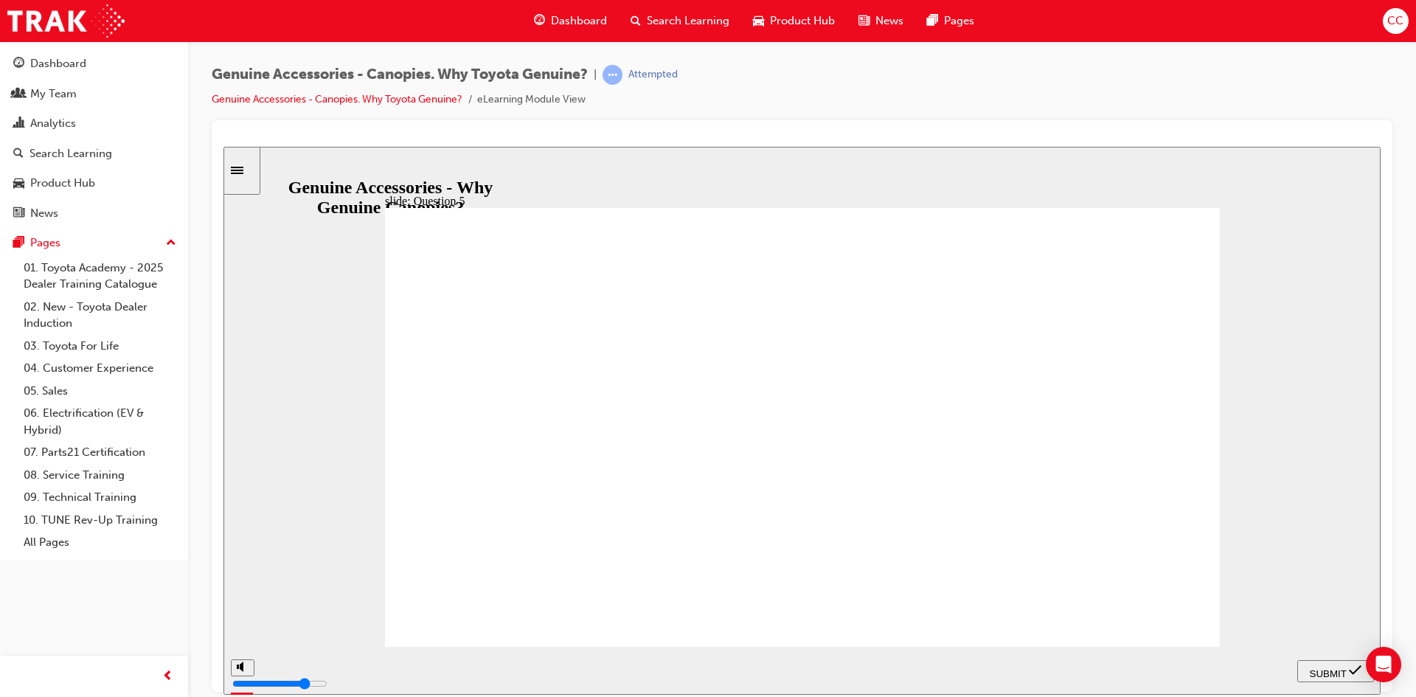
click at [1320, 667] on span "SUBMIT" at bounding box center [1328, 672] width 37 height 11
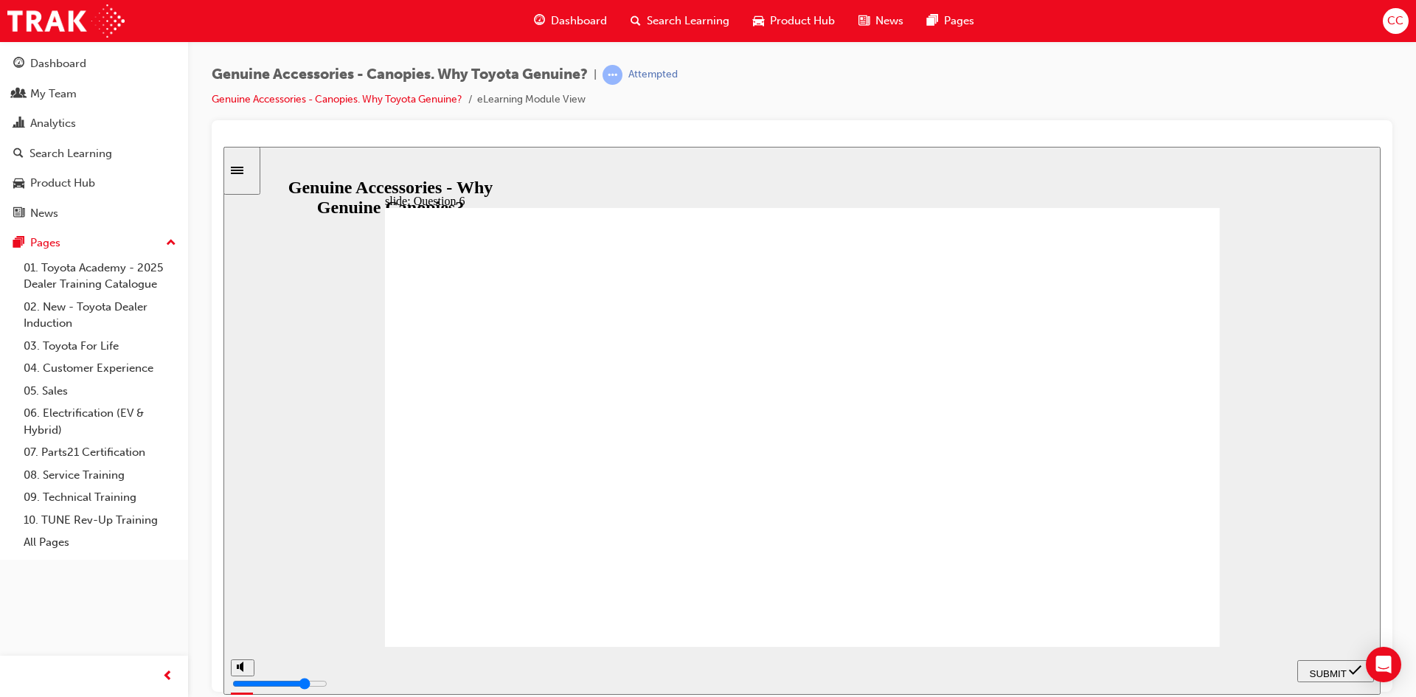
click at [1331, 673] on span "SUBMIT" at bounding box center [1328, 672] width 37 height 11
click at [1317, 670] on span "SUBMIT" at bounding box center [1328, 672] width 37 height 11
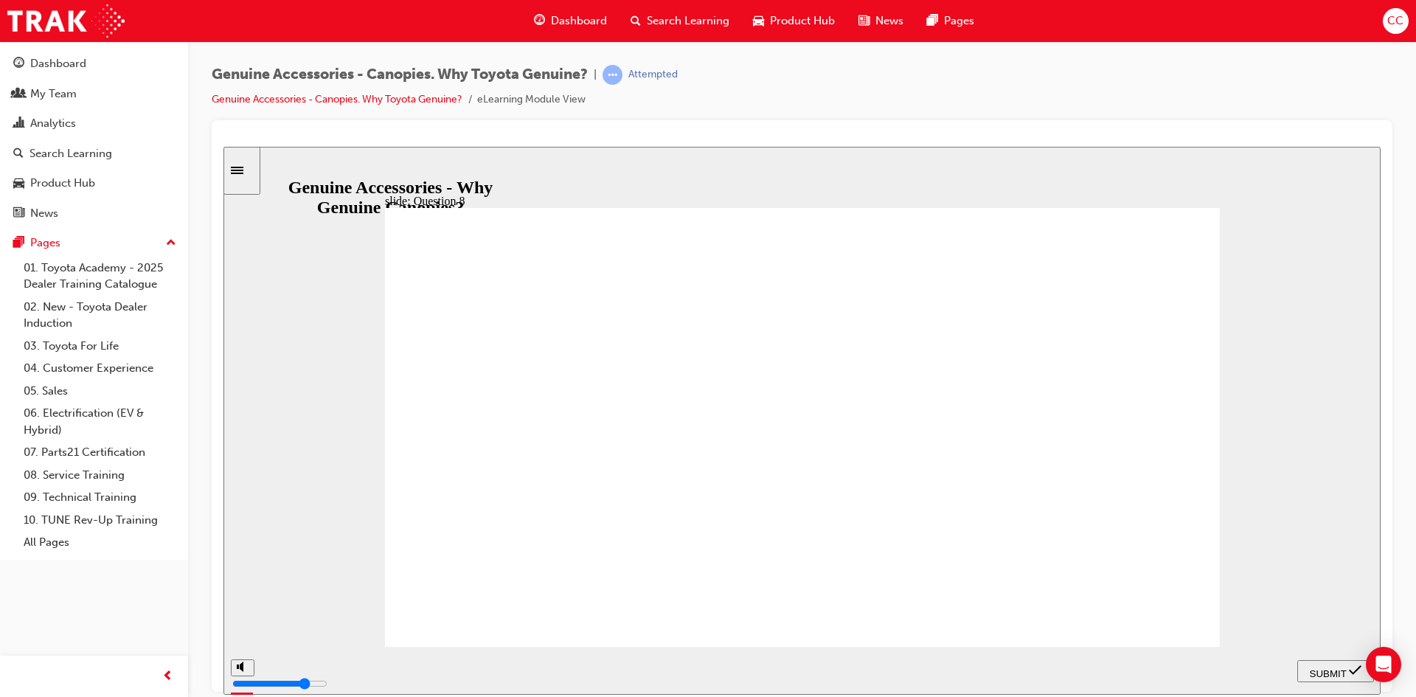
click at [1319, 670] on span "SUBMIT" at bounding box center [1328, 672] width 37 height 11
radio input "true"
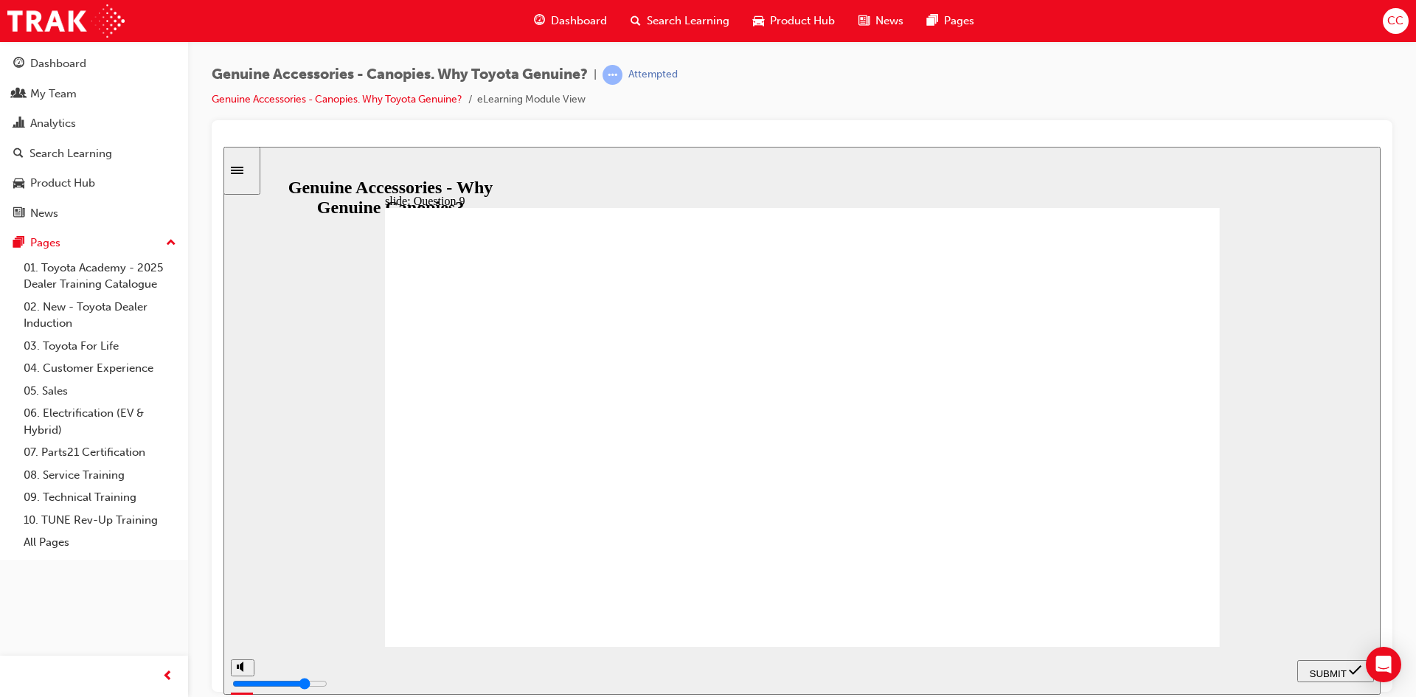
click at [1328, 668] on span "SUBMIT" at bounding box center [1328, 672] width 37 height 11
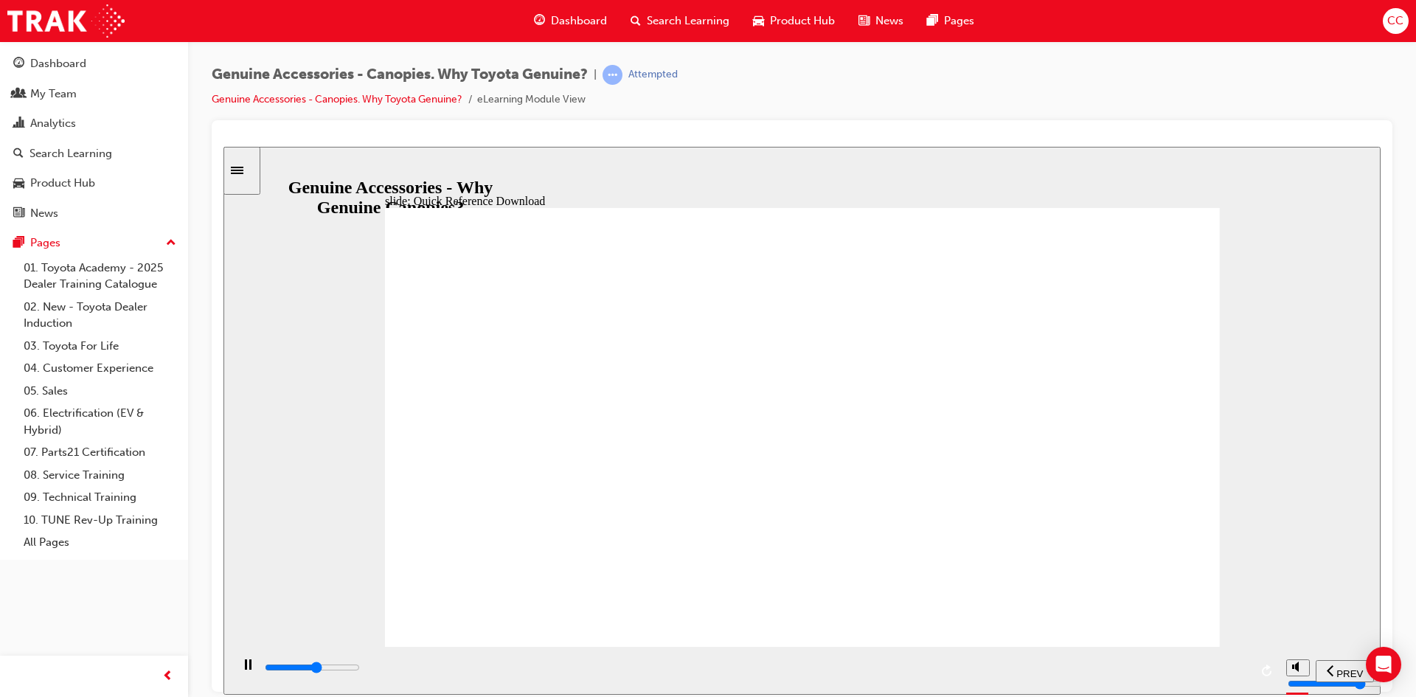
type input "11500"
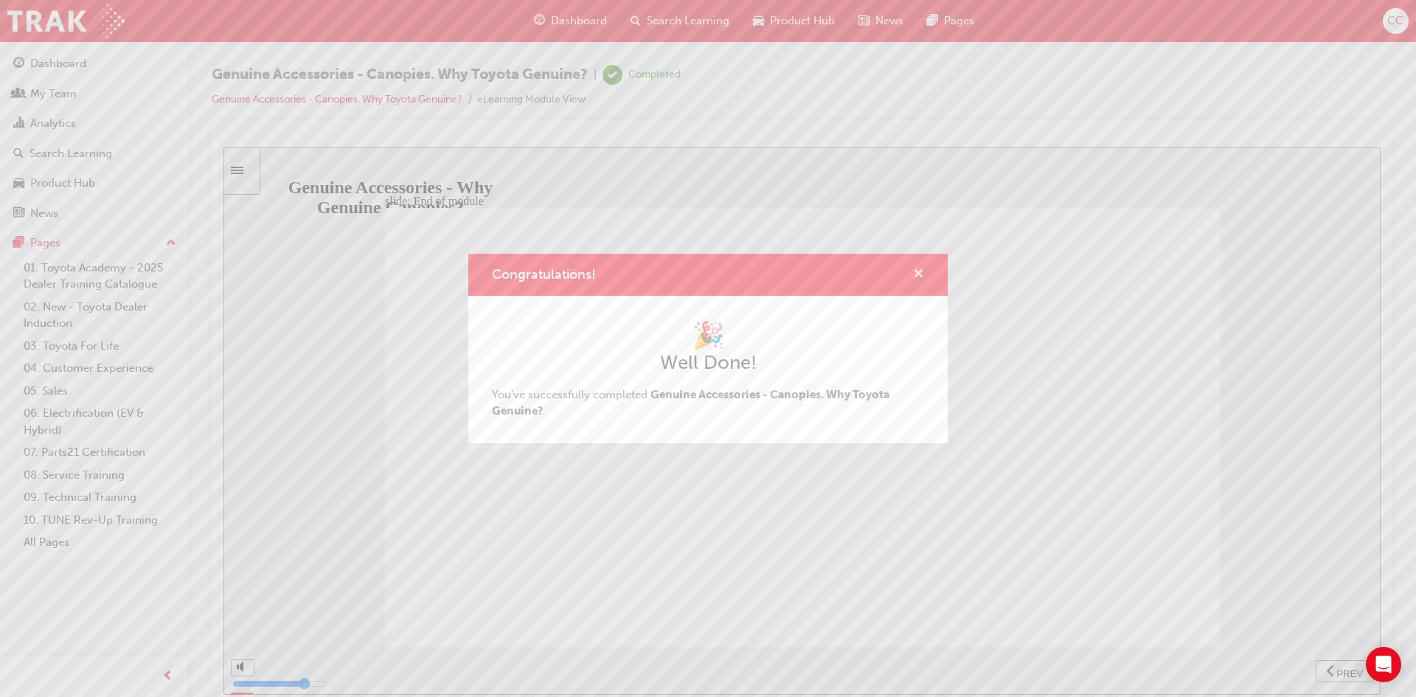
click at [916, 268] on span "cross-icon" at bounding box center [918, 274] width 11 height 13
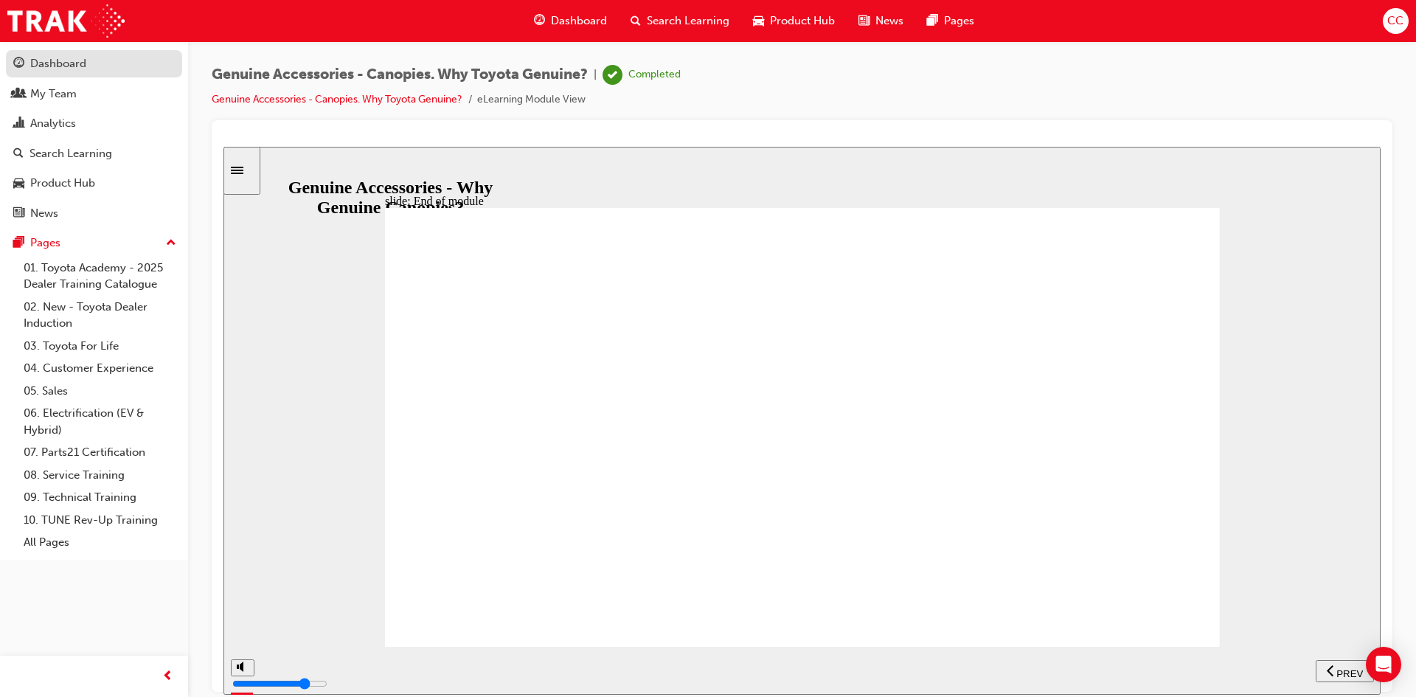
click at [61, 63] on div "Dashboard" at bounding box center [58, 63] width 56 height 17
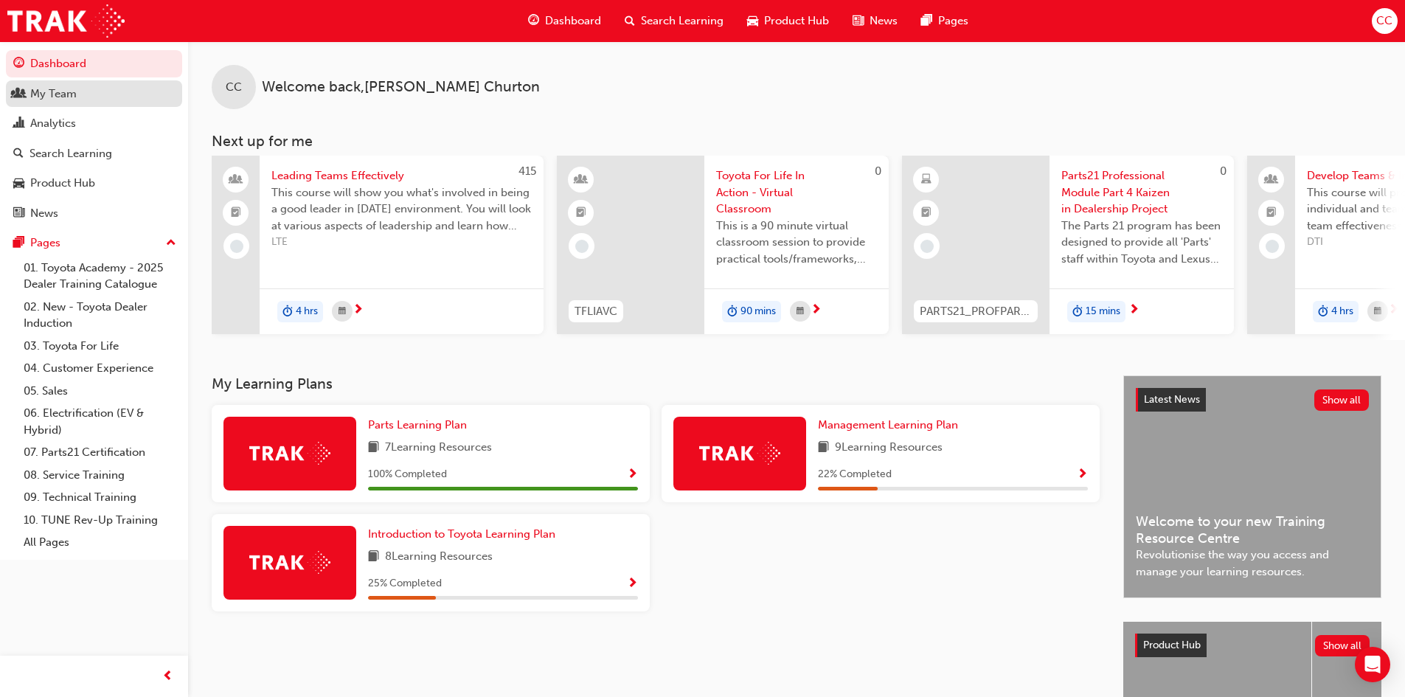
click at [27, 93] on div "My Team" at bounding box center [94, 94] width 162 height 18
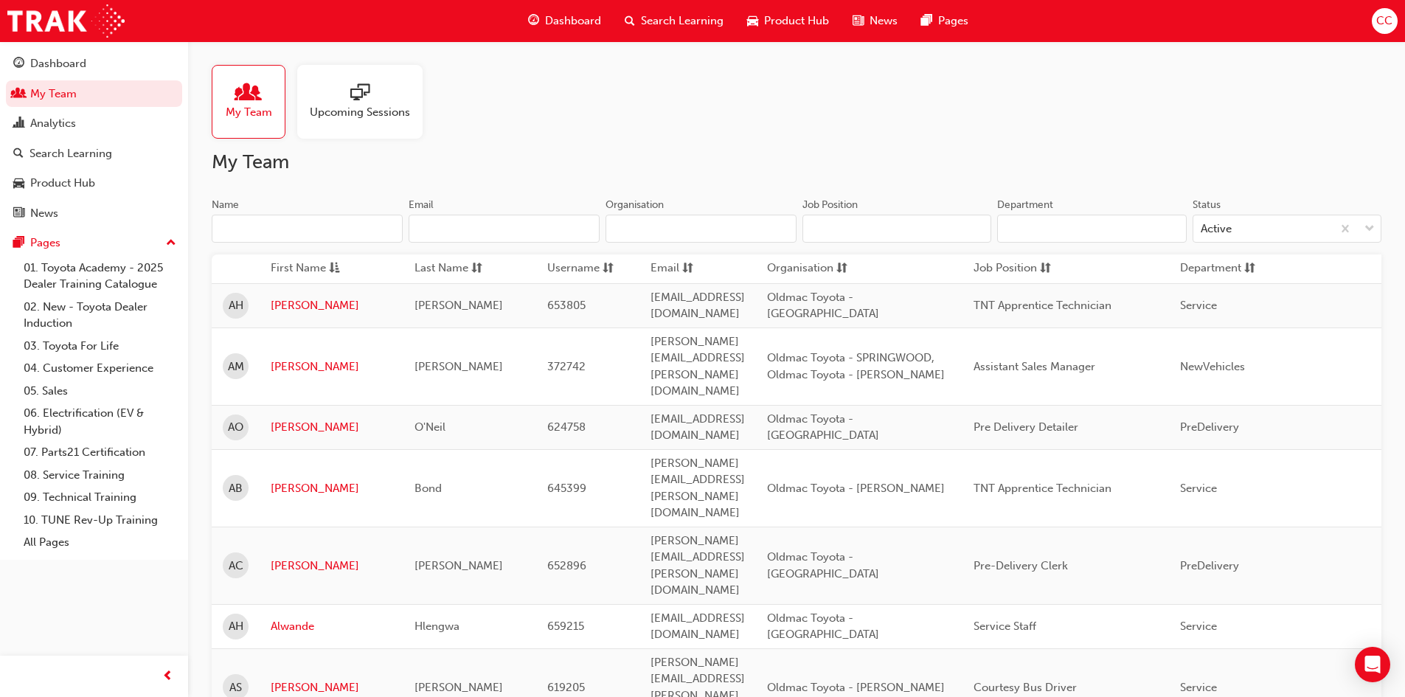
click at [323, 232] on input "Name" at bounding box center [307, 229] width 191 height 28
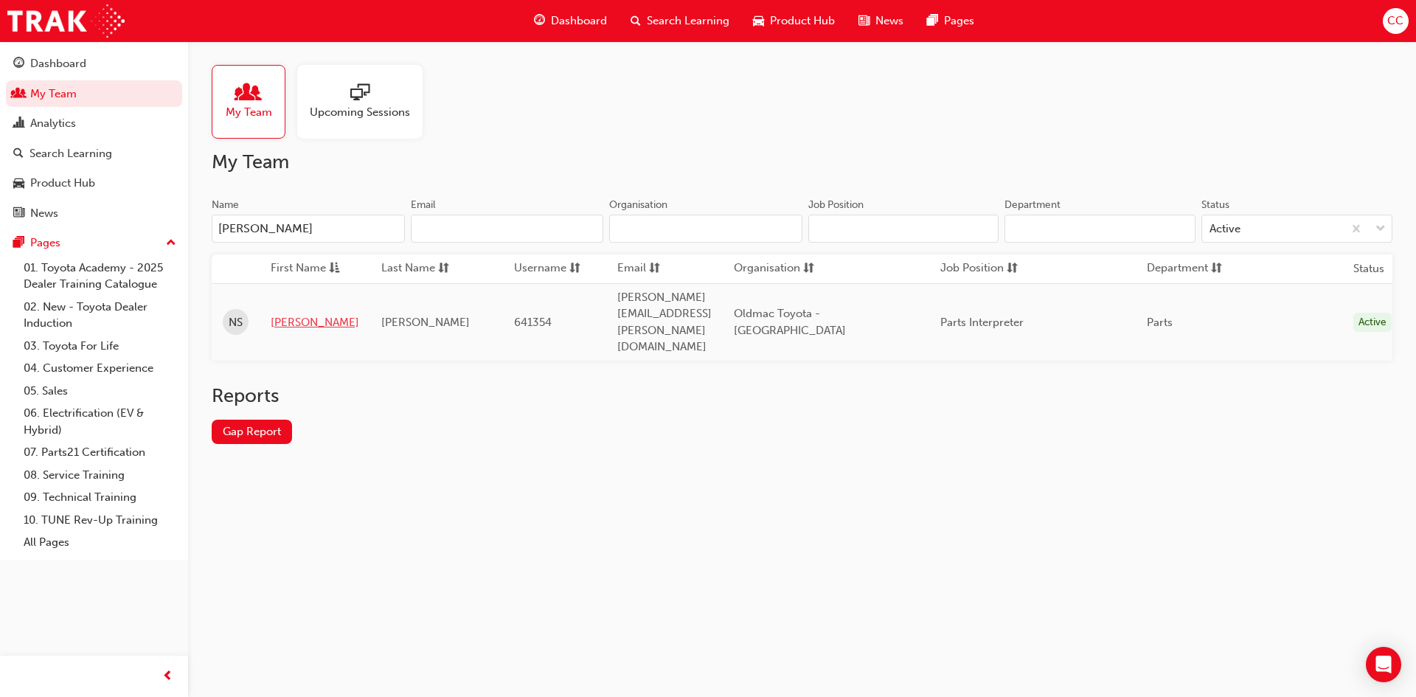
type input "NICK"
click at [287, 314] on link "Nick" at bounding box center [315, 322] width 89 height 17
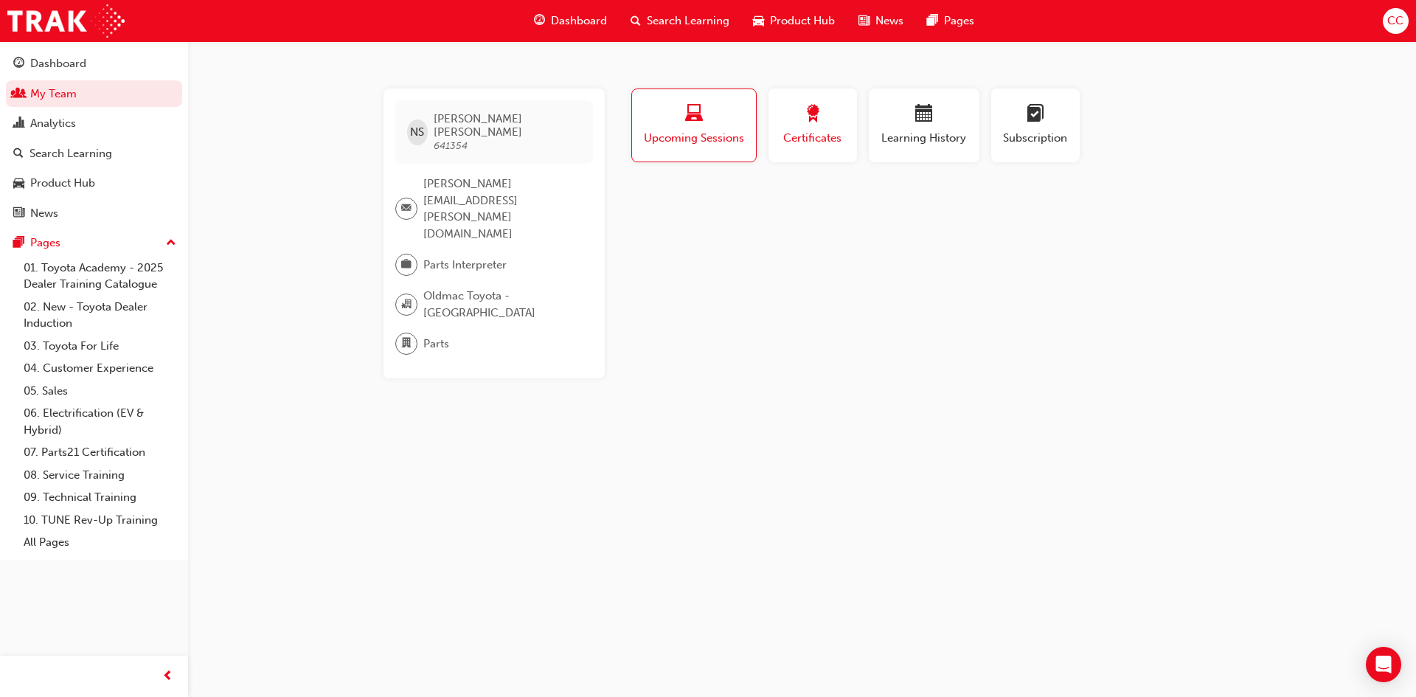
click at [818, 130] on span "Certificates" at bounding box center [813, 138] width 66 height 17
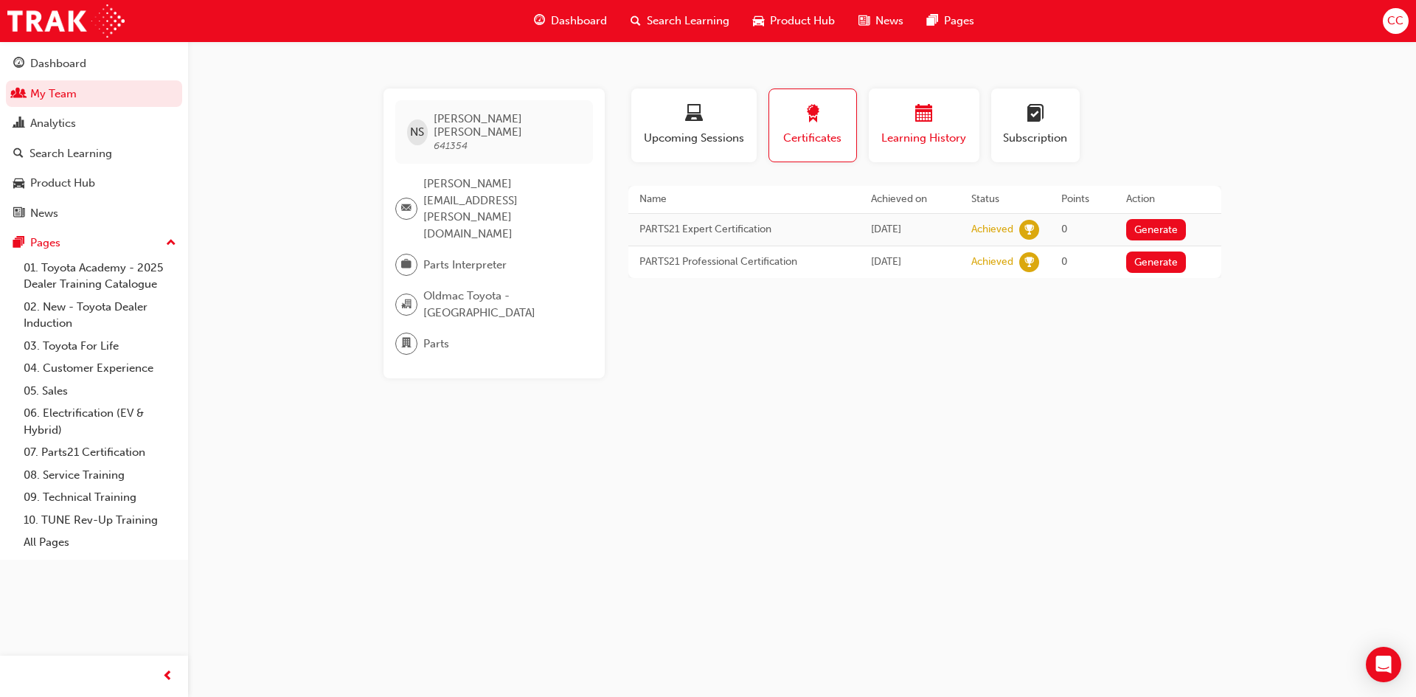
click at [906, 128] on div "Learning History" at bounding box center [924, 126] width 89 height 42
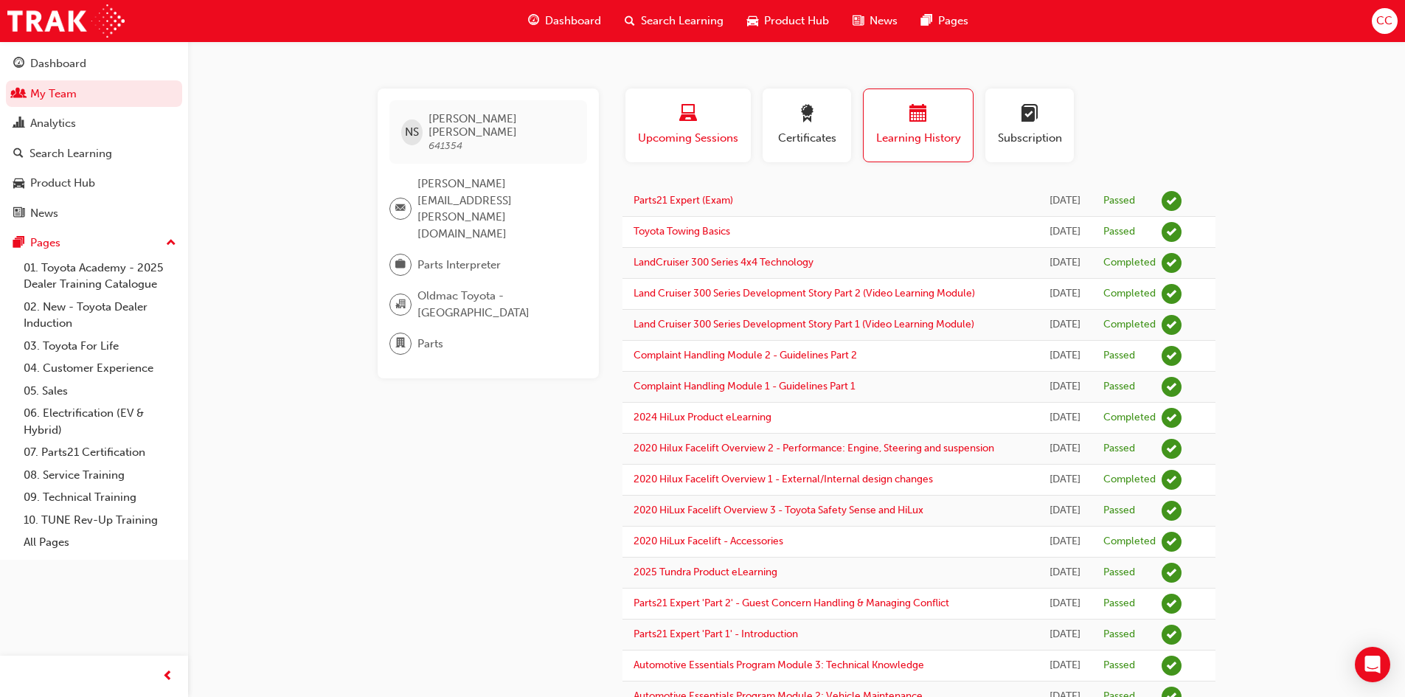
click at [710, 128] on div "Upcoming Sessions" at bounding box center [687, 126] width 103 height 42
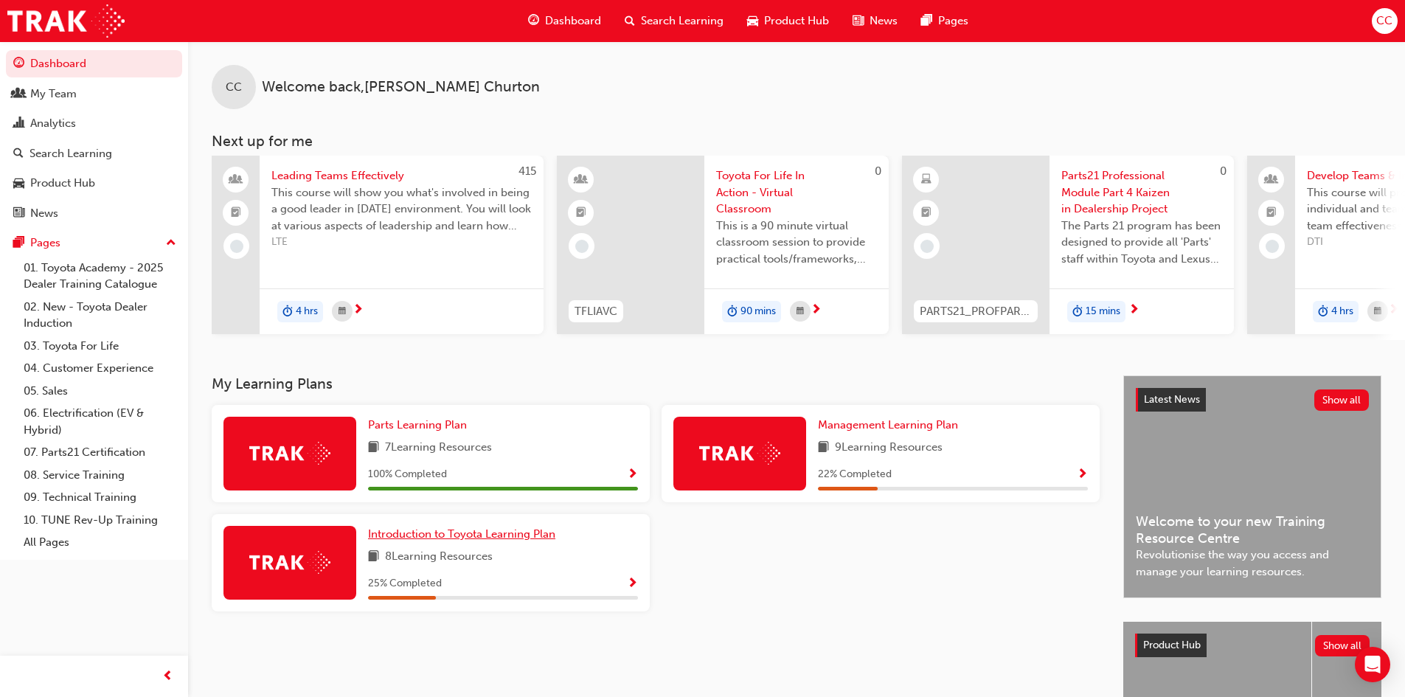
click at [449, 539] on span "Introduction to Toyota Learning Plan" at bounding box center [461, 533] width 187 height 13
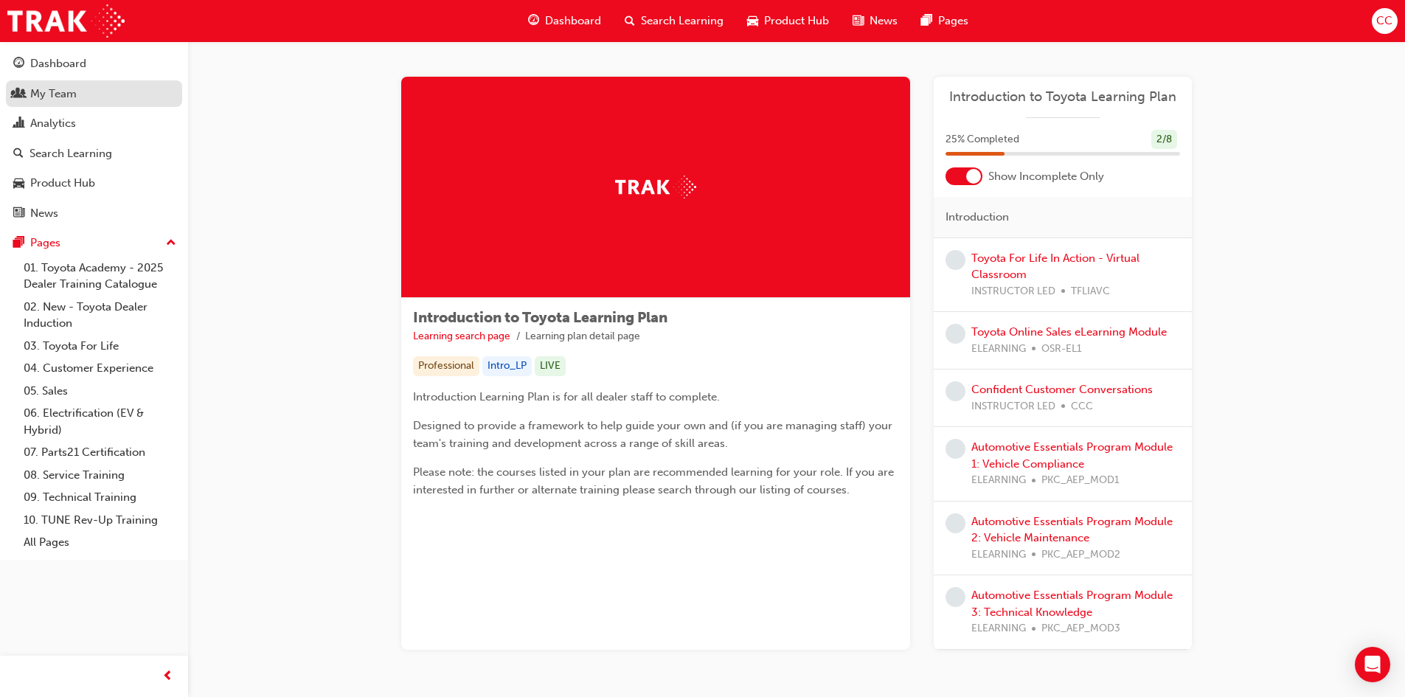
click at [46, 86] on div "My Team" at bounding box center [53, 94] width 46 height 17
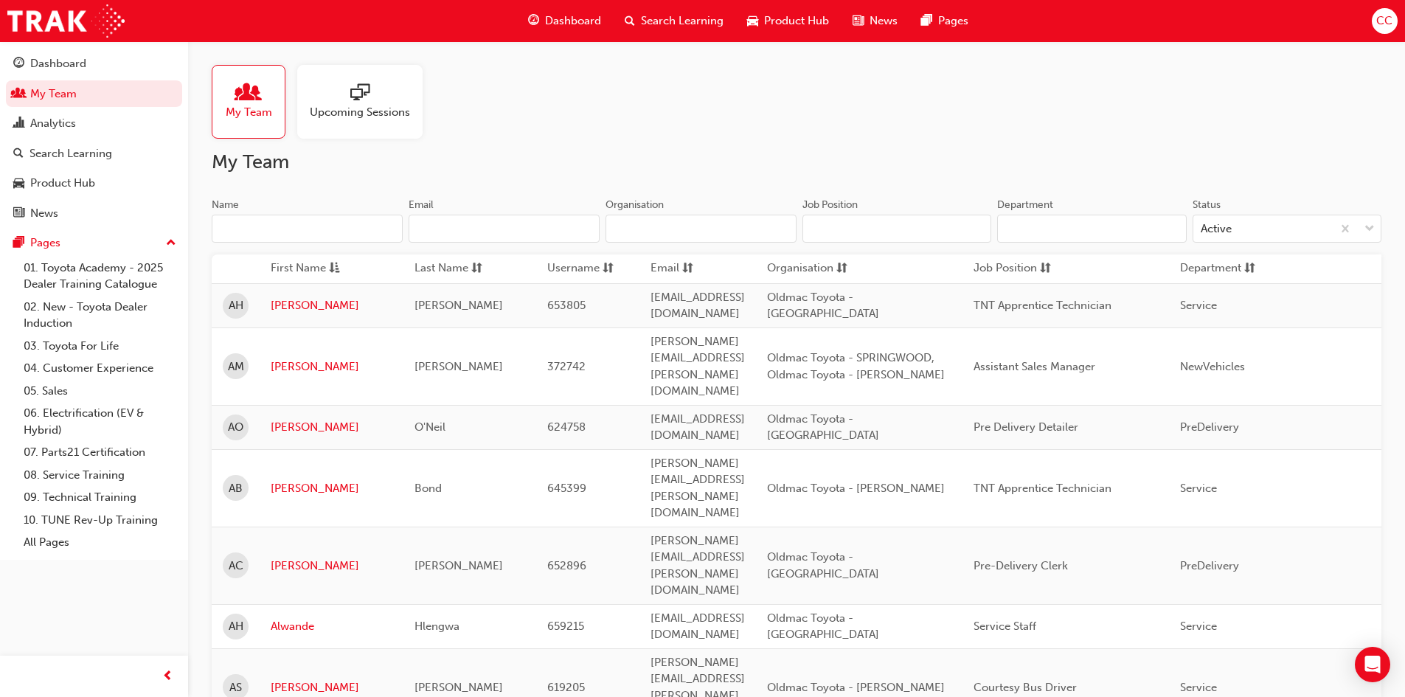
click at [278, 229] on input "Name" at bounding box center [307, 229] width 191 height 28
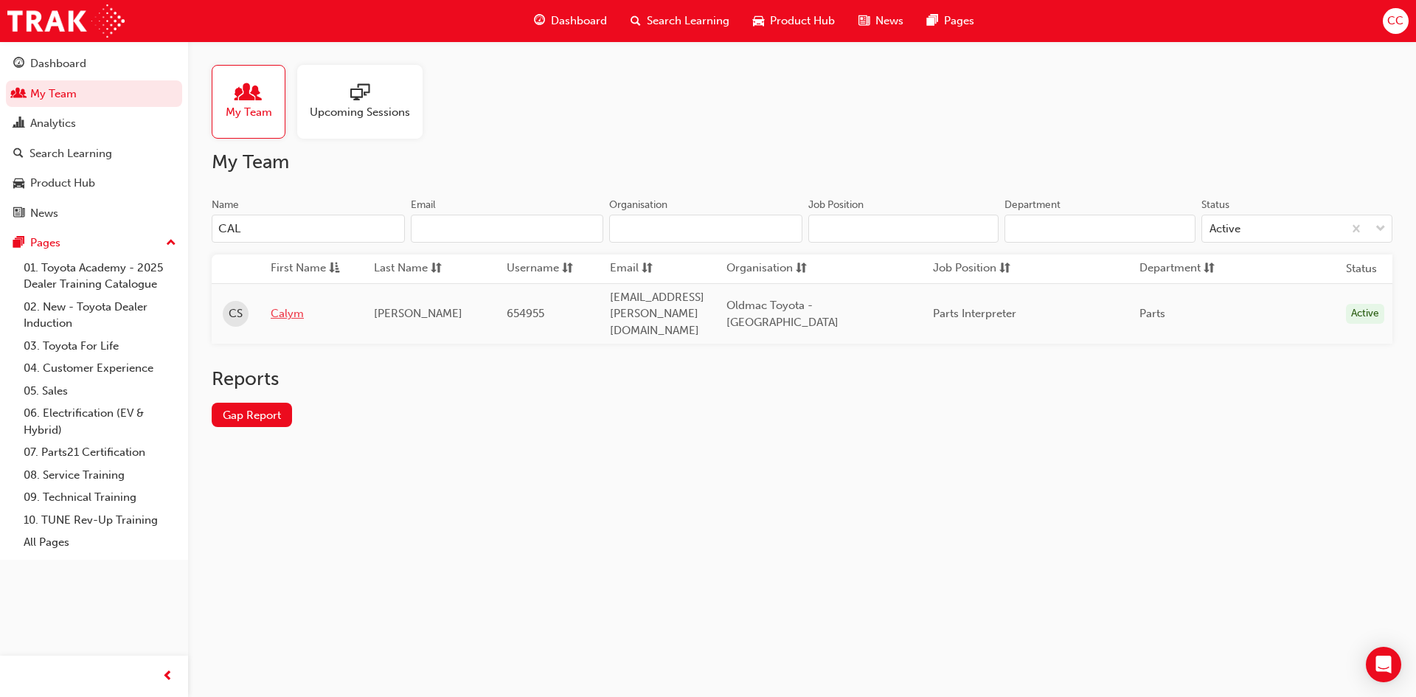
type input "CAL"
click at [302, 307] on link "Calym" at bounding box center [311, 313] width 81 height 17
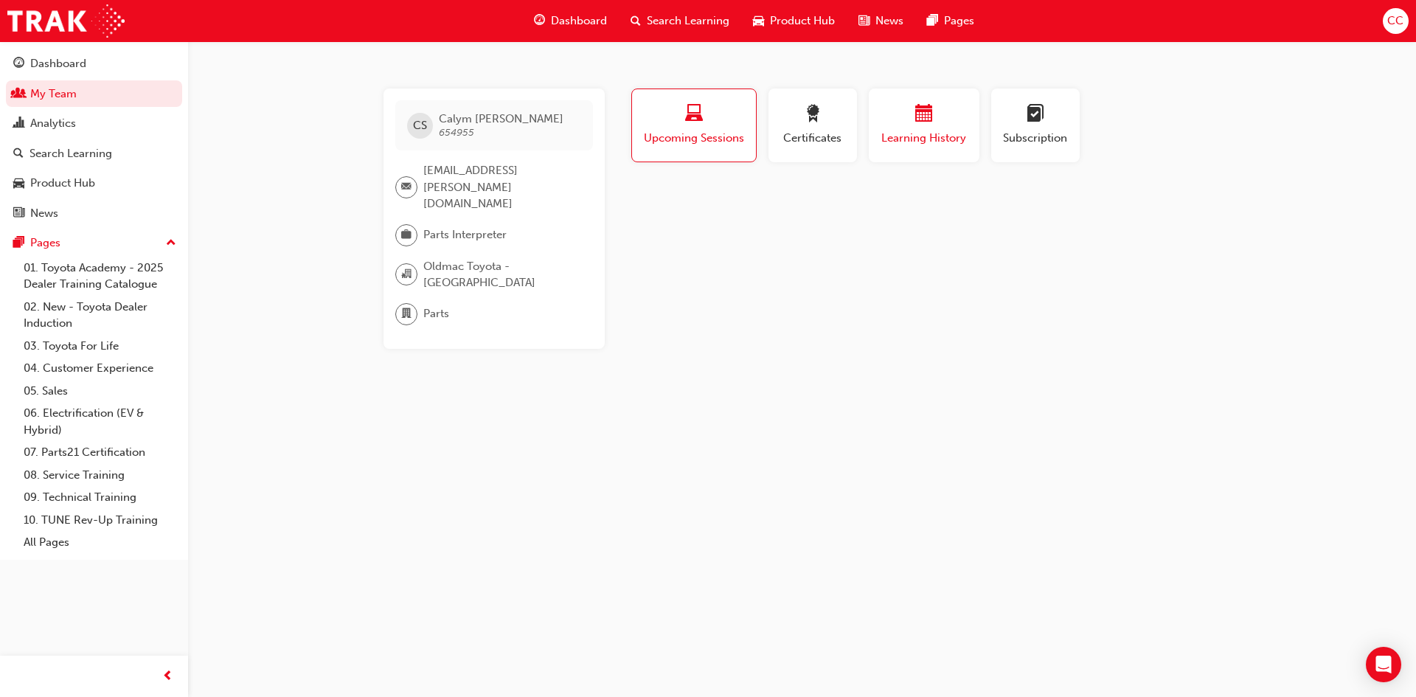
click at [892, 143] on span "Learning History" at bounding box center [924, 138] width 89 height 17
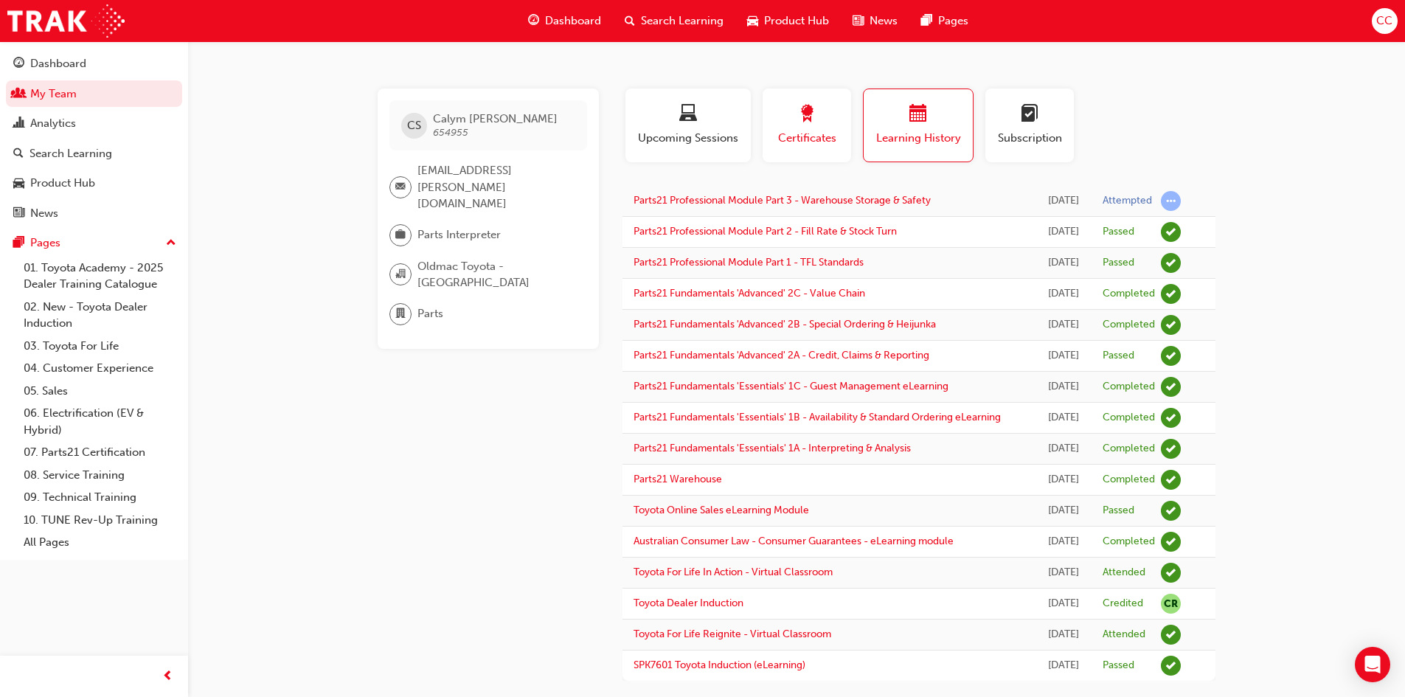
click at [842, 110] on button "Certificates" at bounding box center [807, 126] width 89 height 74
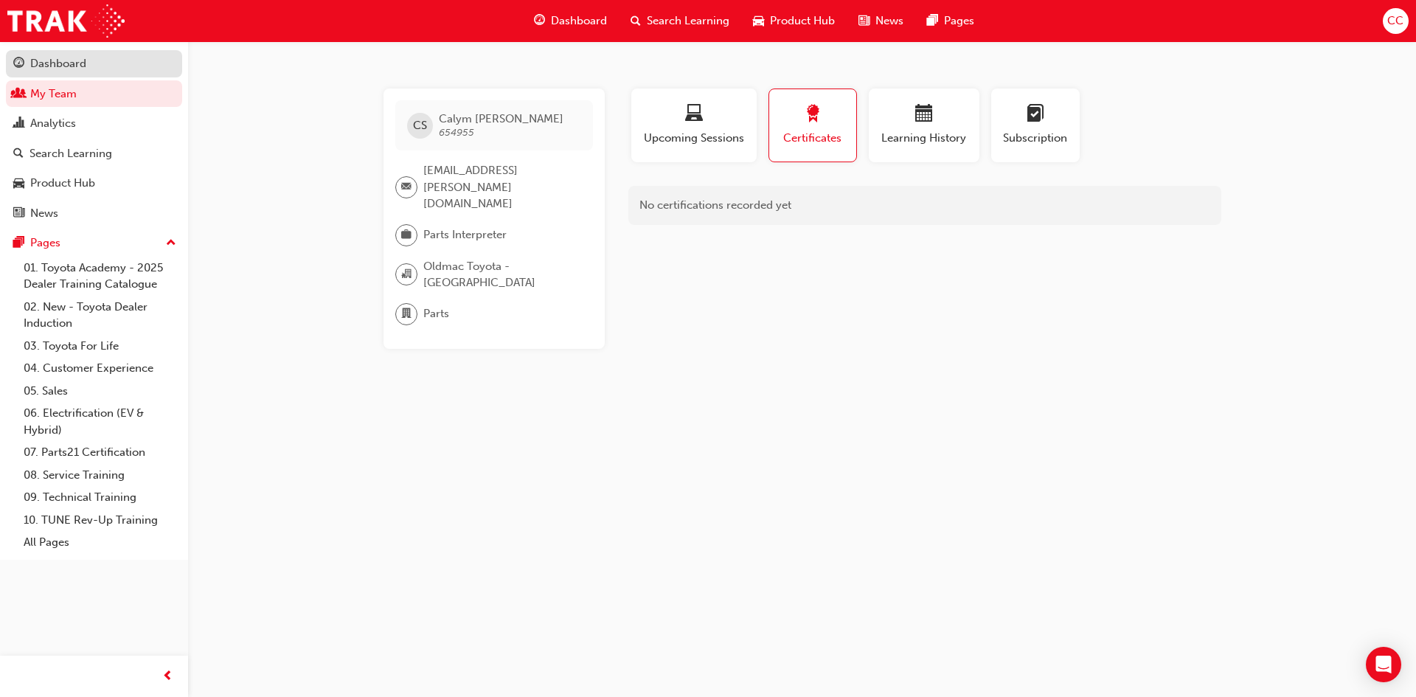
click at [47, 60] on div "Dashboard" at bounding box center [58, 63] width 56 height 17
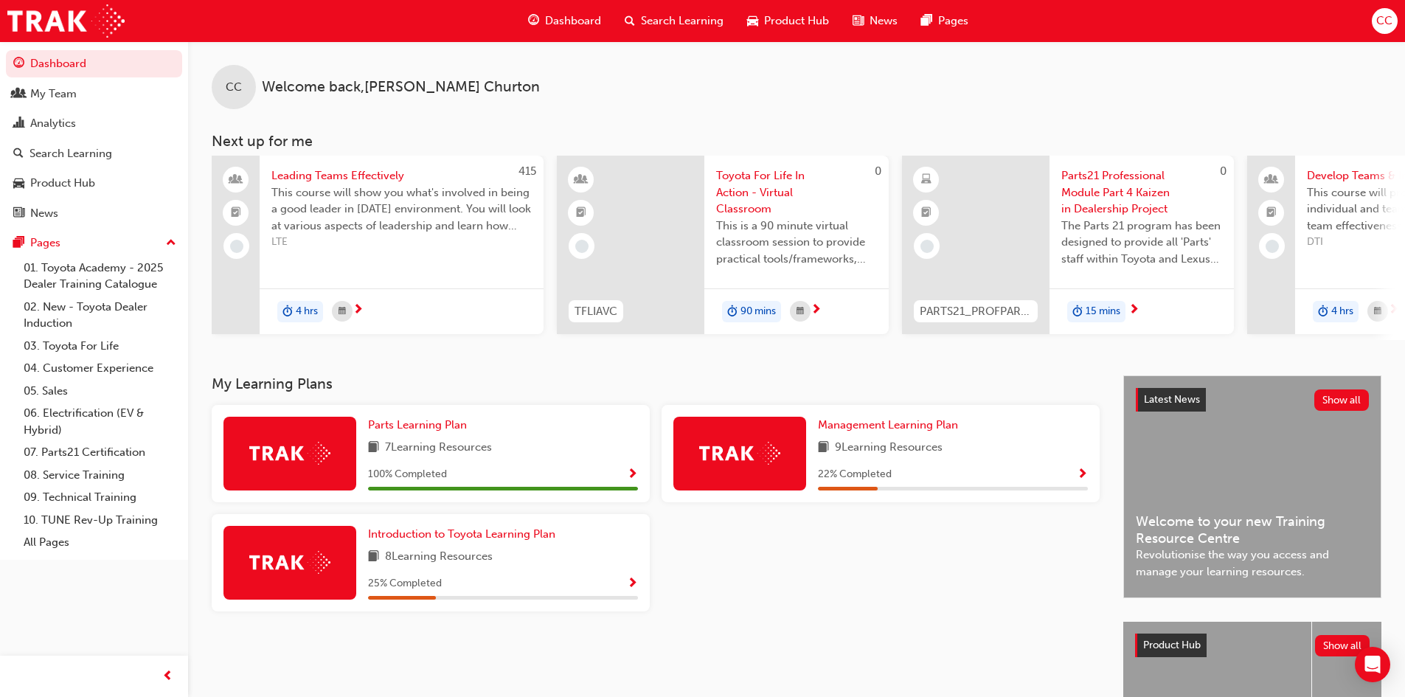
click at [1385, 26] on span "CC" at bounding box center [1384, 21] width 16 height 17
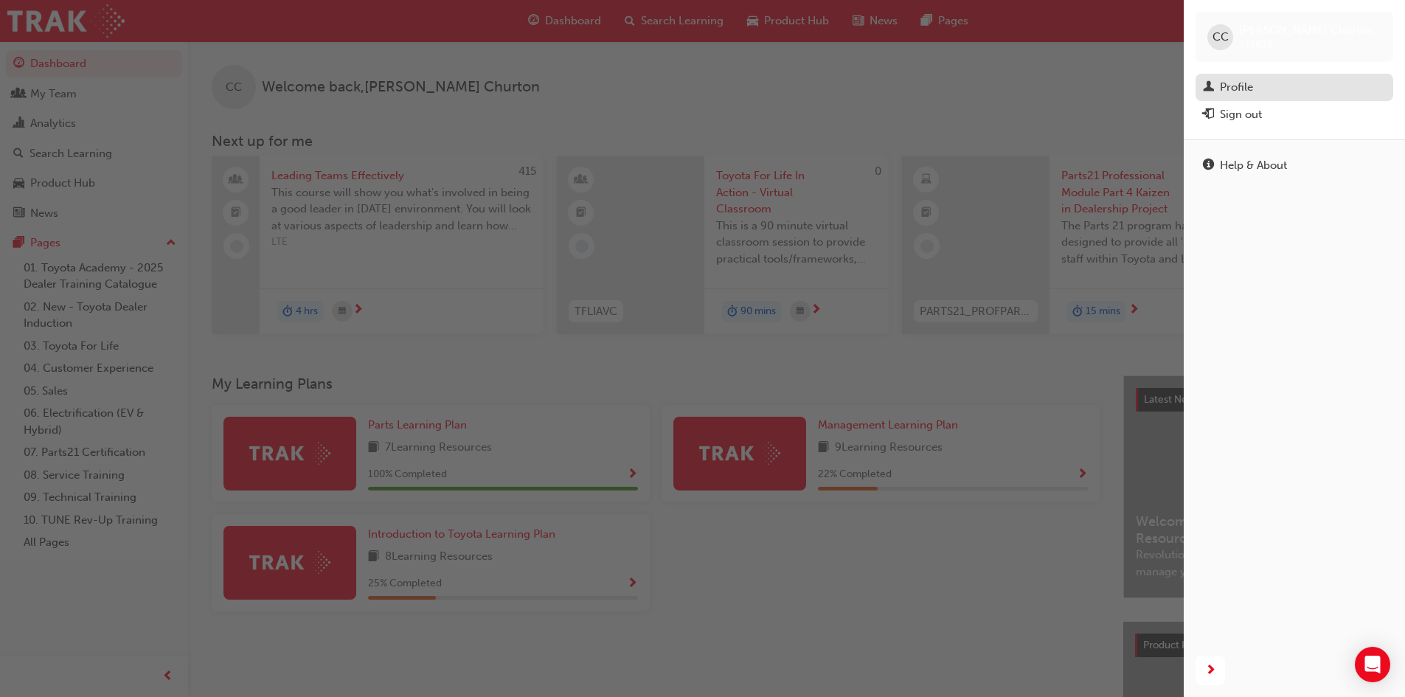
click at [1256, 84] on div "Profile" at bounding box center [1294, 87] width 183 height 18
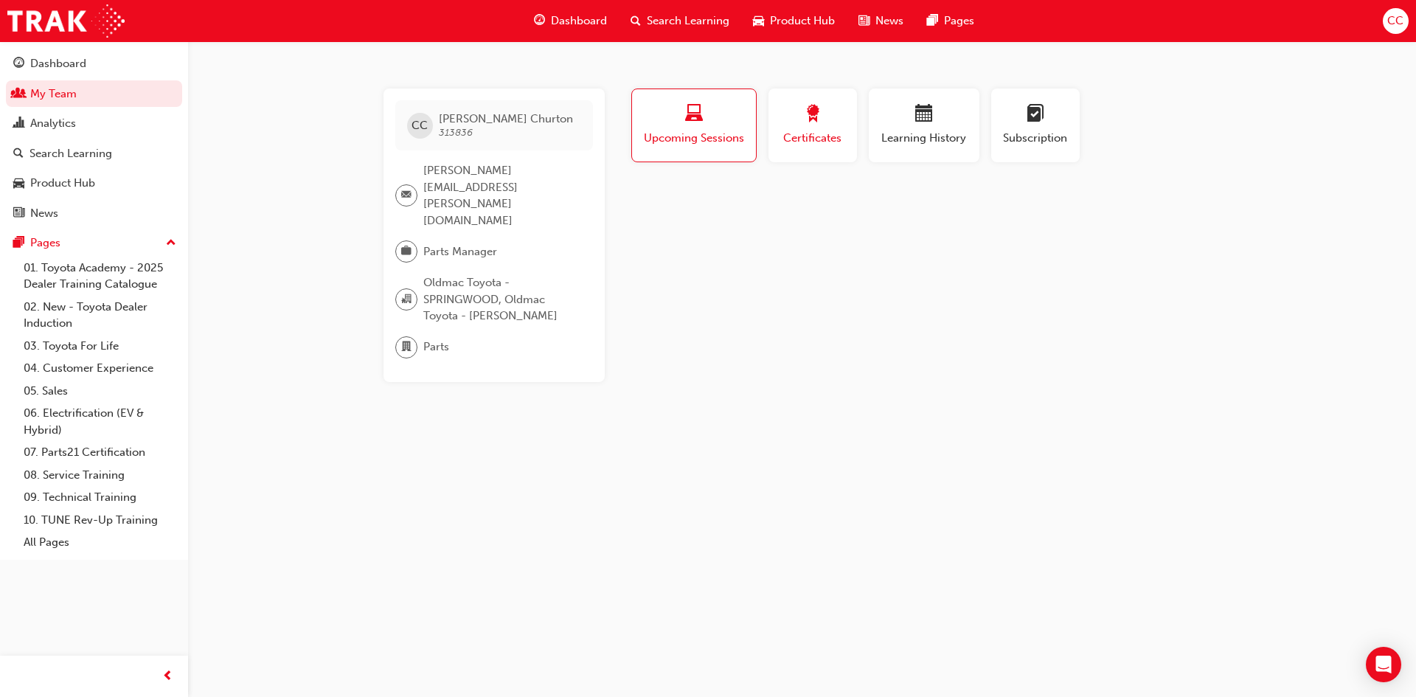
click at [820, 134] on span "Certificates" at bounding box center [813, 138] width 66 height 17
click at [705, 123] on div "button" at bounding box center [693, 116] width 103 height 23
click at [880, 130] on span "Learning History" at bounding box center [924, 138] width 89 height 17
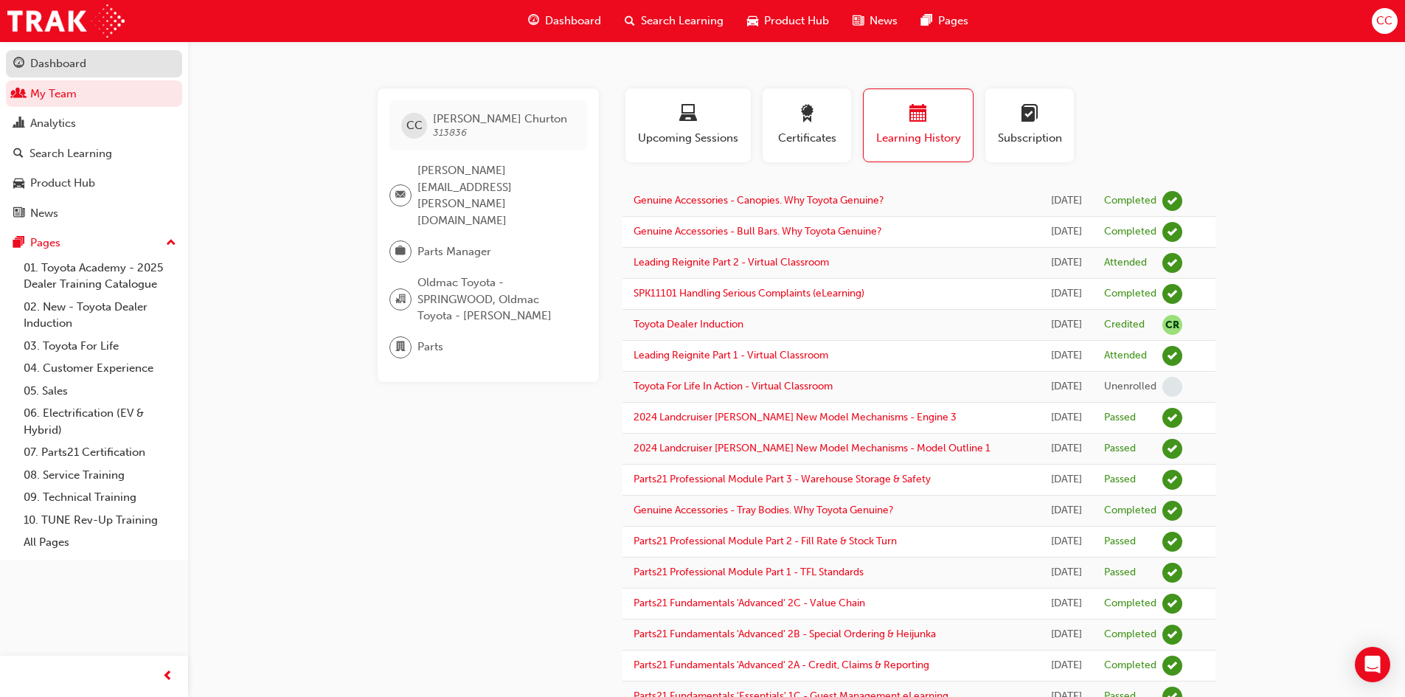
click at [57, 63] on div "Dashboard" at bounding box center [58, 63] width 56 height 17
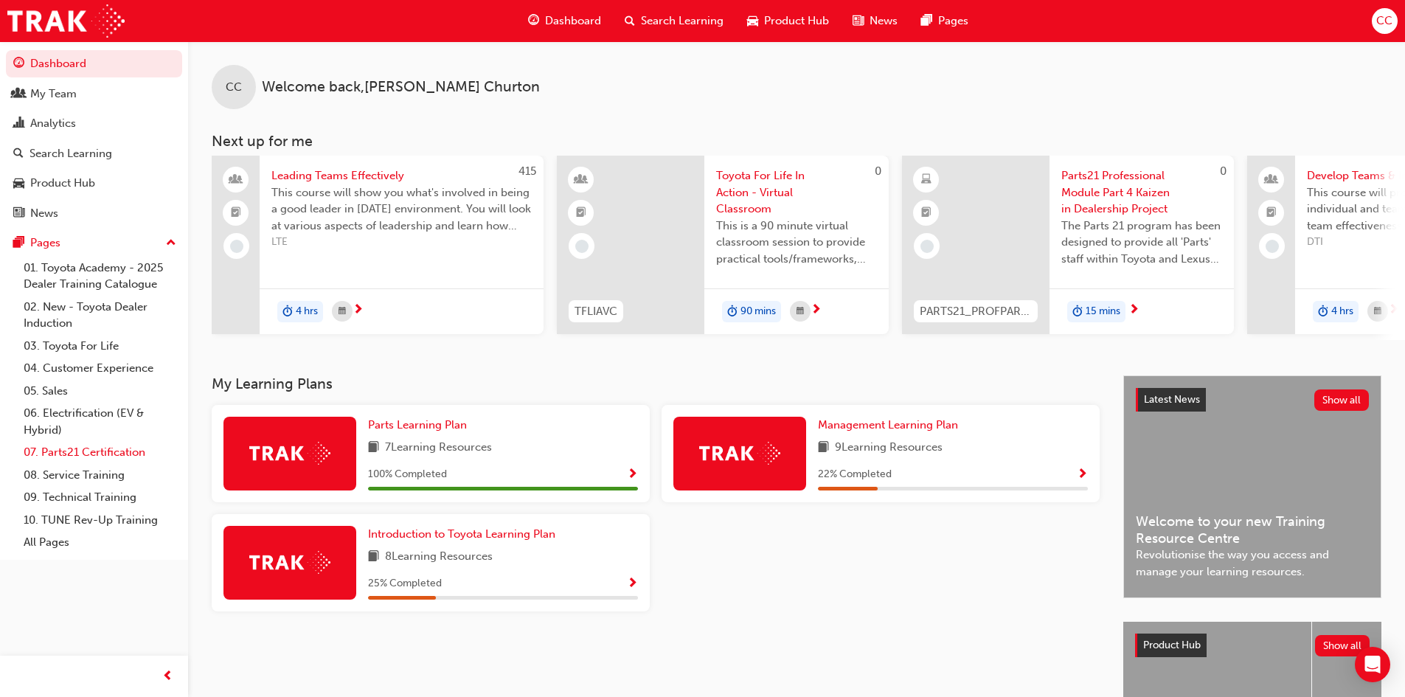
click at [104, 451] on link "07. Parts21 Certification" at bounding box center [100, 452] width 164 height 23
